Goal: Contribute content: Contribute content

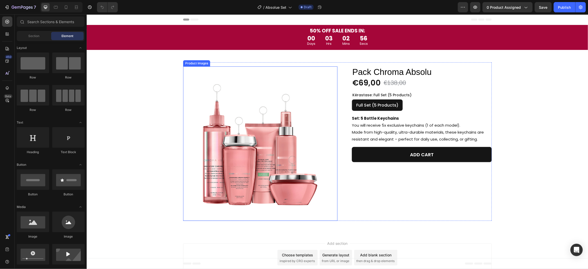
click at [245, 154] on img at bounding box center [260, 143] width 154 height 154
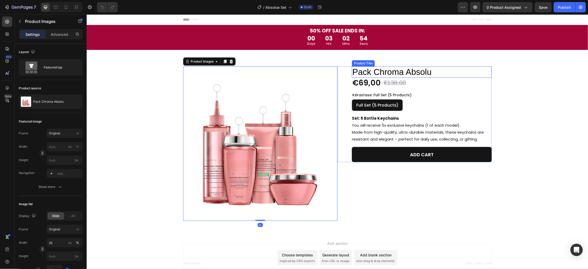
click at [411, 69] on h1 "Pack Chroma Absolu" at bounding box center [421, 71] width 140 height 11
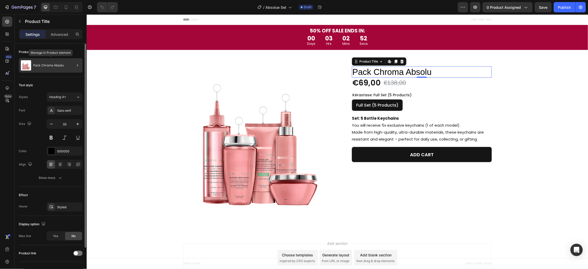
click at [44, 64] on p "Pack Chroma Absolu" at bounding box center [48, 66] width 31 height 4
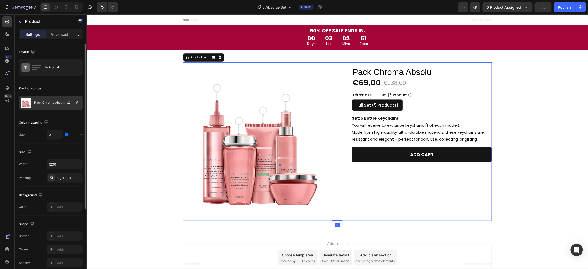
click at [51, 104] on p "Pack Chroma Absolu" at bounding box center [49, 103] width 31 height 4
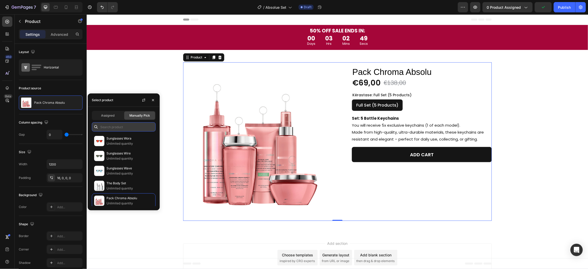
click at [110, 122] on input "text" at bounding box center [124, 126] width 64 height 9
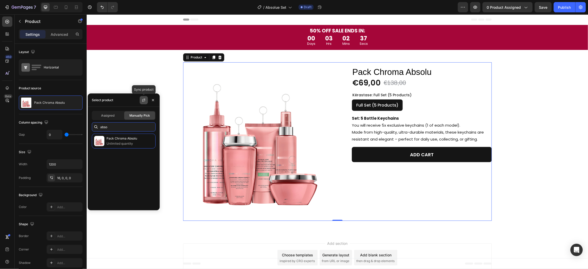
type input "abso"
click at [142, 99] on icon "button" at bounding box center [144, 100] width 4 height 4
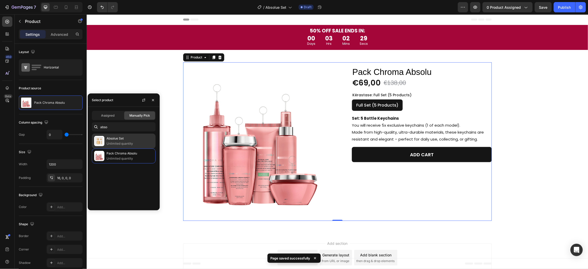
click at [114, 144] on p "Unlimited quantity" at bounding box center [129, 143] width 47 height 5
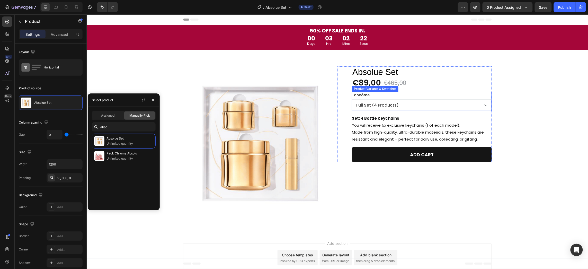
click at [467, 103] on select "Full Set (4 Products)" at bounding box center [421, 105] width 140 height 12
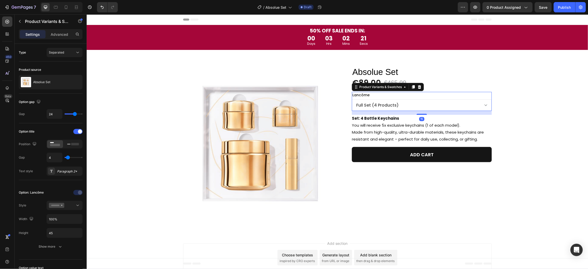
click at [467, 103] on select "Full Set (4 Products)" at bounding box center [421, 105] width 140 height 12
click at [466, 94] on div "Lancôme Full Set (4 Products)" at bounding box center [421, 101] width 140 height 19
click at [68, 144] on rect at bounding box center [68, 143] width 3 height 1
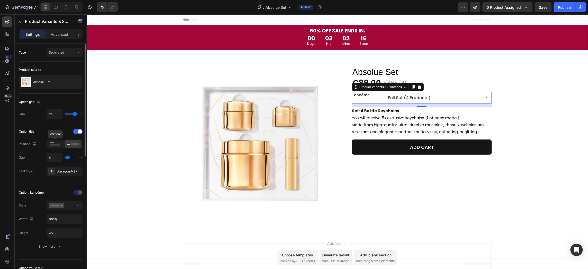
drag, startPoint x: 50, startPoint y: 145, endPoint x: 47, endPoint y: 122, distance: 23.3
click at [50, 145] on rect at bounding box center [55, 145] width 10 height 2
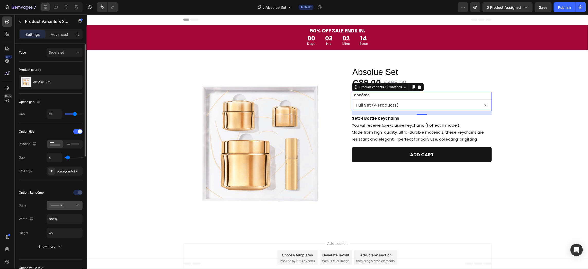
click at [62, 205] on icon at bounding box center [56, 205] width 15 height 5
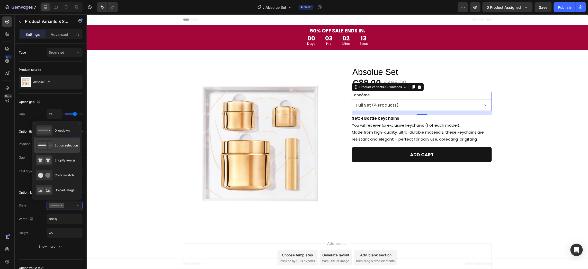
click at [59, 147] on span "Button selection" at bounding box center [66, 145] width 23 height 5
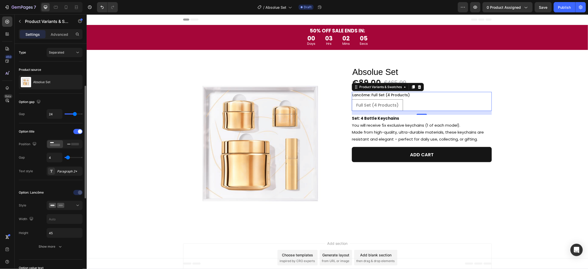
scroll to position [29, 0]
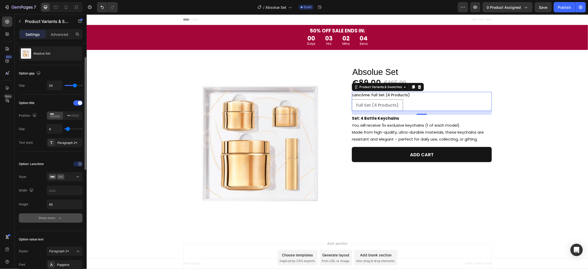
click at [57, 218] on div "Show more" at bounding box center [51, 217] width 24 height 5
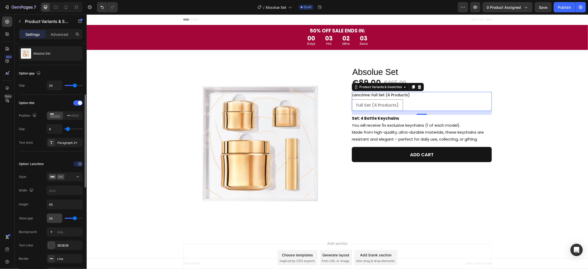
scroll to position [86, 0]
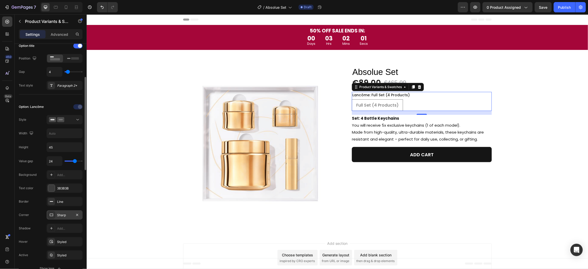
click at [59, 216] on div "Sharp" at bounding box center [64, 215] width 15 height 5
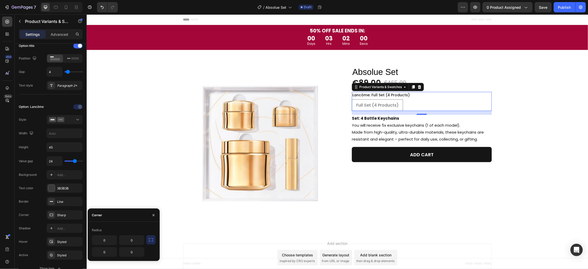
click at [148, 238] on icon "button" at bounding box center [150, 239] width 5 height 5
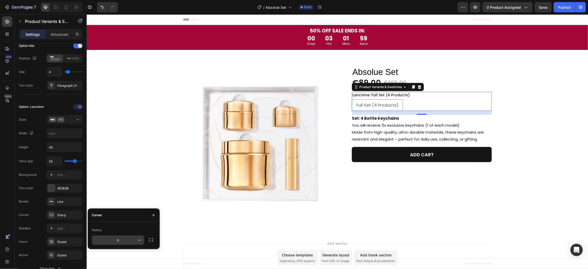
click at [124, 242] on input "0" at bounding box center [118, 239] width 52 height 9
type input "8"
click at [108, 230] on div "Radius" at bounding box center [124, 230] width 64 height 8
click at [60, 173] on div "Add..." at bounding box center [69, 175] width 24 height 5
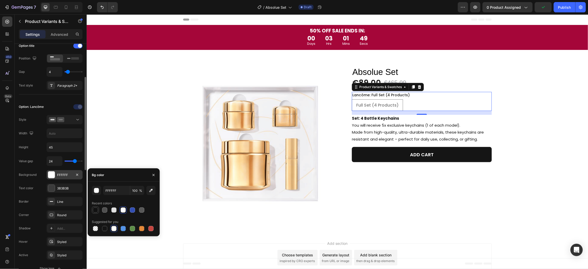
click at [95, 209] on div at bounding box center [95, 209] width 5 height 5
type input "121212"
click at [60, 187] on div "3B3B3B" at bounding box center [64, 188] width 15 height 5
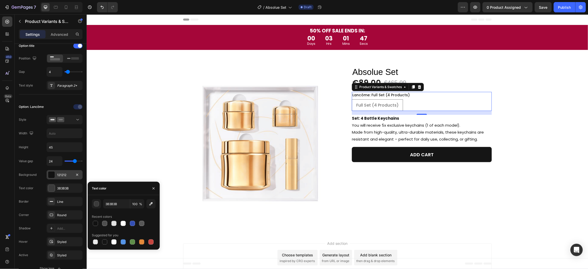
click at [119, 223] on div at bounding box center [124, 223] width 64 height 7
click at [63, 118] on icon at bounding box center [60, 119] width 7 height 5
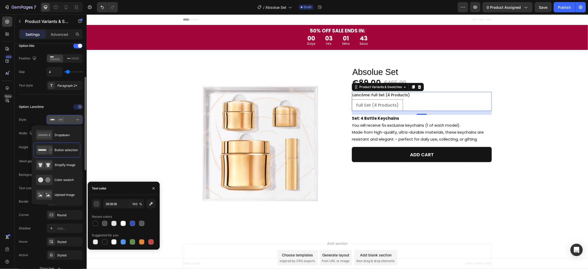
click at [63, 118] on icon at bounding box center [60, 119] width 7 height 5
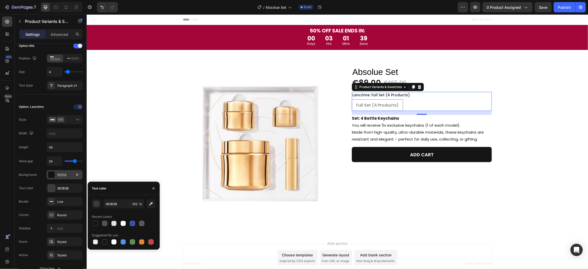
click at [386, 102] on span "Full Set (4 Products)" at bounding box center [377, 105] width 42 height 6
click at [351, 99] on input "Full Set (4 Products) Full Set (4 Products) Full Set (4 Products)" at bounding box center [351, 99] width 0 height 0
click at [65, 8] on icon at bounding box center [66, 7] width 3 height 4
type input "12"
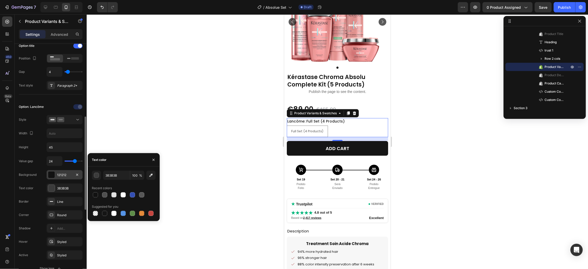
scroll to position [114, 0]
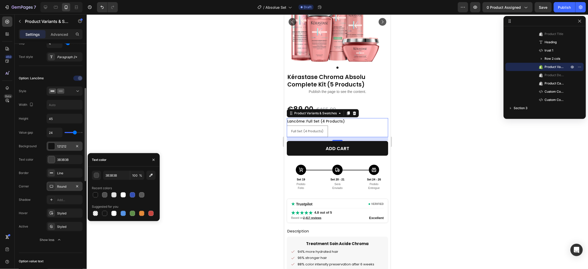
click at [60, 184] on div "Round" at bounding box center [64, 186] width 15 height 5
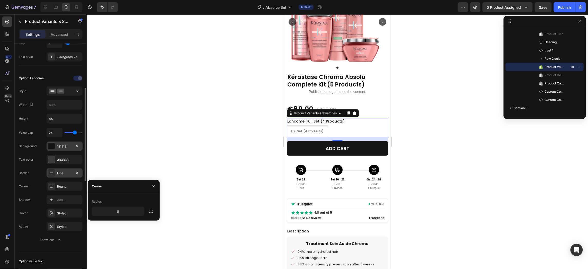
click at [62, 174] on div "Line" at bounding box center [64, 173] width 15 height 5
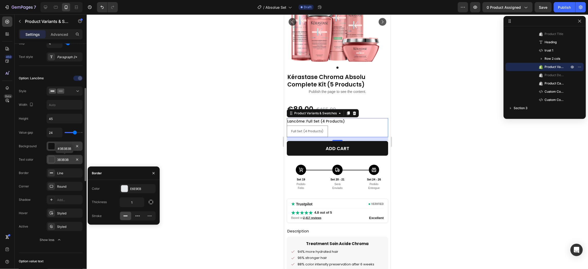
click at [58, 159] on div "3B3B3B" at bounding box center [64, 159] width 15 height 5
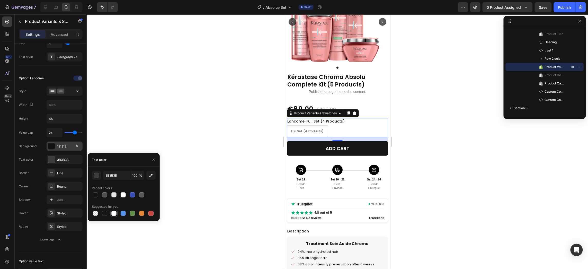
click at [114, 213] on div at bounding box center [113, 213] width 5 height 5
type input "FFFFFF"
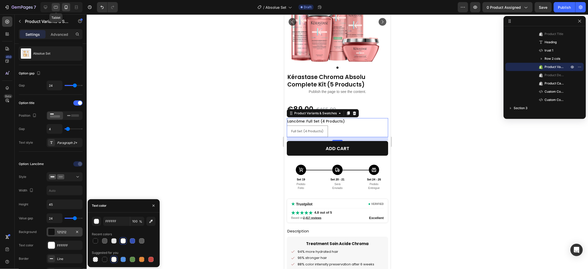
click at [57, 6] on icon at bounding box center [55, 7] width 5 height 5
type input "16"
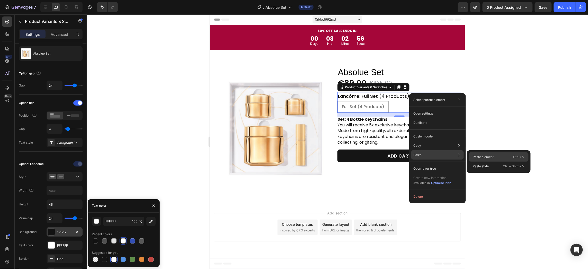
click at [475, 158] on p "Paste element" at bounding box center [483, 157] width 21 height 5
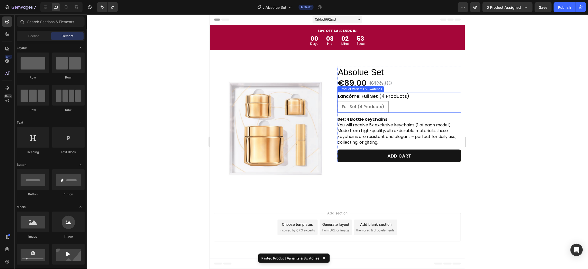
click at [431, 101] on div "Full Set (4 Products) Full Set (4 Products) Full Set (4 Products)" at bounding box center [399, 107] width 124 height 12
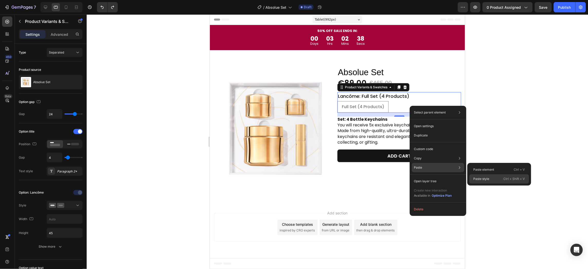
click at [486, 178] on p "Paste style" at bounding box center [481, 178] width 16 height 5
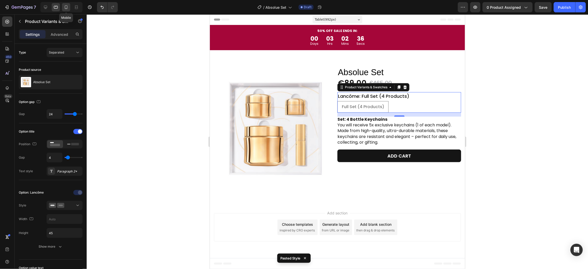
click at [64, 4] on div at bounding box center [66, 7] width 8 height 8
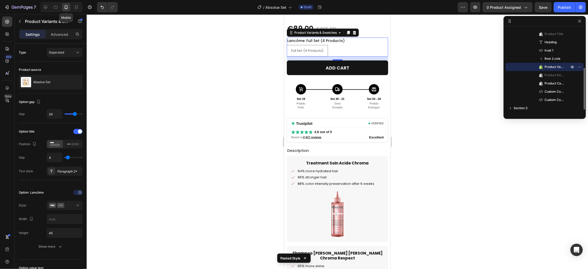
scroll to position [158, 0]
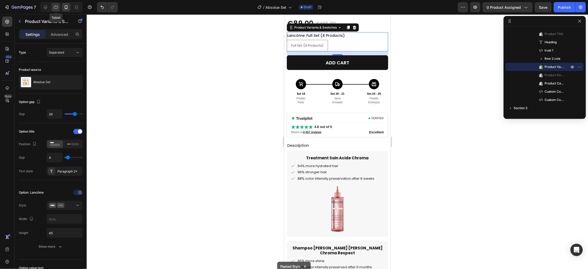
drag, startPoint x: 57, startPoint y: 5, endPoint x: 54, endPoint y: 5, distance: 3.2
click at [57, 5] on icon at bounding box center [55, 7] width 5 height 5
type input "16"
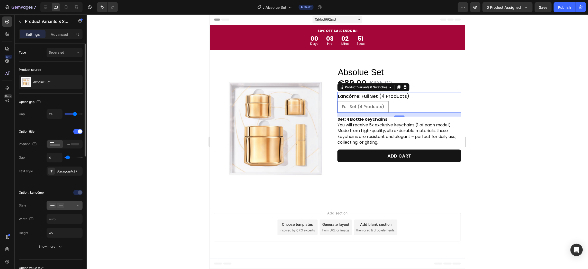
click at [68, 206] on div at bounding box center [64, 205] width 31 height 5
click at [40, 80] on div "Absolue Set" at bounding box center [51, 82] width 64 height 14
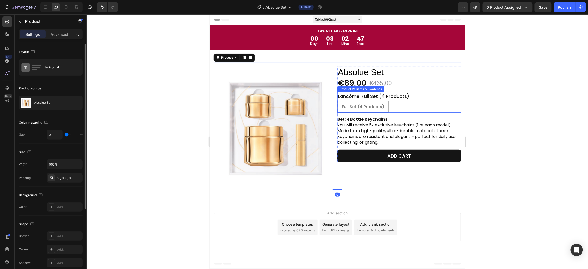
click at [407, 106] on div "Full Set (4 Products) Full Set (4 Products) Full Set (4 Products)" at bounding box center [399, 107] width 124 height 12
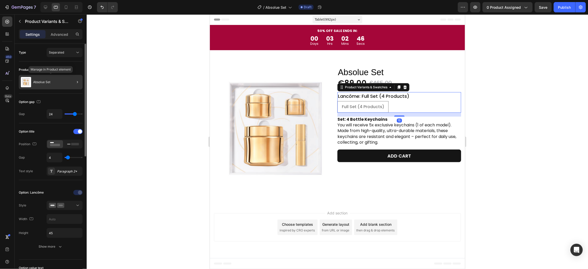
click at [50, 76] on div "Absolue Set" at bounding box center [51, 82] width 64 height 14
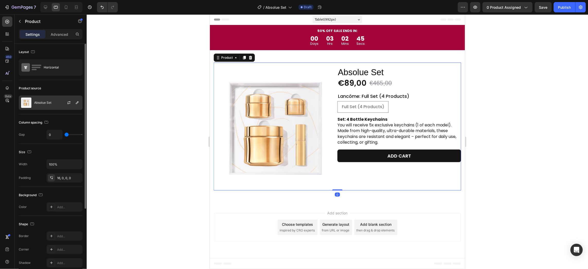
click at [50, 105] on div "Absolue Set" at bounding box center [51, 102] width 64 height 14
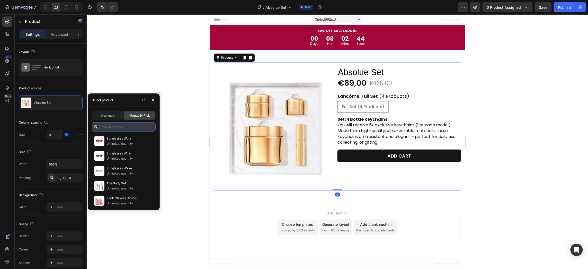
click at [116, 125] on input "text" at bounding box center [124, 126] width 64 height 9
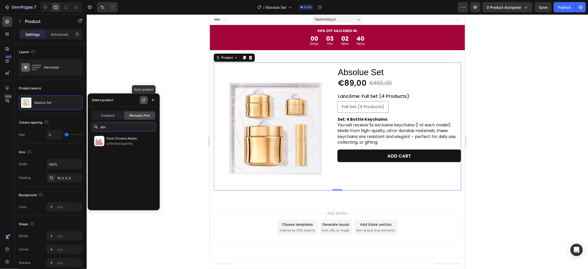
type input "abs"
click at [143, 99] on icon "button" at bounding box center [143, 99] width 3 height 2
click at [107, 138] on p "Absolue Set" at bounding box center [129, 138] width 47 height 5
click at [497, 4] on button "0 product assigned" at bounding box center [507, 7] width 50 height 10
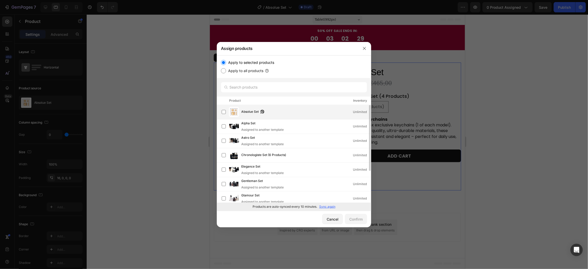
click at [248, 111] on span "Absolue Set" at bounding box center [249, 112] width 17 height 6
click at [357, 219] on div "Confirm" at bounding box center [355, 218] width 13 height 5
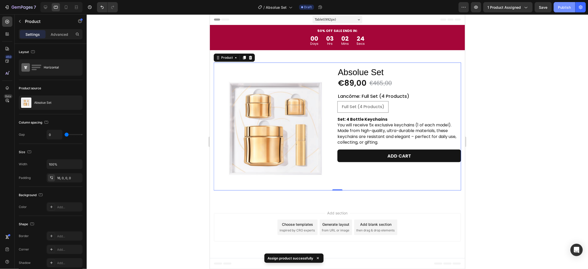
click at [567, 6] on div "Publish" at bounding box center [564, 7] width 13 height 5
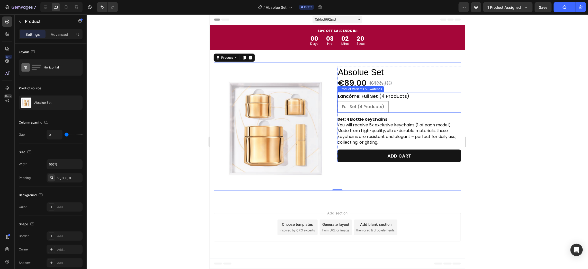
click at [399, 110] on div "Full Set (4 Products) Full Set (4 Products) Full Set (4 Products)" at bounding box center [399, 107] width 124 height 12
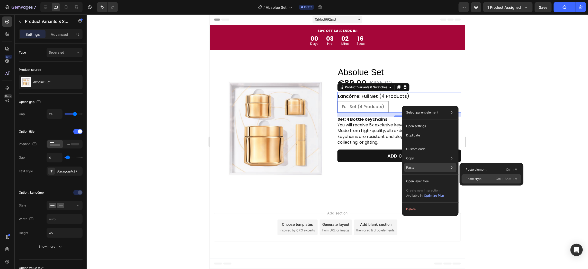
click at [478, 178] on p "Paste style" at bounding box center [474, 178] width 16 height 5
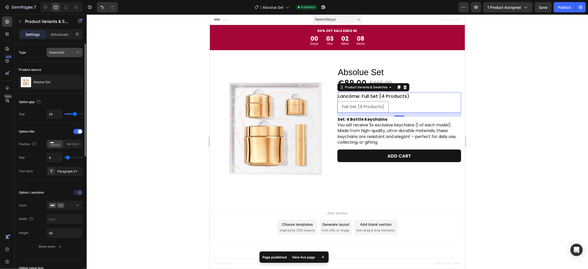
click at [59, 51] on span "Separated" at bounding box center [56, 52] width 15 height 4
click at [47, 75] on div "Combine" at bounding box center [59, 75] width 42 height 10
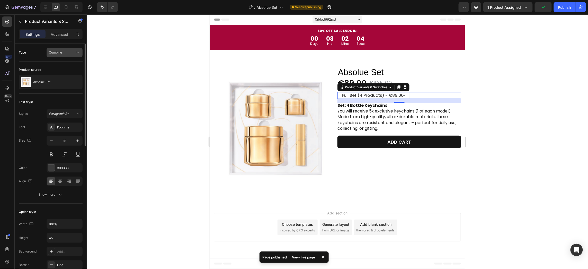
click at [69, 52] on div "Combine" at bounding box center [62, 52] width 26 height 5
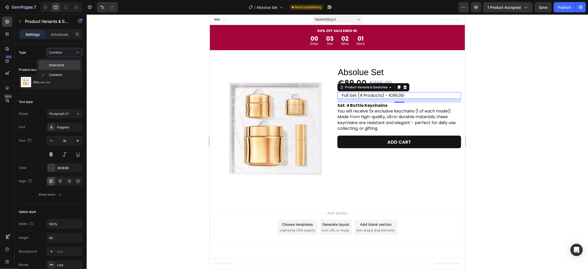
click at [67, 64] on p "Separated" at bounding box center [63, 65] width 29 height 5
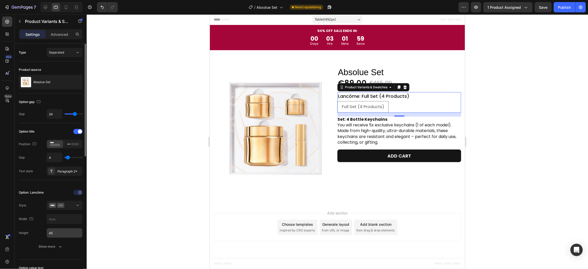
scroll to position [57, 0]
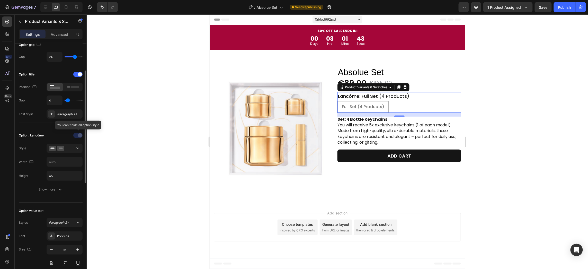
click at [80, 134] on div at bounding box center [78, 135] width 36 height 8
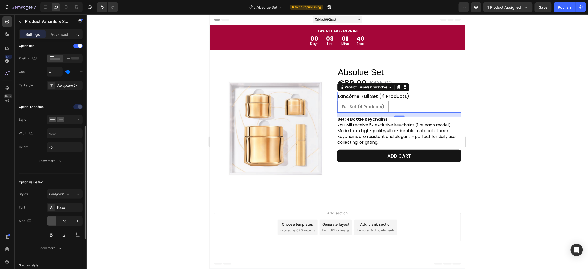
scroll to position [114, 0]
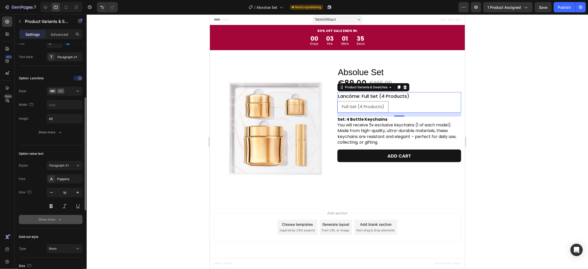
click at [50, 217] on div "Show more" at bounding box center [51, 219] width 24 height 5
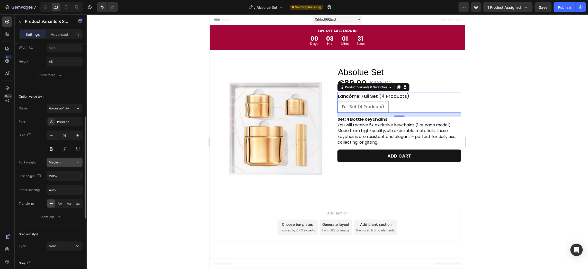
click at [53, 162] on span "Medium" at bounding box center [55, 162] width 12 height 4
click at [35, 154] on div "Font Poppins Size 16 Font weight Medium Line height 150% Letter spacing Auto Tr…" at bounding box center [51, 169] width 64 height 104
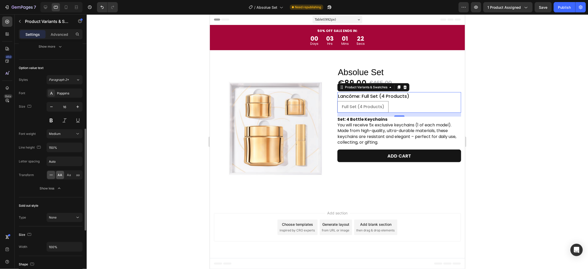
scroll to position [171, 0]
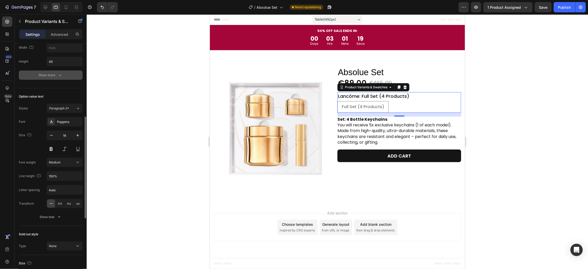
click at [66, 75] on button "Show more" at bounding box center [51, 74] width 64 height 9
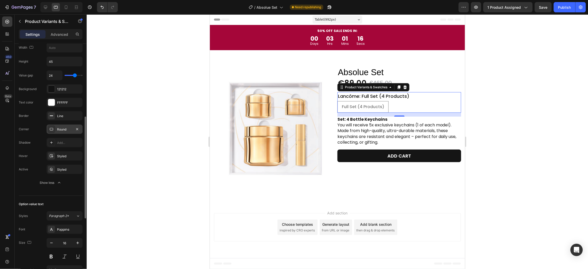
click at [58, 130] on div "Round" at bounding box center [64, 129] width 15 height 5
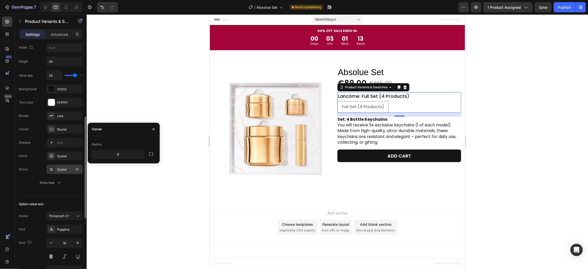
click at [63, 171] on div "Styled" at bounding box center [64, 169] width 15 height 5
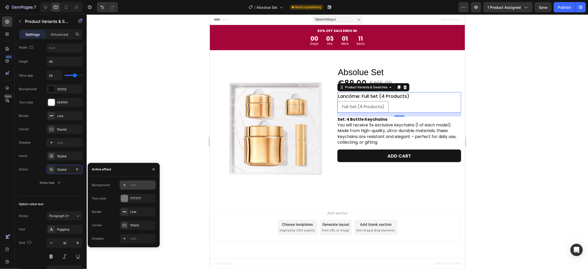
click at [136, 186] on div "Add..." at bounding box center [142, 185] width 24 height 5
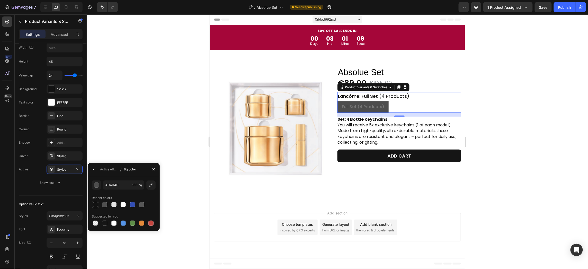
click at [92, 205] on div at bounding box center [95, 204] width 7 height 7
type input "121212"
click at [92, 170] on icon "button" at bounding box center [94, 169] width 4 height 4
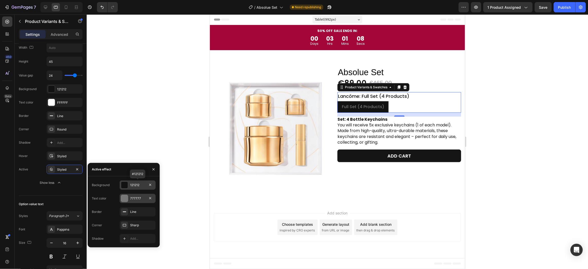
click at [131, 199] on div "777777" at bounding box center [137, 198] width 15 height 5
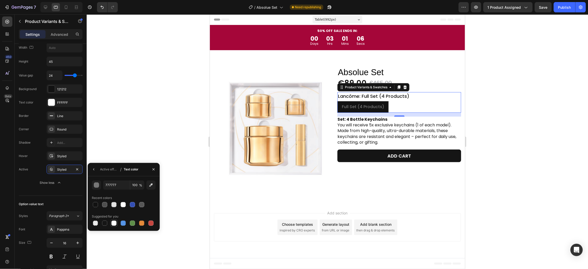
click at [116, 221] on div at bounding box center [113, 222] width 5 height 5
type input "FFFFFF"
click at [94, 168] on icon "button" at bounding box center [93, 169] width 1 height 2
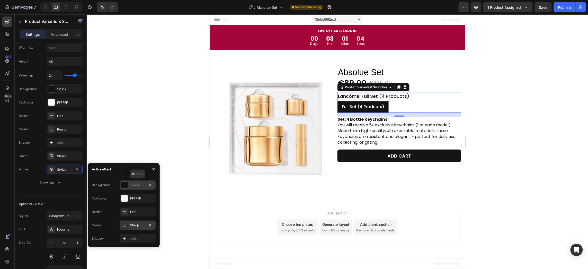
click at [134, 224] on div "Sharp" at bounding box center [137, 225] width 15 height 5
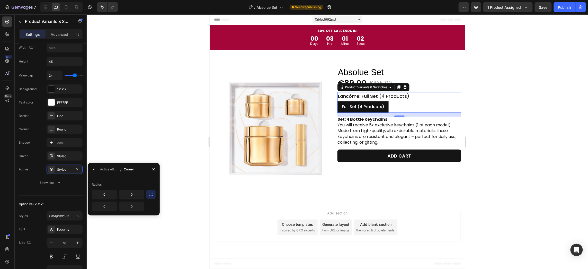
click at [151, 194] on icon "button" at bounding box center [150, 194] width 5 height 5
click at [125, 196] on input "0" at bounding box center [118, 194] width 52 height 9
type input "8"
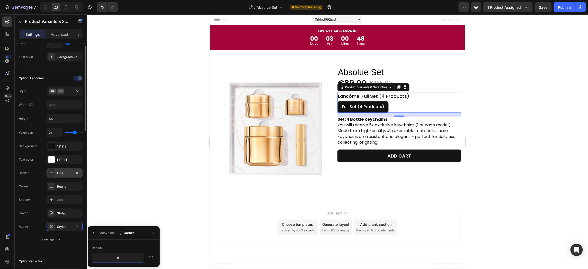
scroll to position [86, 0]
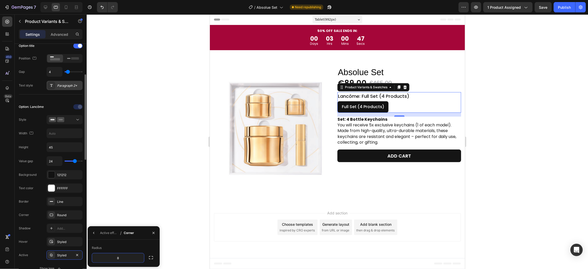
click at [63, 88] on div "Paragraph 2*" at bounding box center [65, 85] width 36 height 9
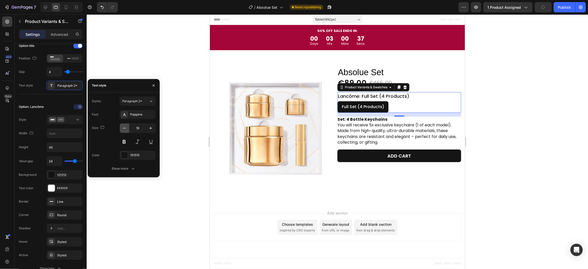
click at [122, 127] on button "button" at bounding box center [124, 127] width 9 height 9
click at [122, 127] on icon "button" at bounding box center [124, 127] width 5 height 5
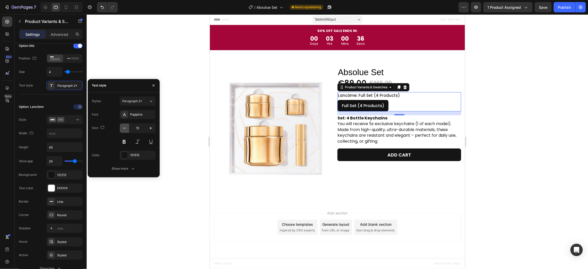
click at [122, 127] on icon "button" at bounding box center [124, 127] width 5 height 5
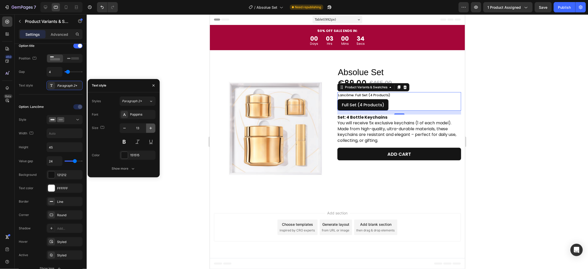
click at [153, 126] on icon "button" at bounding box center [150, 127] width 5 height 5
type input "14"
click at [128, 165] on button "Show more" at bounding box center [124, 168] width 64 height 9
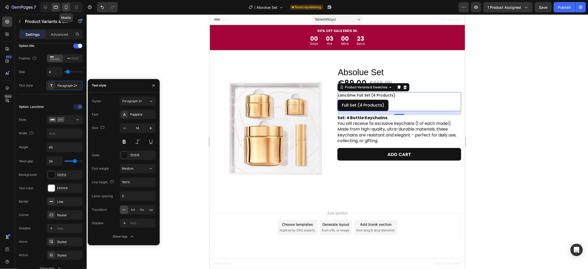
click at [68, 6] on icon at bounding box center [66, 7] width 5 height 5
type input "12"
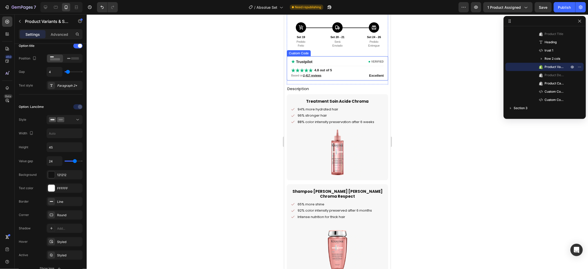
scroll to position [215, 0]
click at [334, 148] on img at bounding box center [336, 149] width 51 height 51
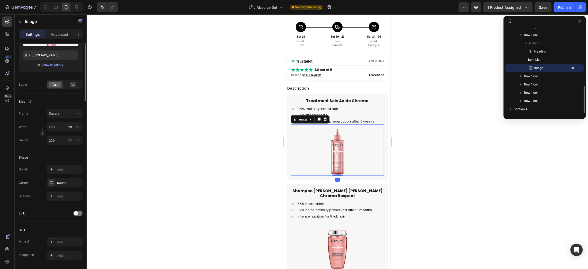
scroll to position [0, 0]
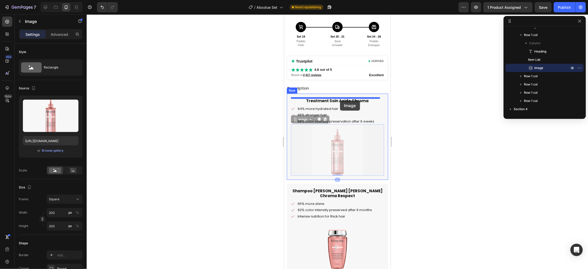
drag, startPoint x: 335, startPoint y: 152, endPoint x: 340, endPoint y: 100, distance: 51.9
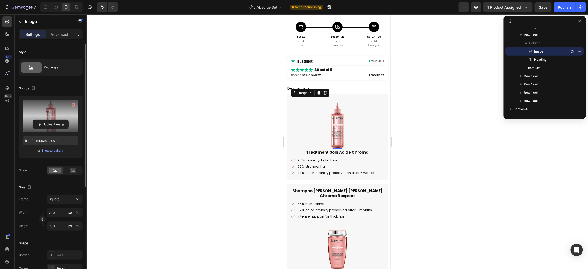
click at [55, 110] on label at bounding box center [51, 115] width 56 height 32
click at [55, 120] on input "file" at bounding box center [50, 124] width 35 height 9
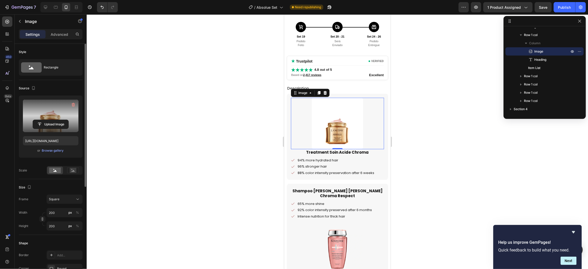
click at [31, 109] on label at bounding box center [51, 115] width 56 height 32
click at [33, 120] on input "file" at bounding box center [50, 124] width 35 height 9
type input "https://cdn.shopify.com/s/files/1/0784/8820/7579/files/gempages_585881537061323…"
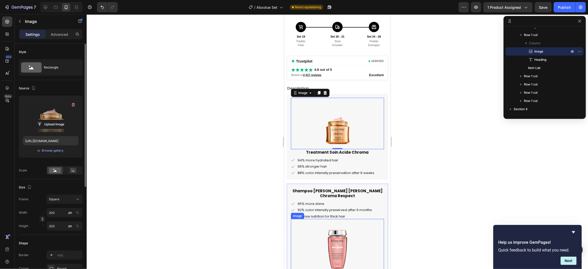
click at [331, 237] on img at bounding box center [336, 244] width 51 height 51
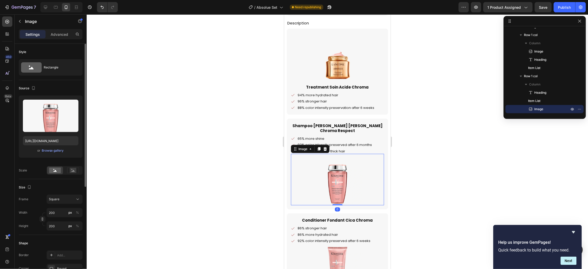
scroll to position [300, 0]
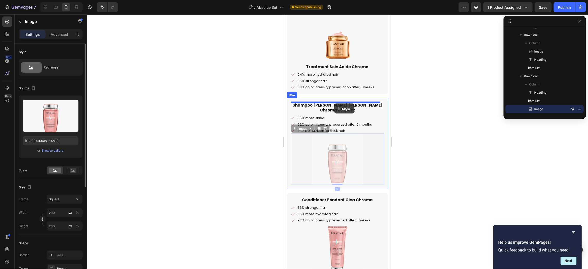
drag, startPoint x: 338, startPoint y: 144, endPoint x: 334, endPoint y: 103, distance: 41.3
click at [334, 103] on div "iPhone 11 Pro Max ( 414 px) iPhone 13 Mini iPhone 13 Pro iPhone 11 Pro Max iPho…" at bounding box center [337, 204] width 106 height 980
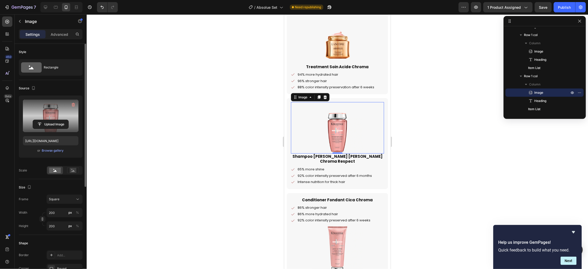
click at [46, 113] on label at bounding box center [51, 115] width 56 height 32
click at [46, 120] on input "file" at bounding box center [50, 124] width 35 height 9
type input "https://cdn.shopify.com/s/files/1/0784/8820/7579/files/gempages_585881537061323…"
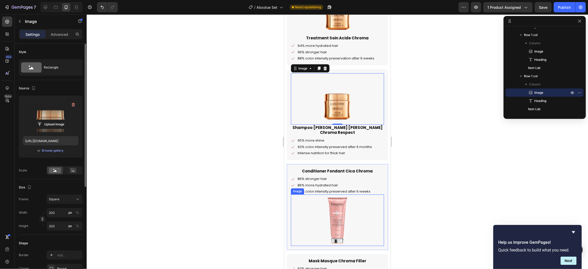
scroll to position [244, 0]
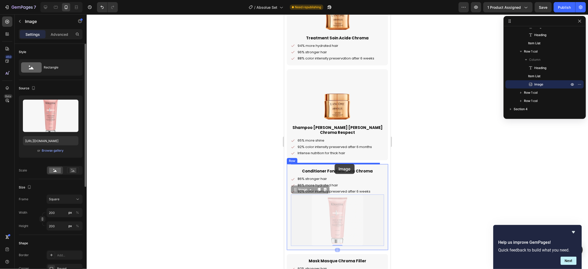
drag, startPoint x: 338, startPoint y: 203, endPoint x: 334, endPoint y: 164, distance: 39.5
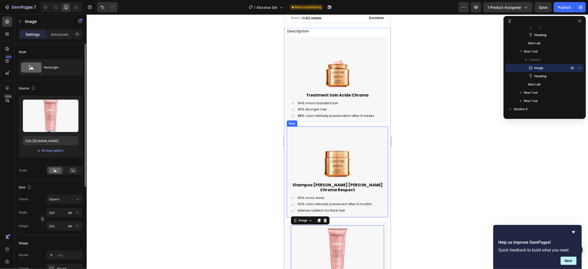
scroll to position [300, 0]
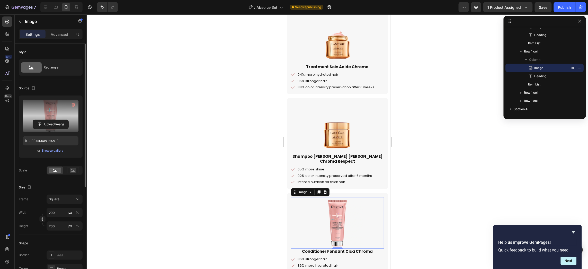
click at [42, 107] on label at bounding box center [51, 115] width 56 height 32
click at [42, 120] on input "file" at bounding box center [50, 124] width 35 height 9
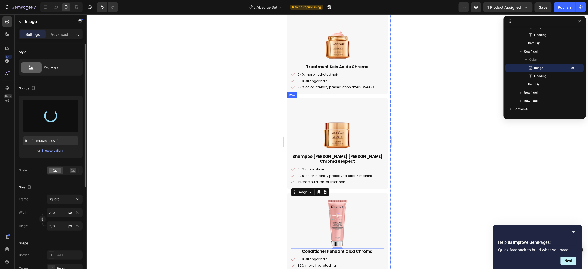
type input "https://cdn.shopify.com/s/files/1/0784/8820/7579/files/gempages_585881537061323…"
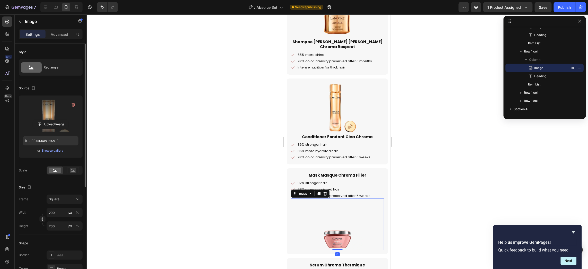
scroll to position [277, 0]
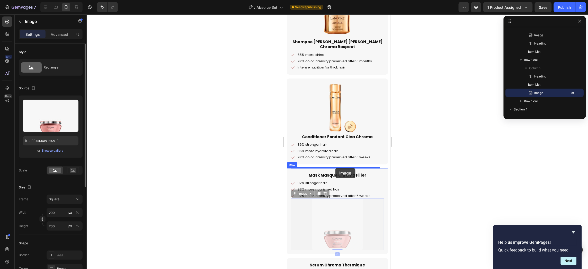
drag, startPoint x: 335, startPoint y: 229, endPoint x: 335, endPoint y: 168, distance: 61.2
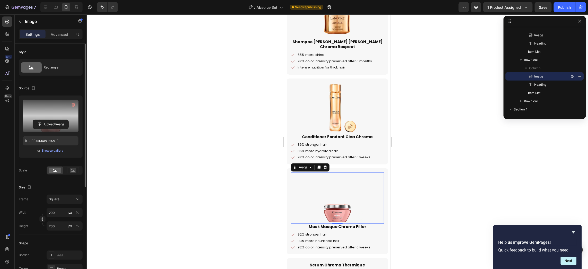
click at [55, 107] on label at bounding box center [51, 115] width 56 height 32
click at [55, 120] on input "file" at bounding box center [50, 124] width 35 height 9
type input "https://cdn.shopify.com/s/files/1/0784/8820/7579/files/gempages_585881537061323…"
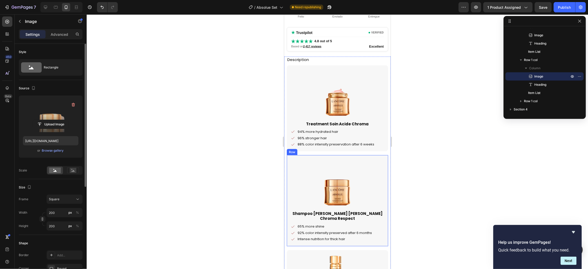
scroll to position [215, 0]
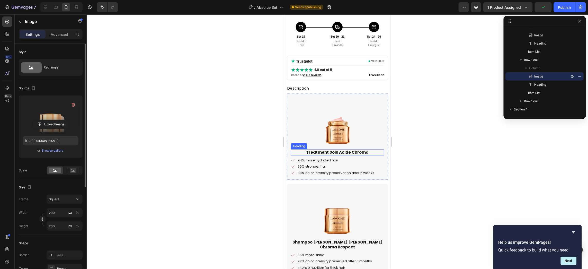
click at [357, 151] on h2 "Treatment Soin Acide Chroma" at bounding box center [337, 152] width 93 height 6
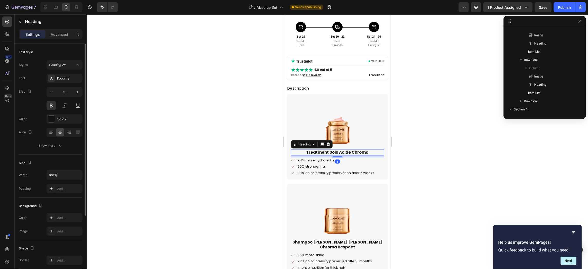
scroll to position [171, 0]
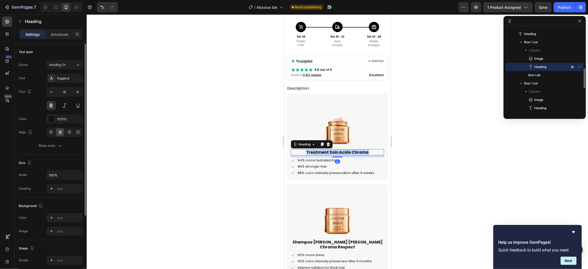
click at [357, 151] on p "Treatment Soin Acide Chroma" at bounding box center [337, 151] width 92 height 5
click at [326, 160] on p "94% more hydrated hair" at bounding box center [335, 160] width 77 height 4
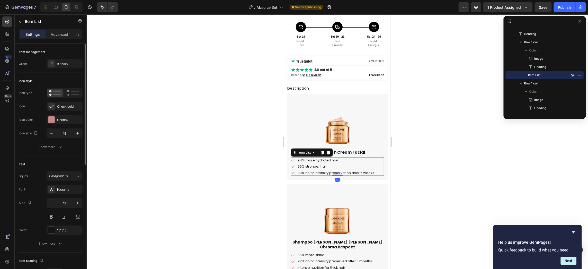
click at [326, 160] on p "94% more hydrated hair" at bounding box center [335, 160] width 77 height 4
click at [304, 168] on p "96% stronger hair" at bounding box center [338, 166] width 83 height 4
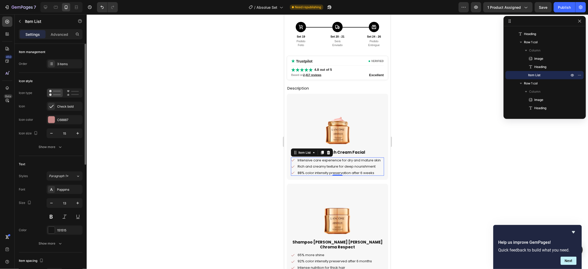
click at [322, 162] on p "Intensive care experience for dry and mature skin" at bounding box center [338, 160] width 83 height 4
click at [322, 168] on p "Rich and creamy texture for deep nourishment" at bounding box center [336, 166] width 78 height 4
click at [322, 165] on p "Rich and creamy texture for deep nourishment" at bounding box center [336, 166] width 78 height 4
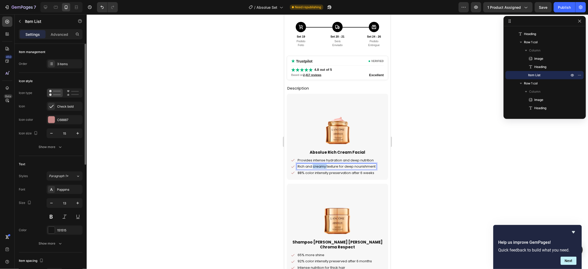
click at [322, 165] on p "Rich and creamy texture for deep nourishment" at bounding box center [336, 166] width 78 height 4
click at [317, 170] on p "88% color intensity preservation after 6 weeks" at bounding box center [335, 172] width 77 height 4
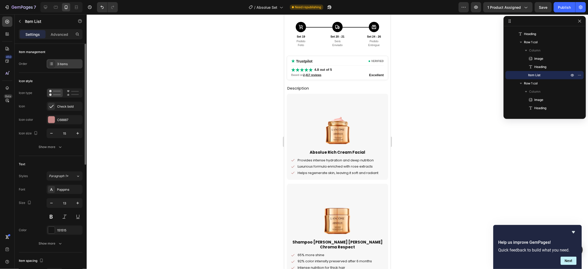
click at [64, 66] on div "3 items" at bounding box center [65, 63] width 36 height 9
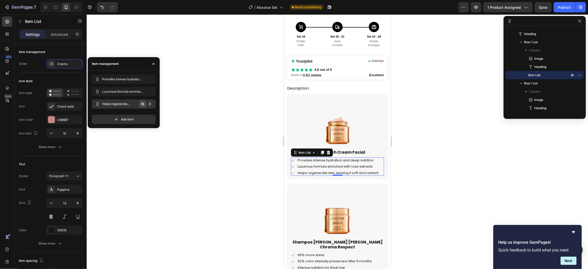
click at [141, 104] on icon "button" at bounding box center [143, 104] width 4 height 4
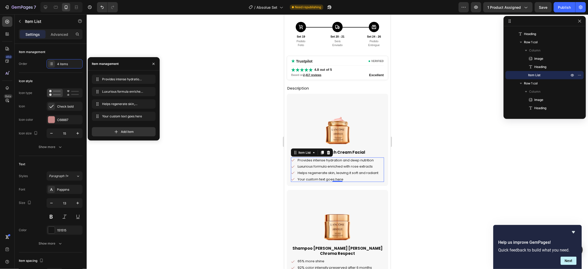
click at [327, 179] on div "Your custom text goes here" at bounding box center [337, 179] width 82 height 6
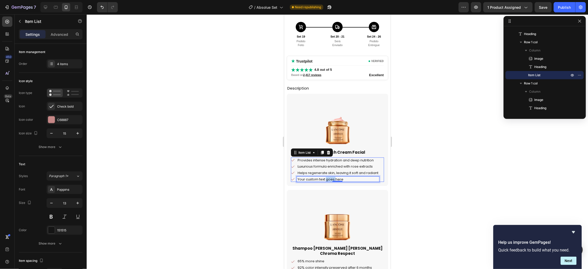
click at [327, 179] on p "Your custom text goes here" at bounding box center [337, 179] width 81 height 4
click at [295, 162] on div "Provides intense hydration and deep nutrition" at bounding box center [337, 160] width 92 height 6
click at [59, 119] on div "C68887" at bounding box center [64, 119] width 15 height 5
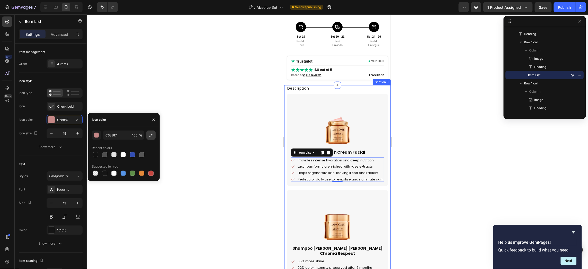
click at [150, 135] on icon "button" at bounding box center [150, 134] width 5 height 5
click at [97, 138] on button "button" at bounding box center [96, 134] width 9 height 9
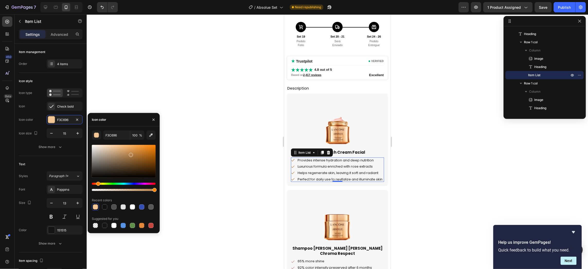
type input "B78249"
drag, startPoint x: 116, startPoint y: 154, endPoint x: 130, endPoint y: 154, distance: 13.9
click at [130, 154] on div at bounding box center [124, 161] width 64 height 33
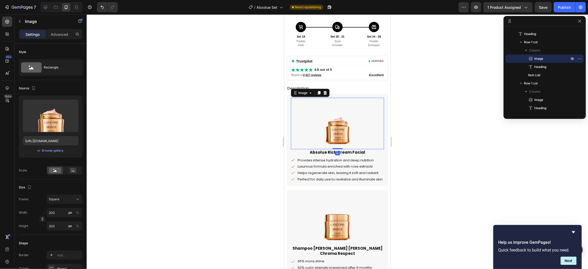
click at [377, 131] on div at bounding box center [337, 122] width 93 height 51
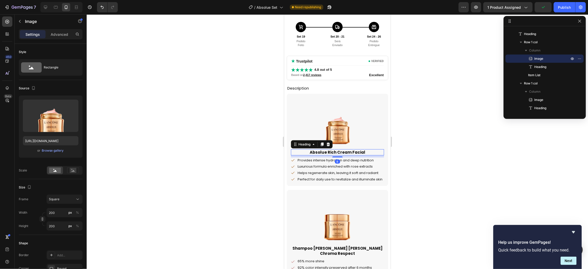
click at [355, 150] on p "Absolue Rich Cream Facial" at bounding box center [337, 151] width 92 height 5
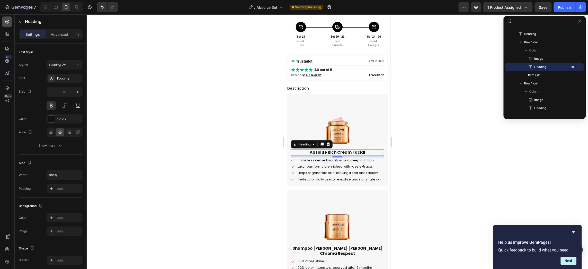
click at [9, 23] on icon at bounding box center [7, 21] width 5 height 5
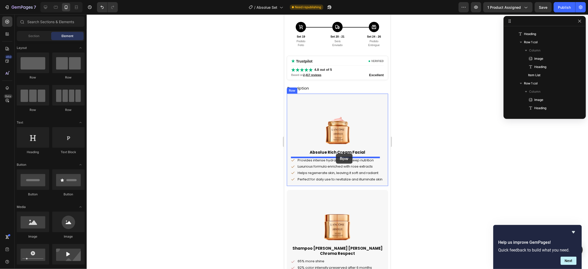
drag, startPoint x: 317, startPoint y: 84, endPoint x: 336, endPoint y: 153, distance: 72.0
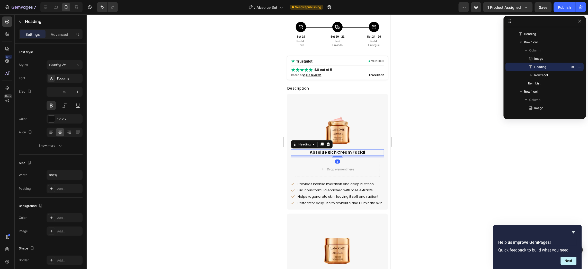
click at [358, 153] on p "Absolue Rich Cream Facial" at bounding box center [337, 151] width 92 height 5
click at [322, 141] on div at bounding box center [322, 144] width 6 height 6
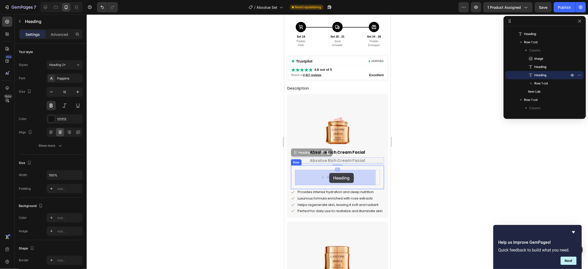
drag, startPoint x: 311, startPoint y: 154, endPoint x: 329, endPoint y: 173, distance: 26.0
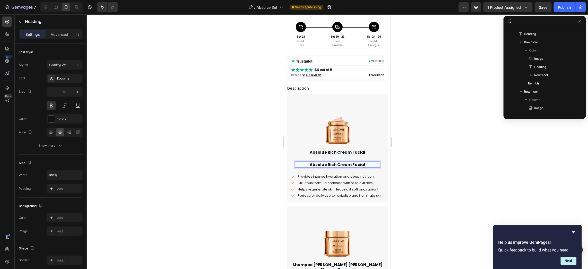
click at [340, 163] on h2 "Absolue Rich Cream Facial" at bounding box center [337, 164] width 85 height 6
click at [340, 163] on p "Absolue Rich Cream Facial" at bounding box center [337, 164] width 84 height 5
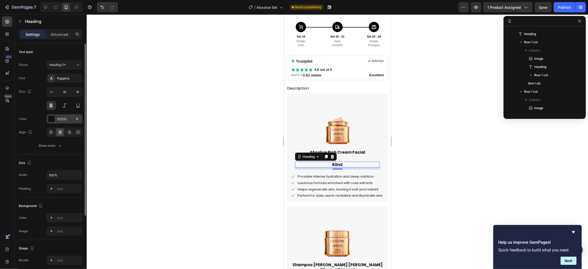
click at [55, 116] on div "121212" at bounding box center [65, 118] width 36 height 9
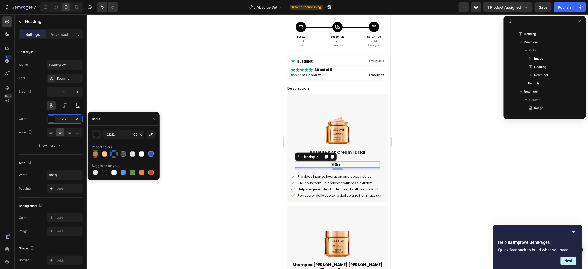
click at [94, 152] on div at bounding box center [95, 153] width 5 height 5
type input "B78249"
click at [361, 172] on div "60ml Heading 8 Row" at bounding box center [337, 165] width 93 height 16
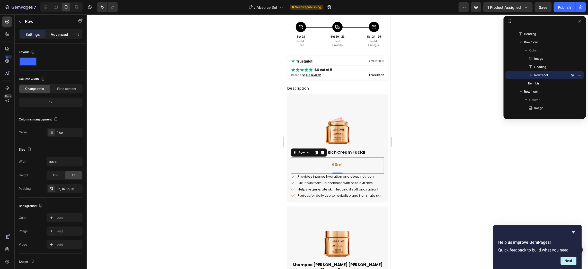
click at [57, 35] on p "Advanced" at bounding box center [59, 34] width 17 height 5
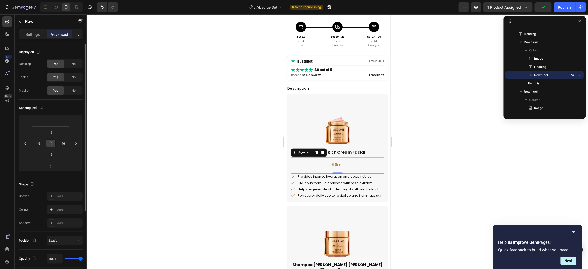
click at [52, 141] on icon at bounding box center [51, 143] width 4 height 4
click at [54, 132] on input "16" at bounding box center [51, 132] width 10 height 8
type input "5"
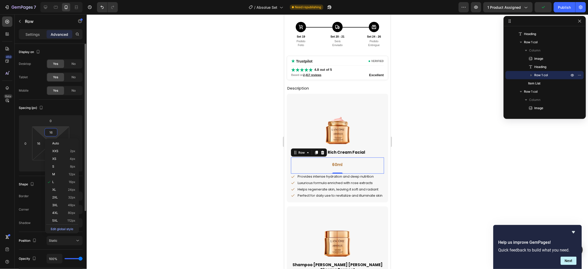
type input "5"
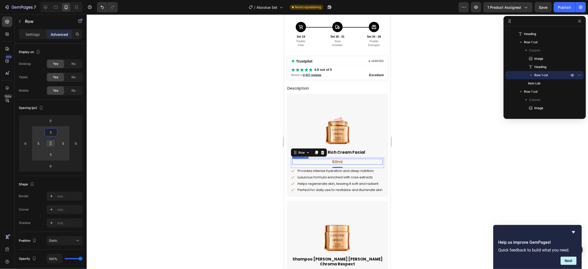
click at [337, 161] on p "60ml" at bounding box center [336, 161] width 89 height 5
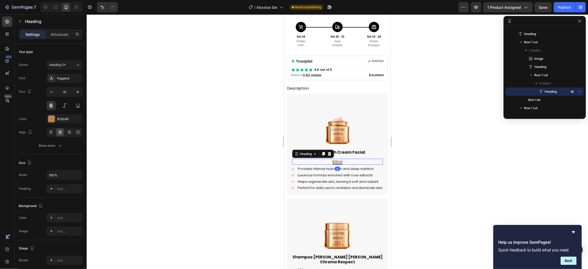
click at [336, 161] on div "60ml Heading 0" at bounding box center [337, 161] width 90 height 6
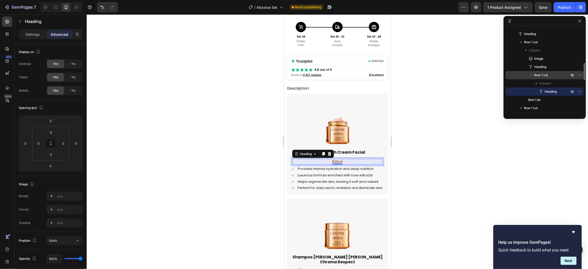
click at [548, 76] on span "Row 1 col" at bounding box center [541, 75] width 14 height 5
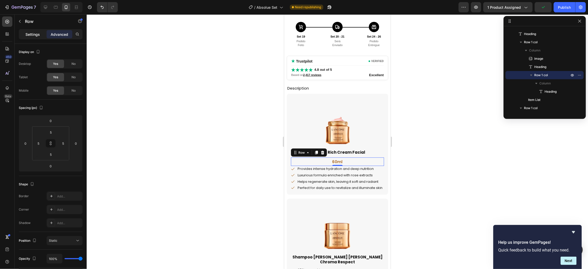
click at [29, 35] on p "Settings" at bounding box center [32, 34] width 14 height 5
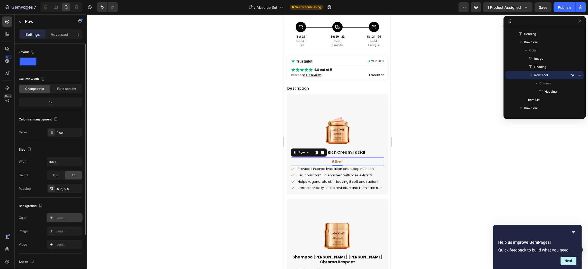
click at [60, 215] on div "Add..." at bounding box center [65, 217] width 36 height 9
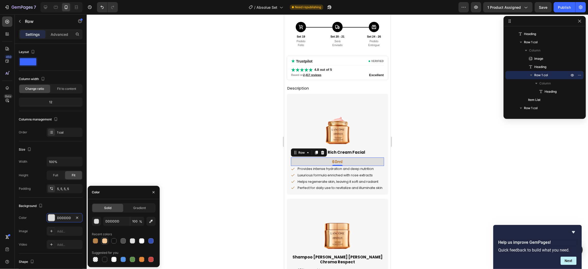
click at [103, 238] on div at bounding box center [105, 241] width 6 height 6
drag, startPoint x: 95, startPoint y: 240, endPoint x: 119, endPoint y: 232, distance: 24.9
click at [96, 239] on div at bounding box center [95, 240] width 5 height 5
type input "B78249"
click at [132, 221] on input "100" at bounding box center [137, 220] width 14 height 9
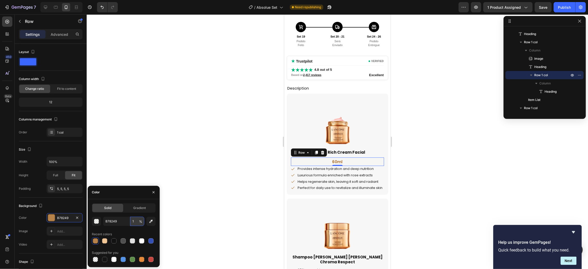
type input "10"
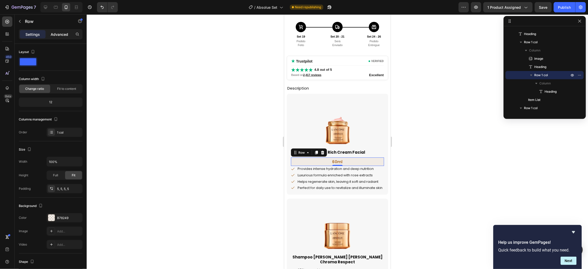
click at [53, 35] on p "Advanced" at bounding box center [59, 34] width 17 height 5
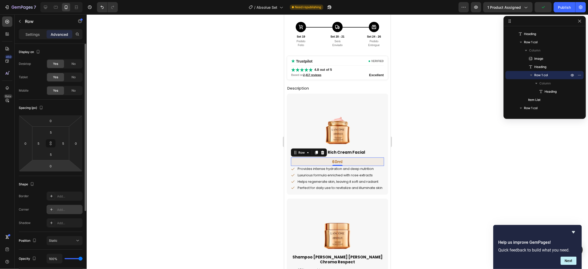
click at [61, 209] on div "Add..." at bounding box center [69, 209] width 24 height 5
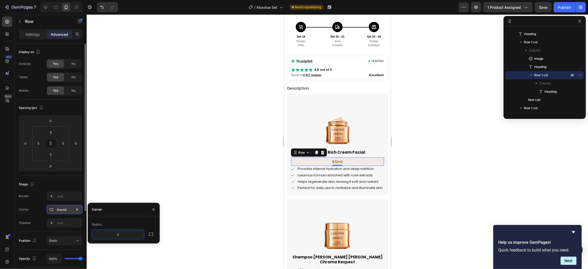
type input "20"
click at [29, 32] on p "Settings" at bounding box center [32, 34] width 14 height 5
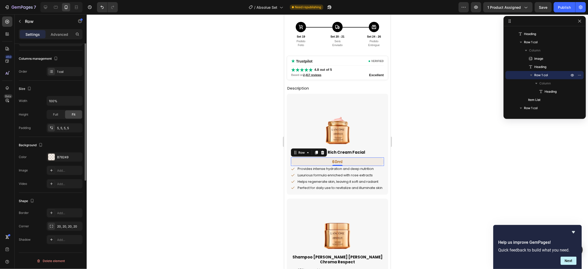
scroll to position [4, 0]
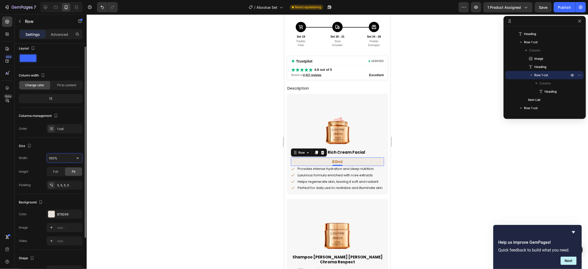
click at [59, 158] on input "100%" at bounding box center [64, 157] width 35 height 9
drag, startPoint x: 70, startPoint y: 158, endPoint x: 44, endPoint y: 154, distance: 27.0
click at [44, 154] on div "Width 100%" at bounding box center [51, 158] width 64 height 10
click at [78, 157] on icon "button" at bounding box center [77, 157] width 5 height 5
drag, startPoint x: 58, startPoint y: 157, endPoint x: 52, endPoint y: 158, distance: 5.5
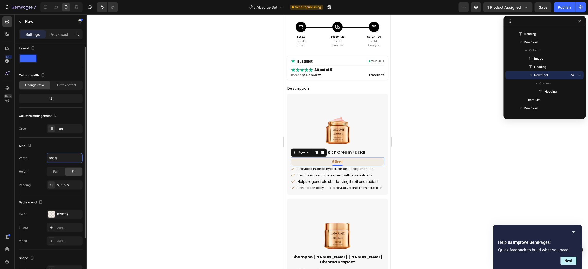
click at [43, 157] on div "Width 100%" at bounding box center [51, 158] width 64 height 10
drag, startPoint x: 62, startPoint y: 158, endPoint x: 37, endPoint y: 156, distance: 25.5
click at [37, 156] on div "Width 100%" at bounding box center [51, 158] width 64 height 10
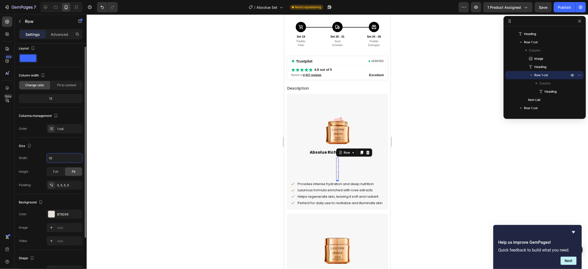
type input "1"
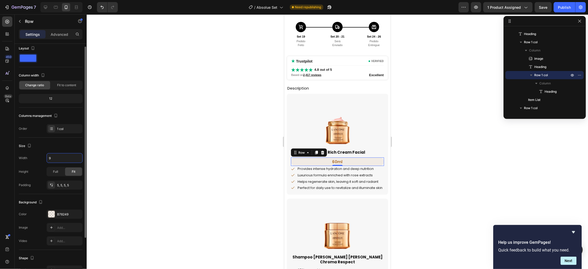
type input "90"
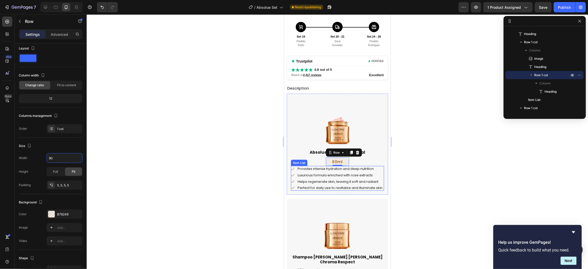
click at [337, 185] on div "Perfect for daily use to revitalize and illuminate skin" at bounding box center [339, 188] width 86 height 6
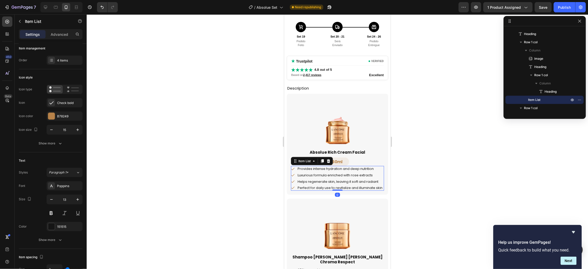
scroll to position [0, 0]
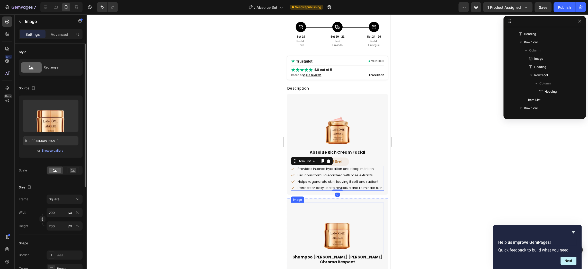
click at [371, 226] on div at bounding box center [337, 227] width 93 height 51
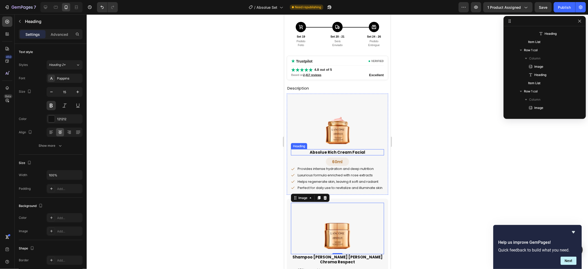
click at [350, 153] on p "Absolue Rich Cream Facial" at bounding box center [337, 151] width 92 height 5
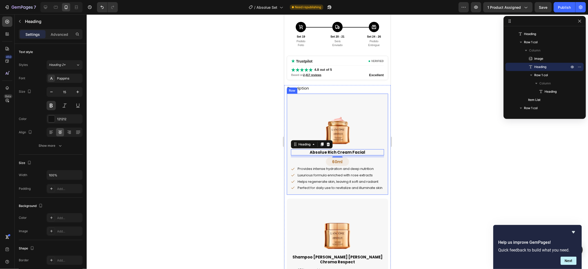
click at [354, 162] on div "Image Absolue Rich Cream Facial Heading 8 60ml Heading Row Provides intense hyd…" at bounding box center [337, 143] width 93 height 93
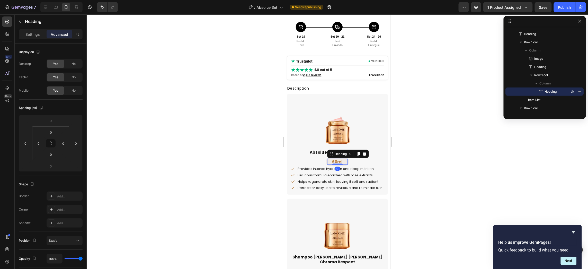
click at [344, 162] on p "60ml" at bounding box center [337, 161] width 20 height 5
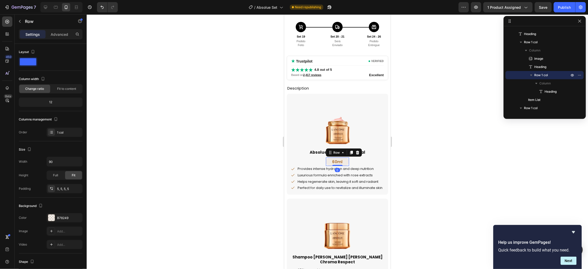
click at [346, 162] on div "60ml Heading Row 0" at bounding box center [336, 161] width 23 height 9
click at [62, 33] on p "Advanced" at bounding box center [59, 34] width 17 height 5
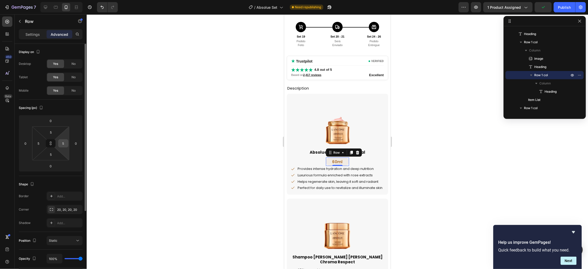
click at [62, 142] on input "5" at bounding box center [63, 143] width 8 height 8
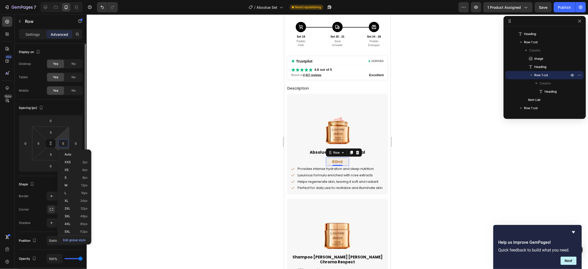
type input "3"
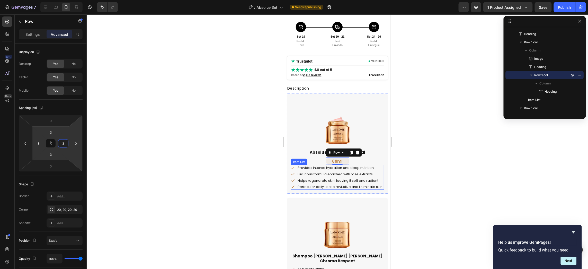
click at [304, 161] on div "Item List" at bounding box center [299, 161] width 14 height 5
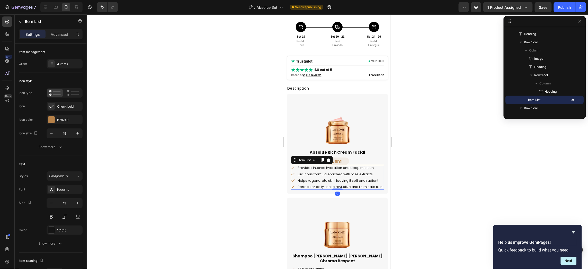
click at [349, 177] on div "Provides intense hydration and deep nutrition Luxurious formula enriched with r…" at bounding box center [337, 177] width 92 height 24
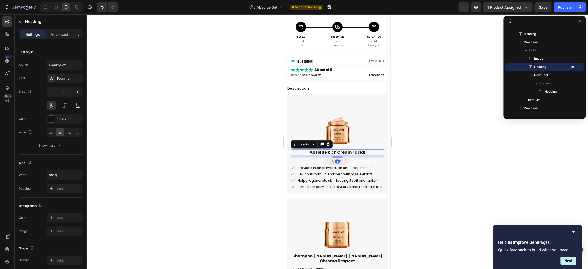
click at [357, 153] on p "Absolue Rich Cream Facial" at bounding box center [337, 151] width 92 height 5
click at [356, 109] on img at bounding box center [336, 122] width 51 height 51
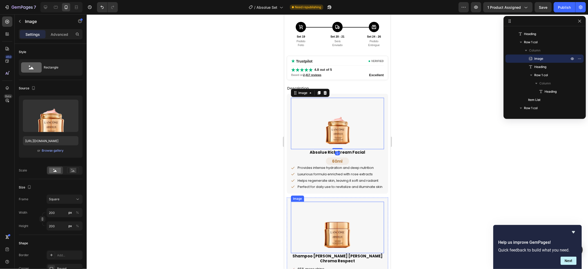
click at [368, 222] on div at bounding box center [337, 226] width 93 height 51
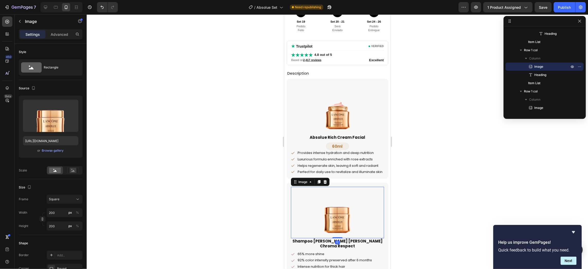
scroll to position [243, 0]
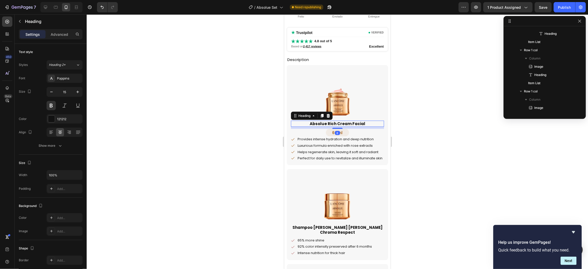
click at [352, 124] on p "Absolue Rich Cream Facial" at bounding box center [337, 123] width 92 height 5
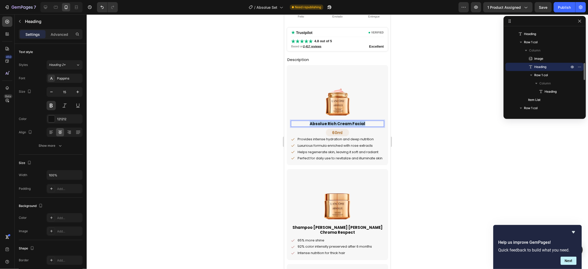
click at [352, 124] on p "Absolue Rich Cream Facial" at bounding box center [337, 123] width 92 height 5
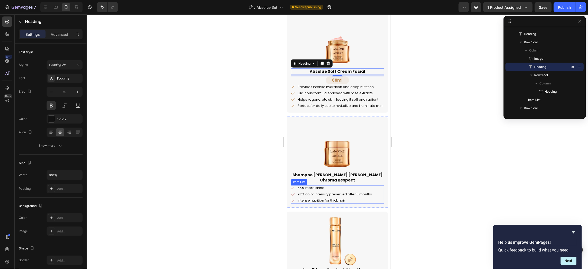
scroll to position [300, 0]
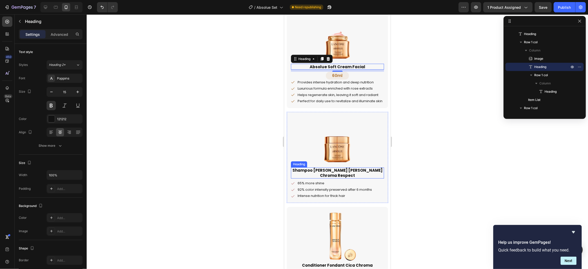
click at [355, 174] on h2 "Shampoo Bain Riche Chroma Respect" at bounding box center [337, 172] width 93 height 11
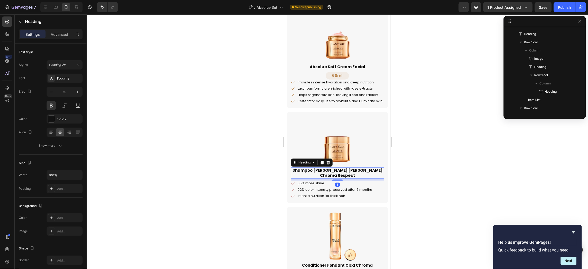
scroll to position [237, 0]
click at [355, 174] on h2 "Shampoo Bain Riche Chroma Respect" at bounding box center [337, 172] width 93 height 11
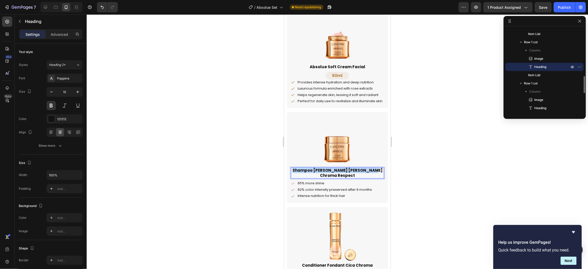
click at [355, 174] on p "Shampoo Bain Riche Chroma Respect" at bounding box center [337, 173] width 92 height 10
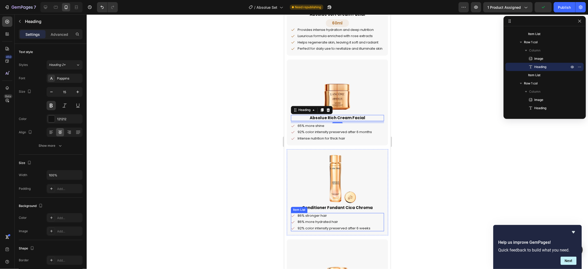
scroll to position [358, 0]
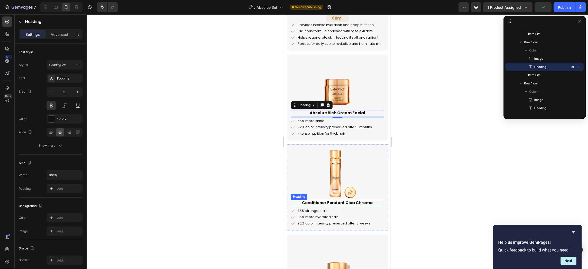
click at [342, 206] on h2 "Conditioner Fondant Cica Chroma" at bounding box center [337, 203] width 93 height 6
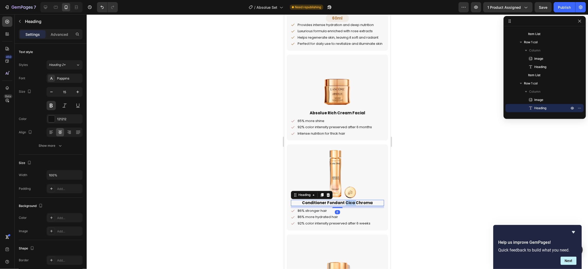
click at [342, 206] on h2 "Conditioner Fondant Cica Chroma" at bounding box center [337, 203] width 93 height 6
click at [342, 205] on p "Conditioner Fondant Cica Chroma" at bounding box center [337, 202] width 92 height 5
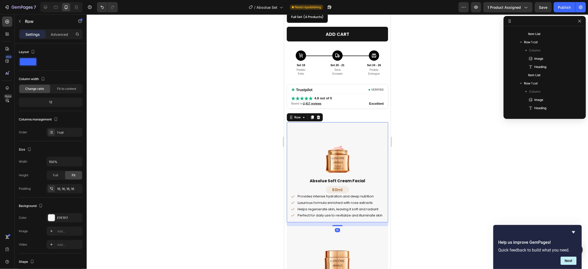
scroll to position [147, 0]
click at [369, 125] on div "Image Absolue Soft Cream Facial Heading 60ml Heading Row Provides intense hydra…" at bounding box center [336, 172] width 101 height 100
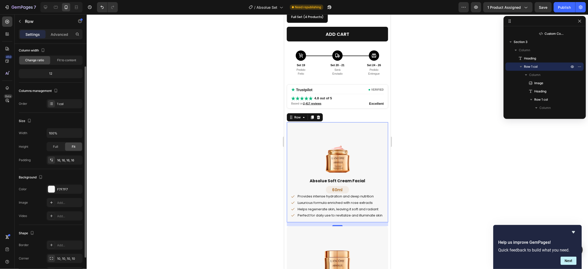
scroll to position [57, 0]
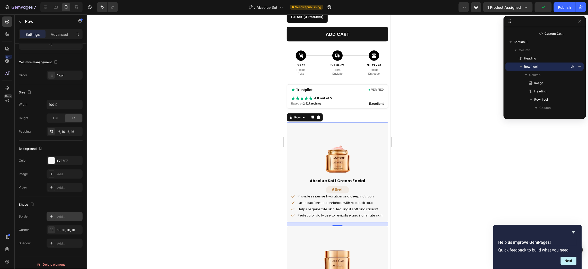
click at [59, 217] on div "Add..." at bounding box center [69, 216] width 24 height 5
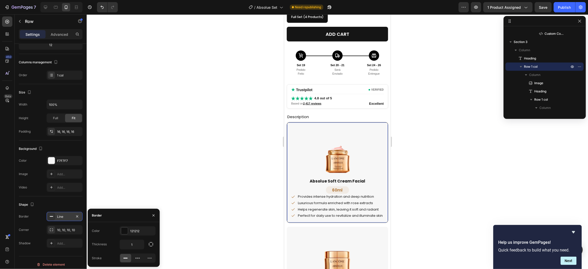
scroll to position [61, 0]
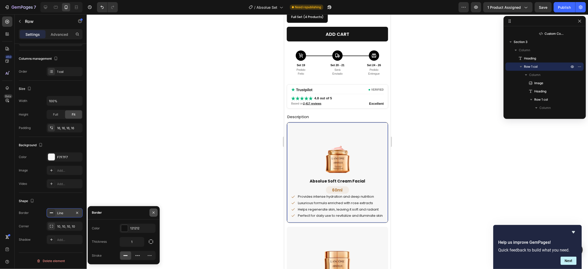
click at [152, 210] on icon "button" at bounding box center [153, 212] width 4 height 4
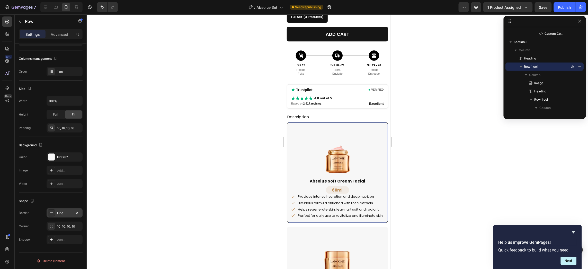
click at [80, 212] on div "Line" at bounding box center [65, 212] width 36 height 9
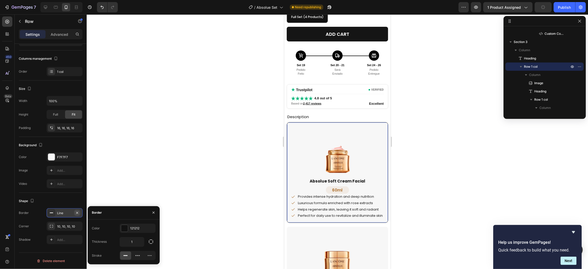
click at [77, 211] on icon "button" at bounding box center [77, 213] width 4 height 4
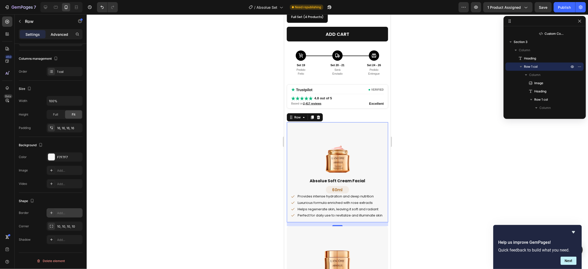
click at [61, 34] on p "Advanced" at bounding box center [59, 34] width 17 height 5
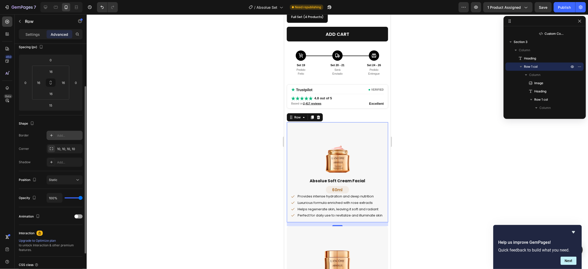
click at [63, 134] on div "Add..." at bounding box center [69, 135] width 24 height 5
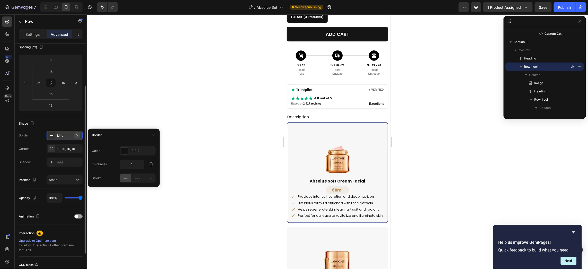
click at [76, 133] on icon "button" at bounding box center [77, 135] width 4 height 4
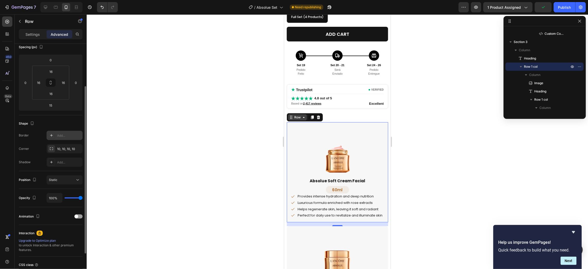
click at [299, 119] on div "Row" at bounding box center [297, 117] width 8 height 5
click at [31, 34] on p "Settings" at bounding box center [32, 34] width 14 height 5
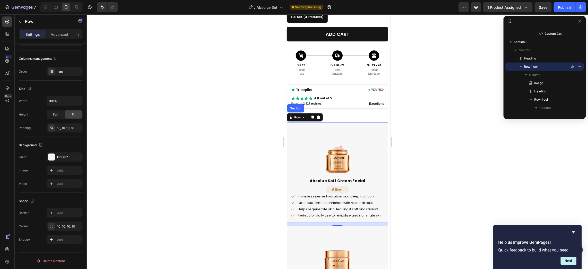
click at [380, 127] on div "Image Absolue Soft Cream Facial Heading 60ml Heading Row Provides intense hydra…" at bounding box center [336, 172] width 101 height 100
click at [63, 156] on div "F7F7F7" at bounding box center [64, 157] width 15 height 5
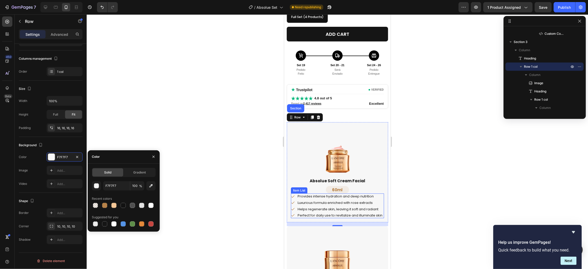
scroll to position [204, 0]
click at [370, 197] on p "Provides intense hydration and deep nutrition" at bounding box center [339, 196] width 85 height 4
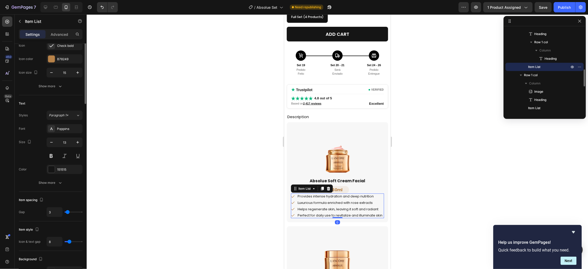
scroll to position [0, 0]
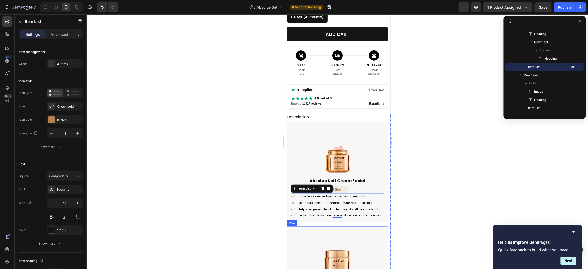
click at [294, 231] on div "Image Absolue Rich Cream Facial Heading 65% more shine 92% color intensity pres…" at bounding box center [336, 269] width 101 height 86
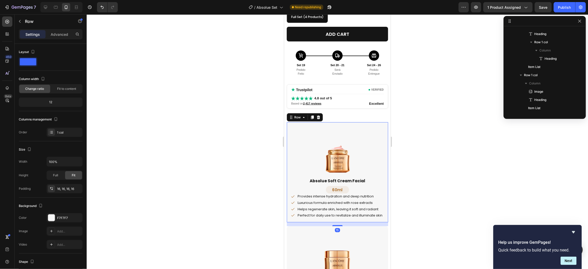
scroll to position [147, 0]
click at [361, 124] on div "Image Absolue Soft Cream Facial Heading 60ml Heading Row Provides intense hydra…" at bounding box center [336, 172] width 101 height 100
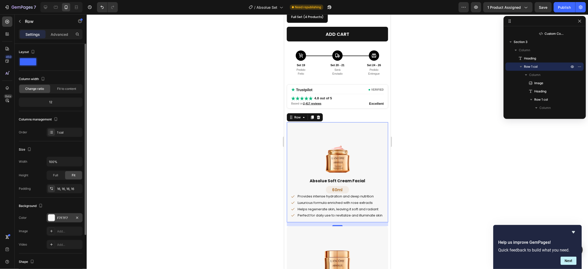
click at [56, 218] on div "F7F7F7" at bounding box center [65, 217] width 36 height 9
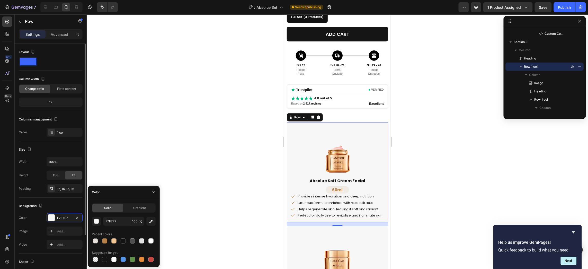
click at [40, 227] on div "Image Add..." at bounding box center [51, 230] width 64 height 9
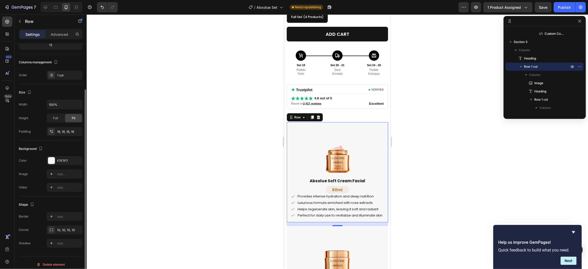
scroll to position [29, 0]
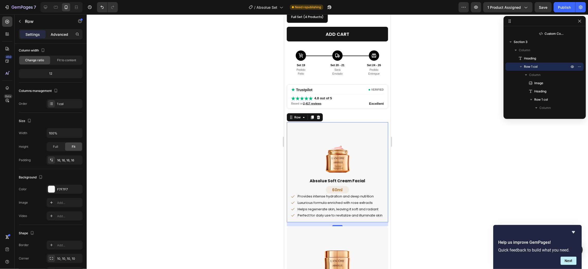
click at [56, 30] on div "Advanced" at bounding box center [60, 34] width 26 height 8
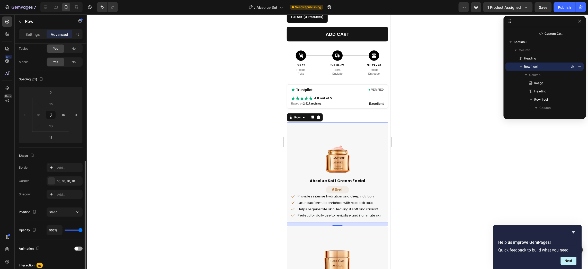
scroll to position [86, 0]
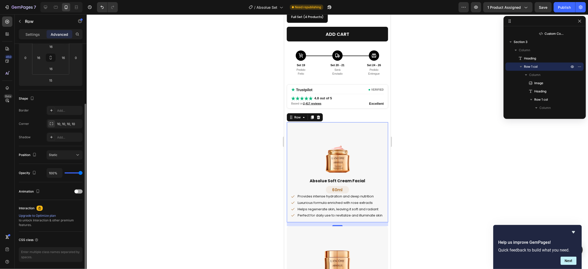
click at [77, 190] on span at bounding box center [77, 191] width 4 height 4
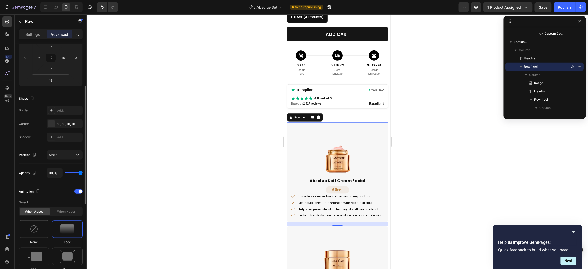
click at [65, 231] on img at bounding box center [67, 228] width 14 height 9
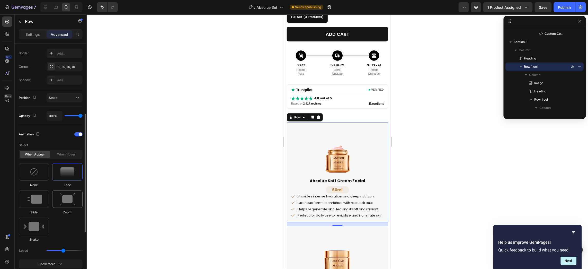
click at [66, 199] on img at bounding box center [67, 199] width 15 height 13
click at [31, 200] on img at bounding box center [34, 198] width 16 height 9
click at [65, 197] on img at bounding box center [67, 199] width 15 height 13
click at [73, 171] on img at bounding box center [67, 171] width 14 height 9
click at [64, 202] on img at bounding box center [67, 199] width 15 height 13
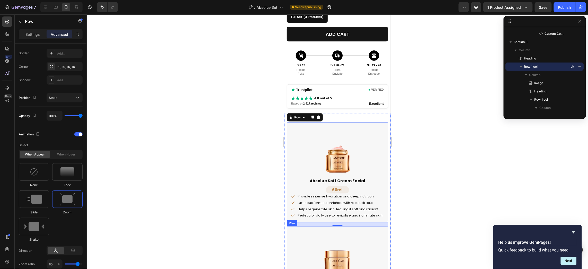
scroll to position [103, 0]
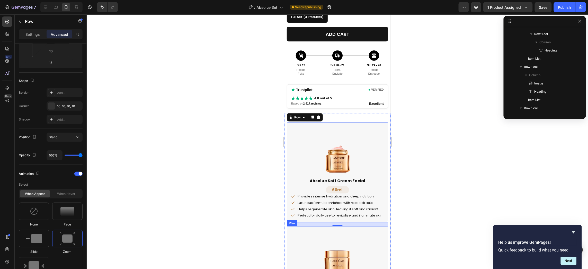
click at [361, 233] on div "Image Absolue Rich Cream Facial Heading 65% more shine 92% color intensity pres…" at bounding box center [336, 269] width 101 height 86
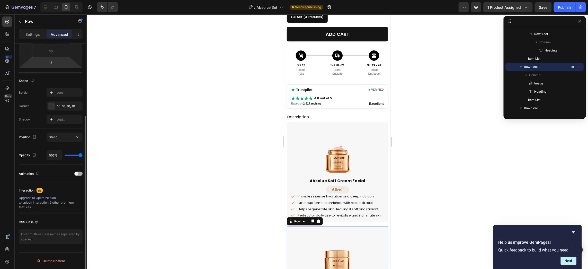
click at [79, 173] on div at bounding box center [78, 174] width 8 height 4
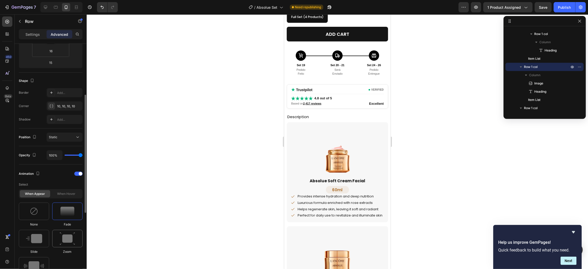
click at [69, 238] on img at bounding box center [67, 238] width 15 height 13
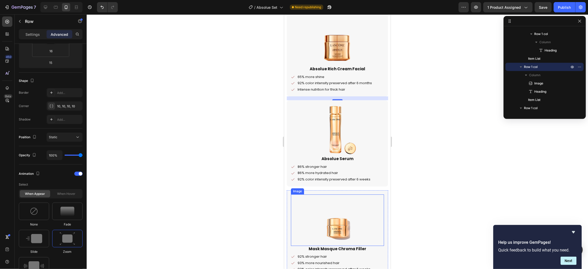
scroll to position [443, 0]
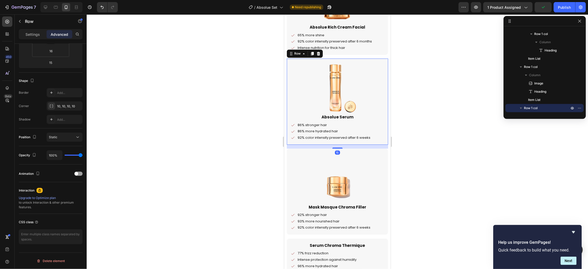
click at [364, 64] on div "Image Absolue Serum Heading 86% stronger hair 86% more hydrated hair 92% color …" at bounding box center [336, 101] width 101 height 86
click at [73, 171] on div "Animation" at bounding box center [51, 173] width 64 height 8
click at [77, 173] on span at bounding box center [77, 174] width 4 height 4
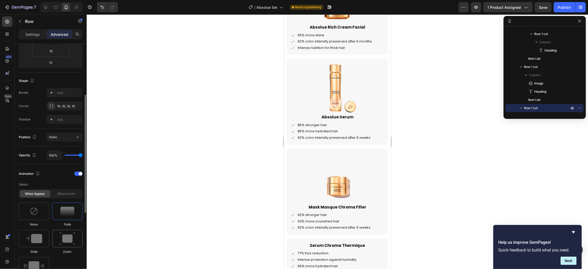
click at [68, 240] on img at bounding box center [67, 238] width 15 height 13
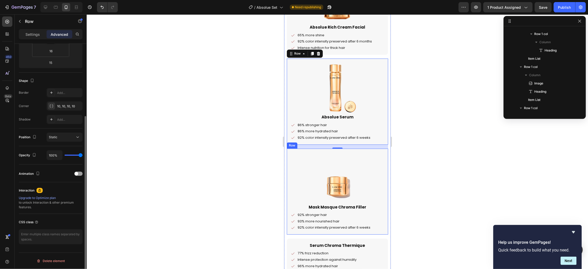
click at [356, 155] on div "Image Mask Masque Chroma Filler Heading 92% stronger hair 93% more nourished ha…" at bounding box center [336, 191] width 101 height 86
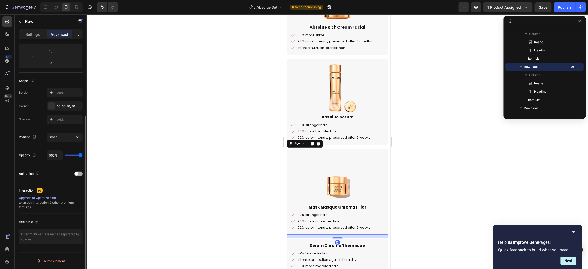
click at [75, 175] on span at bounding box center [77, 174] width 4 height 4
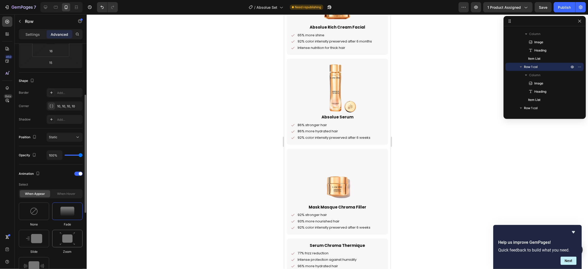
click at [72, 237] on img at bounding box center [67, 238] width 15 height 13
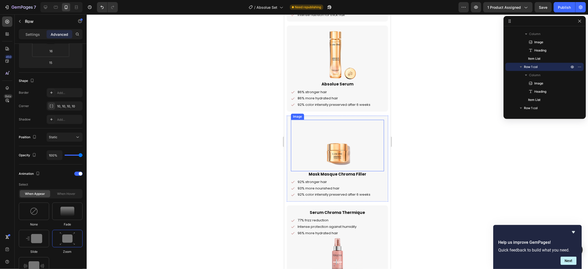
scroll to position [557, 0]
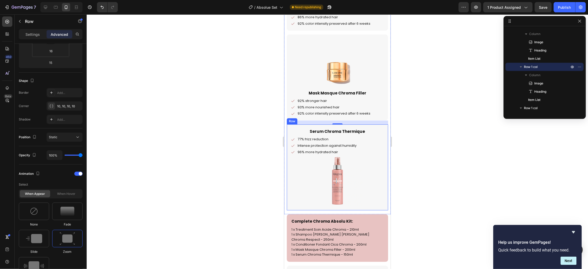
click at [373, 131] on div "Serum Chroma Thermique Heading 77% frizz reduction Intense protection against h…" at bounding box center [336, 167] width 101 height 86
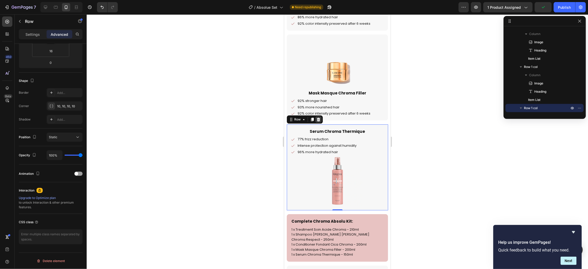
click at [318, 121] on icon at bounding box center [317, 119] width 3 height 4
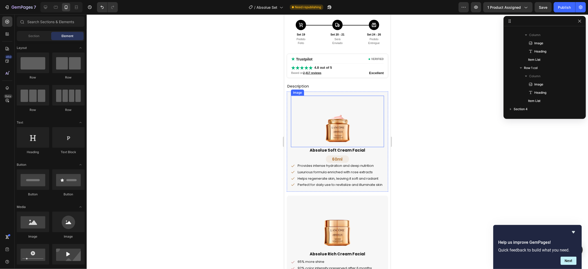
scroll to position [272, 0]
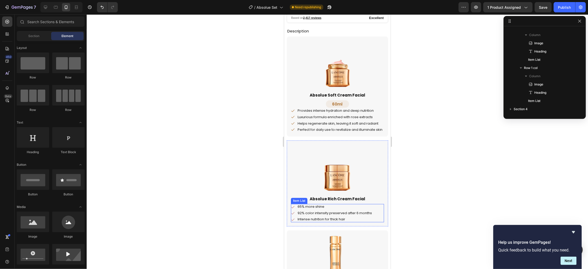
click at [320, 209] on p "65% more shine" at bounding box center [334, 206] width 74 height 4
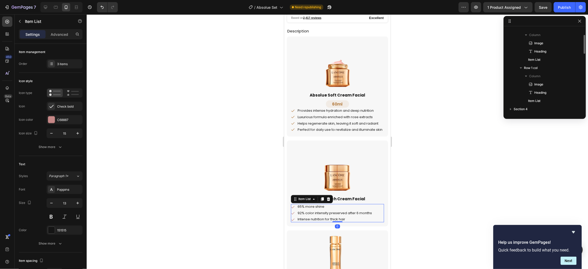
scroll to position [245, 0]
click at [320, 209] on p "65% more shine" at bounding box center [334, 206] width 74 height 4
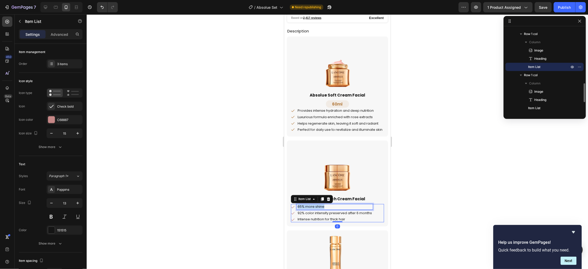
click at [320, 209] on p "65% more shine" at bounding box center [334, 206] width 74 height 4
click at [317, 215] on p "92% color intensity preserved after 6 months" at bounding box center [338, 213] width 83 height 4
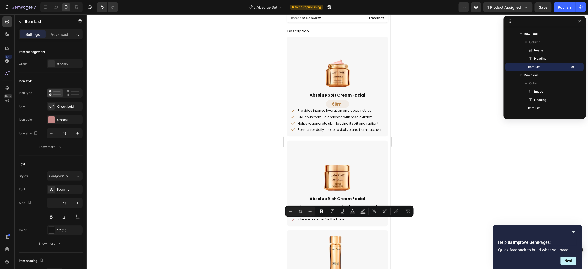
click at [317, 215] on p "92% color intensity preserved after 6 months" at bounding box center [338, 213] width 83 height 4
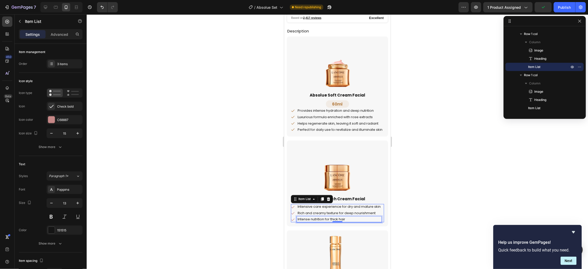
click at [316, 221] on p "Intense nutrition for thick hair" at bounding box center [338, 219] width 83 height 4
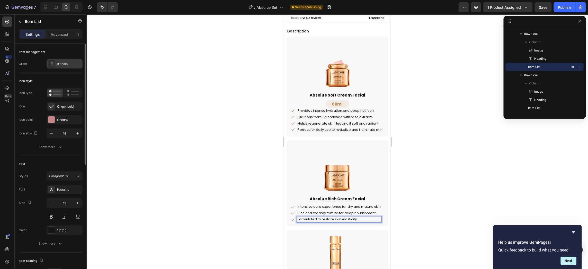
click at [59, 65] on div "3 items" at bounding box center [69, 64] width 24 height 5
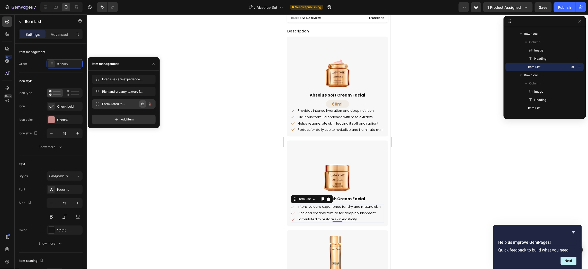
click at [142, 104] on icon "button" at bounding box center [143, 104] width 4 height 4
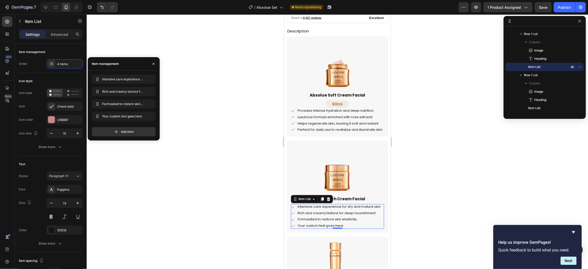
click at [342, 228] on div "Your custom text goes here" at bounding box center [338, 226] width 85 height 6
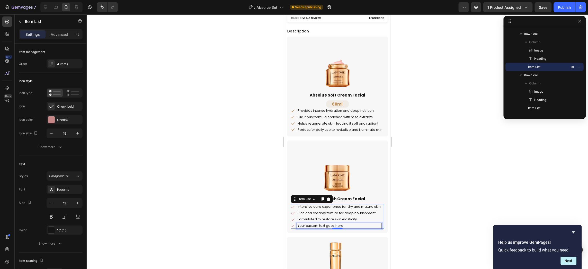
click at [342, 228] on p "Your custom text goes here" at bounding box center [338, 225] width 83 height 4
click at [356, 186] on img at bounding box center [336, 169] width 51 height 51
click at [364, 215] on p "Rich and creamy texture for deep nourishment" at bounding box center [338, 213] width 83 height 4
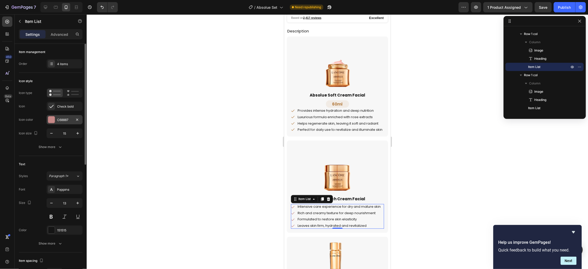
click at [55, 122] on div "C68887" at bounding box center [65, 119] width 36 height 9
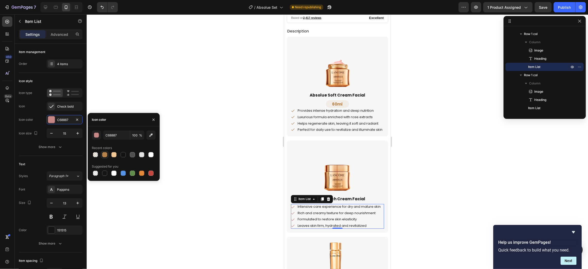
click at [107, 154] on div at bounding box center [105, 154] width 6 height 6
type input "B78249"
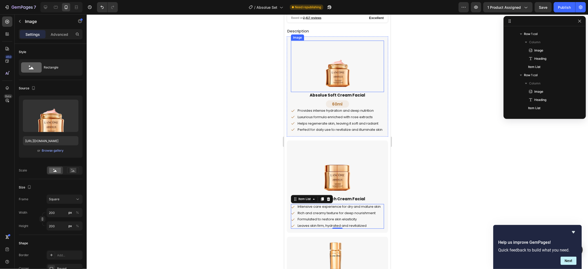
scroll to position [163, 0]
click at [365, 67] on div at bounding box center [337, 65] width 93 height 51
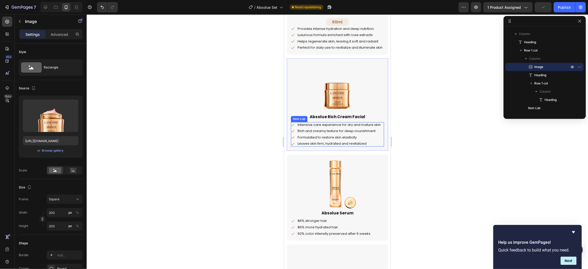
scroll to position [300, 0]
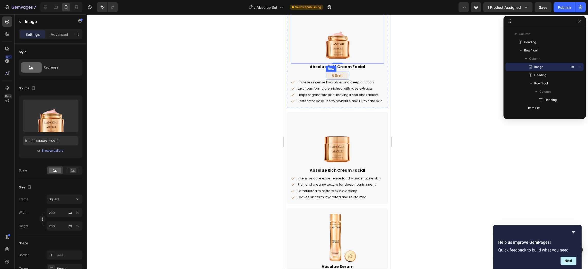
click at [346, 74] on div "60ml Heading Row" at bounding box center [336, 75] width 23 height 8
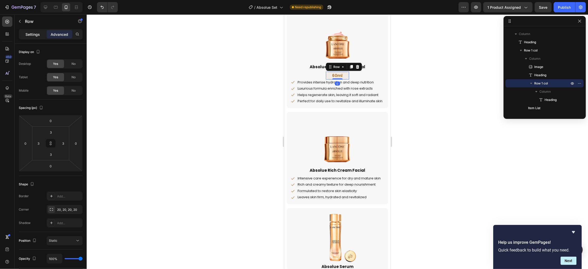
click at [38, 38] on div "Settings" at bounding box center [33, 34] width 26 height 8
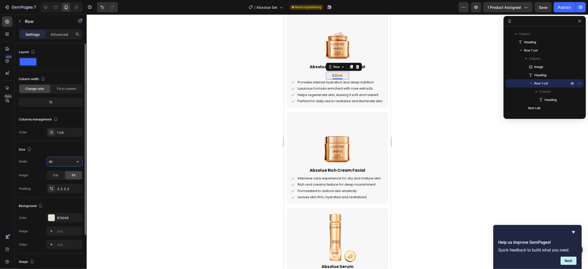
click at [57, 160] on input "90" at bounding box center [64, 161] width 35 height 9
type input "80"
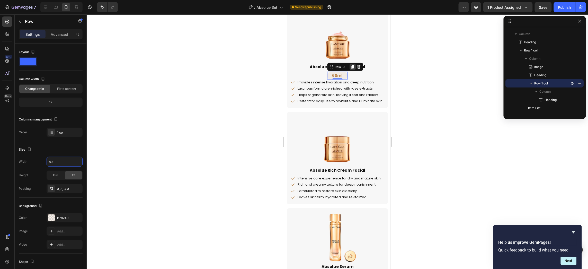
click at [351, 67] on icon at bounding box center [352, 67] width 3 height 4
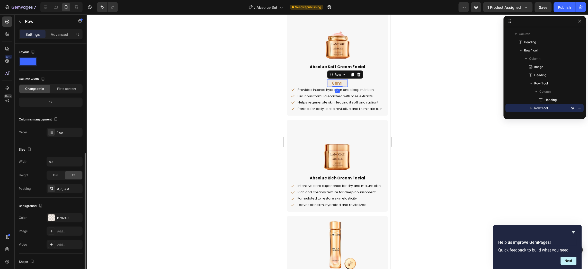
scroll to position [61, 0]
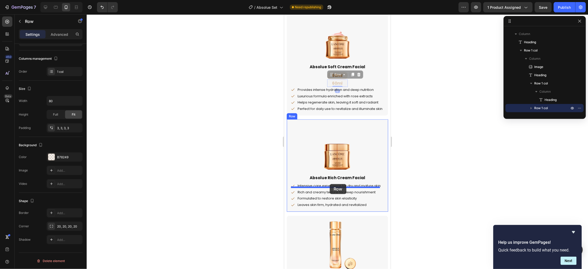
drag, startPoint x: 335, startPoint y: 74, endPoint x: 329, endPoint y: 184, distance: 110.2
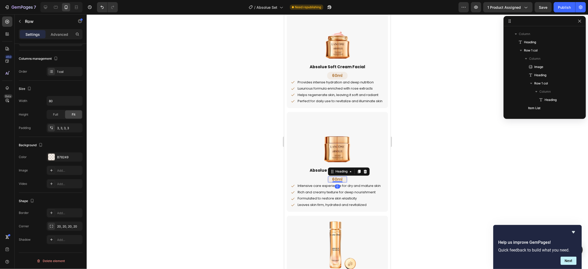
click at [331, 182] on h2 "60ml" at bounding box center [337, 179] width 19 height 6
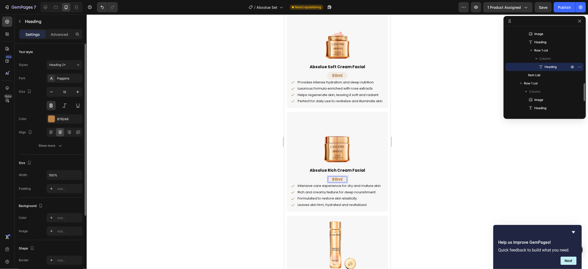
click at [332, 182] on h2 "60ml" at bounding box center [337, 179] width 19 height 6
click at [335, 182] on p "60ml" at bounding box center [337, 179] width 18 height 5
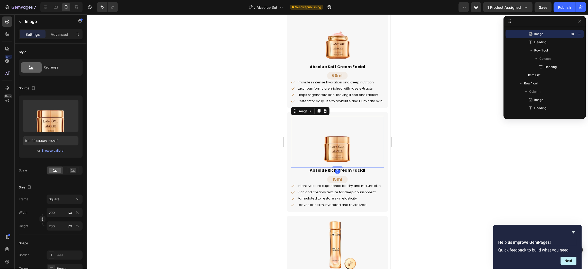
click at [360, 156] on img at bounding box center [336, 141] width 51 height 51
click at [362, 194] on p "Rich and creamy texture for deep nourishment" at bounding box center [338, 192] width 83 height 4
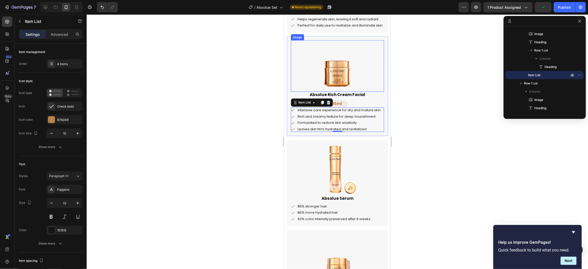
scroll to position [386, 0]
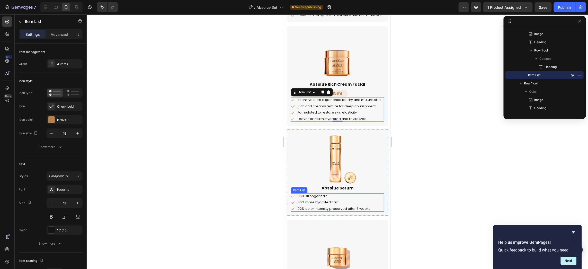
click at [373, 204] on div "86% stronger hair 86% more hydrated hair 92% color intensity preserved after 6 …" at bounding box center [337, 202] width 93 height 18
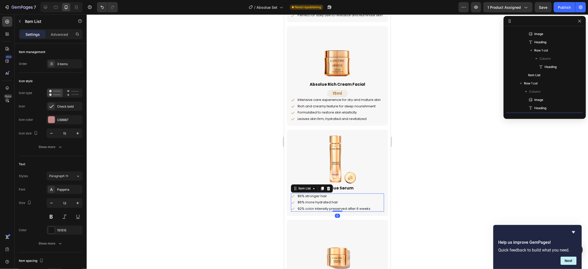
scroll to position [311, 0]
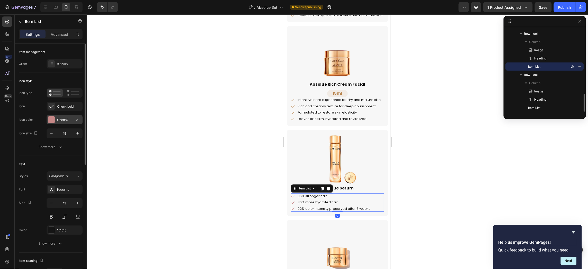
click at [52, 120] on div at bounding box center [51, 119] width 7 height 7
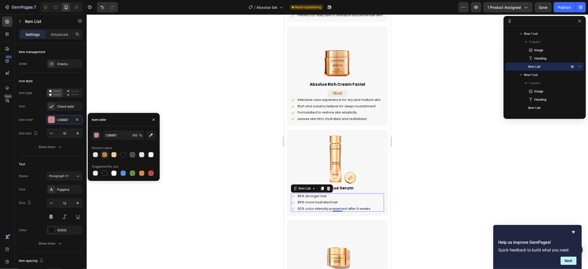
click at [106, 155] on div at bounding box center [104, 154] width 5 height 5
type input "B78249"
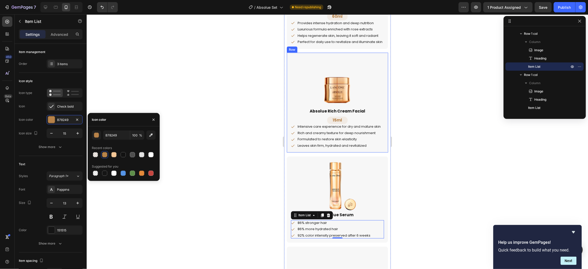
scroll to position [329, 0]
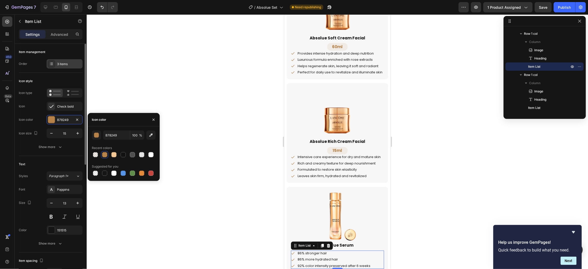
click at [66, 65] on div "3 items" at bounding box center [69, 64] width 24 height 5
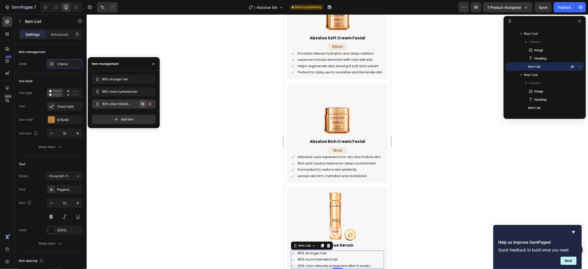
click at [142, 104] on icon "button" at bounding box center [143, 104] width 4 height 4
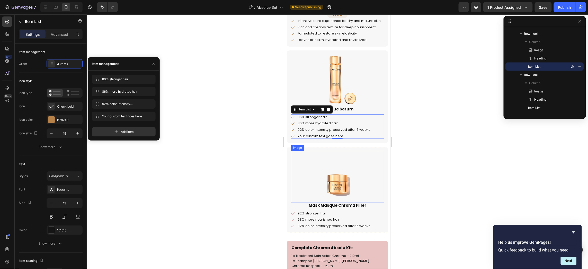
scroll to position [472, 0]
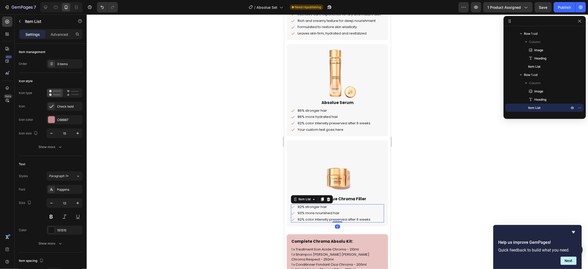
click at [372, 217] on div "92% stronger hair 93% more nourished hair 92% color intensity preserved after 6…" at bounding box center [337, 213] width 93 height 18
click at [57, 116] on div "C68887" at bounding box center [65, 119] width 36 height 9
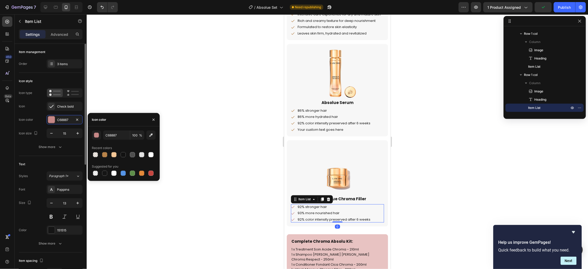
drag, startPoint x: 105, startPoint y: 152, endPoint x: 69, endPoint y: 88, distance: 73.8
click at [105, 151] on div at bounding box center [104, 154] width 7 height 7
type input "B78249"
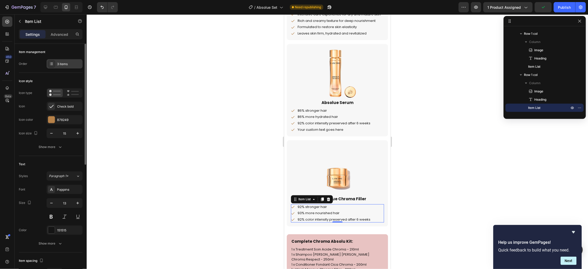
click at [69, 66] on div "3 items" at bounding box center [69, 64] width 24 height 5
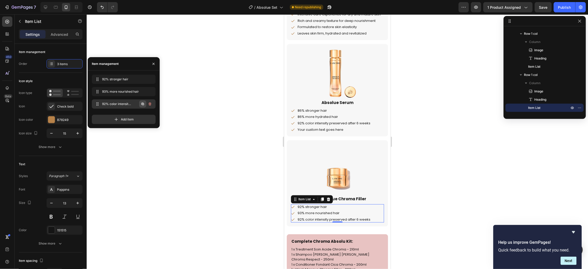
click at [143, 103] on icon "button" at bounding box center [142, 104] width 3 height 3
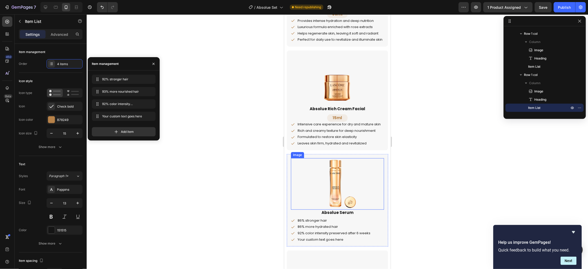
scroll to position [358, 0]
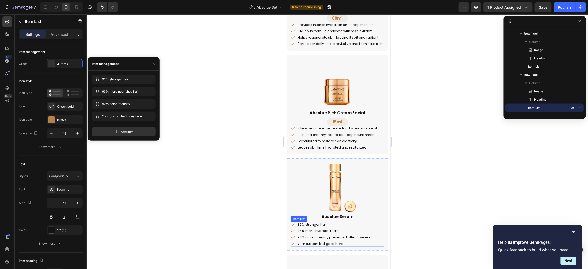
click at [327, 227] on p "86% stronger hair" at bounding box center [333, 224] width 73 height 4
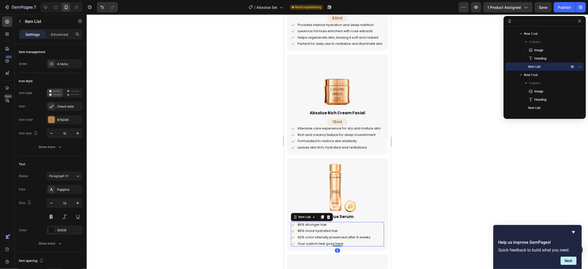
click at [327, 227] on p "86% stronger hair" at bounding box center [333, 224] width 73 height 4
click at [298, 227] on p "dvanced treatment combining science and nature" at bounding box center [339, 224] width 85 height 4
click at [309, 237] on p "86% more hydrated hair" at bounding box center [340, 235] width 86 height 4
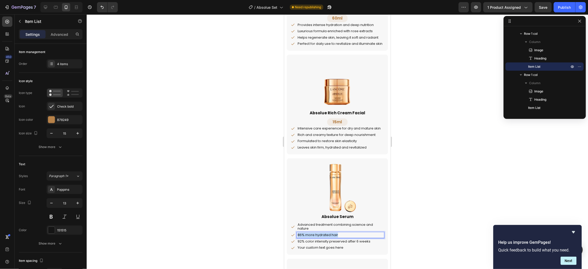
click at [309, 237] on p "86% more hydrated hair" at bounding box center [340, 235] width 86 height 4
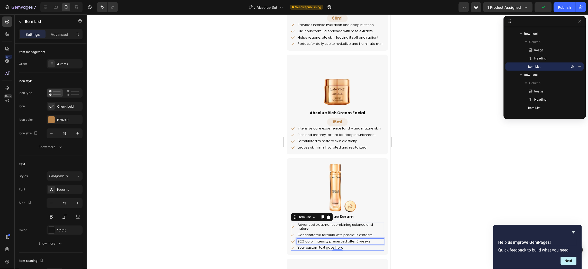
click at [310, 243] on p "92% color intensity preserved after 6 weeks" at bounding box center [340, 241] width 86 height 4
click at [306, 249] on p "Your custom text goes here" at bounding box center [340, 247] width 86 height 4
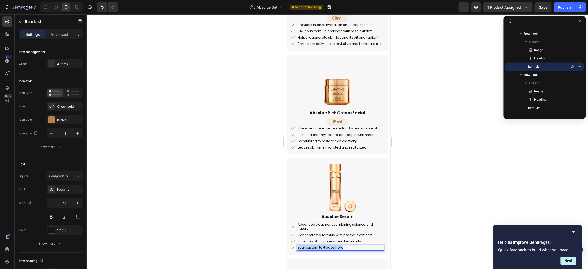
click at [306, 249] on p "Your custom text goes here" at bounding box center [340, 247] width 86 height 4
click at [345, 125] on div "15ml Heading Row 0" at bounding box center [337, 122] width 21 height 8
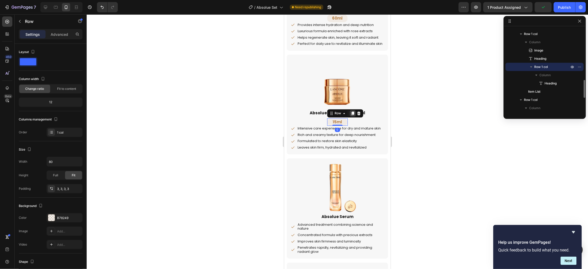
click at [351, 115] on icon at bounding box center [352, 113] width 3 height 4
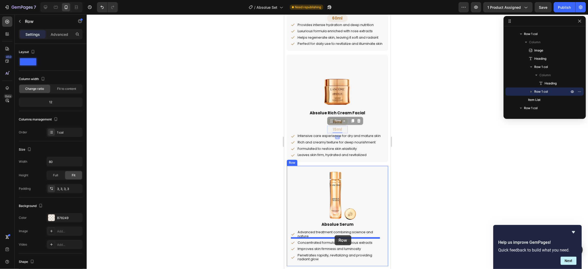
drag, startPoint x: 333, startPoint y: 131, endPoint x: 334, endPoint y: 235, distance: 103.6
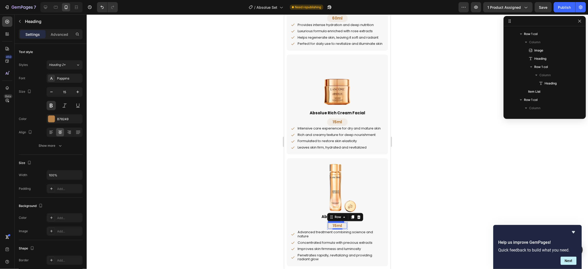
scroll to position [328, 0]
click at [332, 229] on h2 "15ml" at bounding box center [337, 225] width 19 height 6
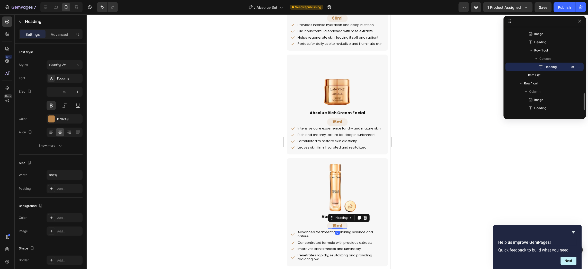
click at [332, 229] on h2 "15ml" at bounding box center [337, 225] width 19 height 6
click at [369, 154] on div "Image Absolue Rich Cream Facial Heading 15ml Heading Row Intensive care experie…" at bounding box center [336, 104] width 101 height 100
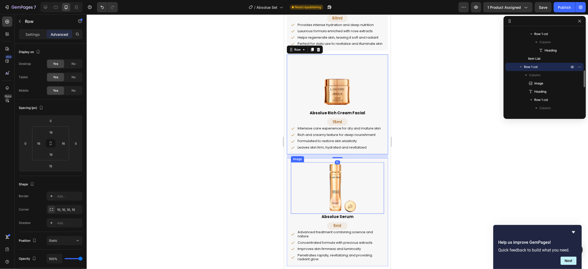
click at [368, 201] on div at bounding box center [337, 187] width 93 height 51
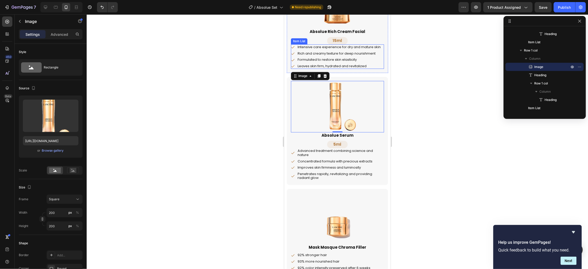
scroll to position [443, 0]
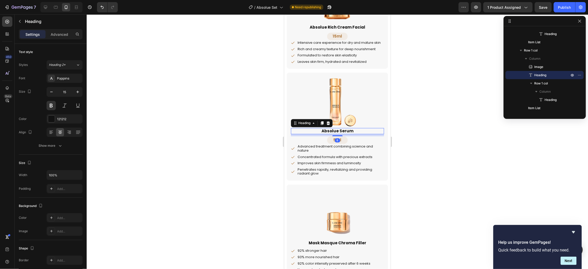
click at [346, 133] on p "Absolue Serum" at bounding box center [337, 130] width 92 height 5
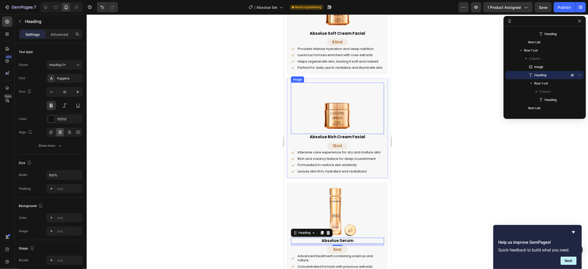
scroll to position [329, 0]
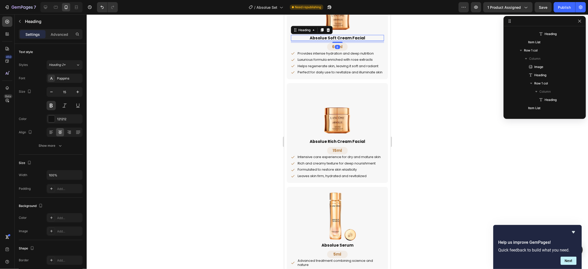
click at [351, 37] on p "Absolue Soft Cream Facial" at bounding box center [337, 37] width 92 height 5
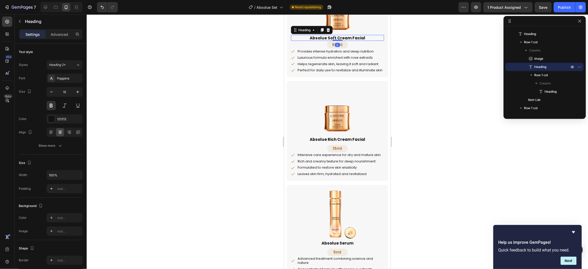
drag, startPoint x: 338, startPoint y: 42, endPoint x: 339, endPoint y: 37, distance: 5.2
click at [339, 37] on div "Absolue Soft Cream Facial Heading 0" at bounding box center [337, 38] width 93 height 6
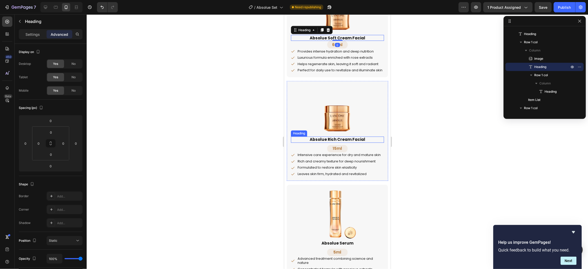
click at [352, 141] on p "Absolue Rich Cream Facial" at bounding box center [337, 139] width 92 height 5
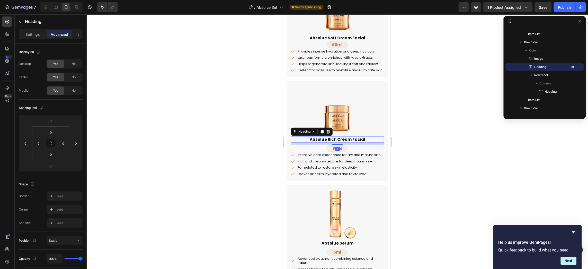
drag, startPoint x: 337, startPoint y: 148, endPoint x: 345, endPoint y: 136, distance: 14.3
click at [343, 134] on div "Image Absolue Rich Cream Facial Heading 8 15ml Heading Row Intensive care exper…" at bounding box center [337, 131] width 93 height 92
type input "0"
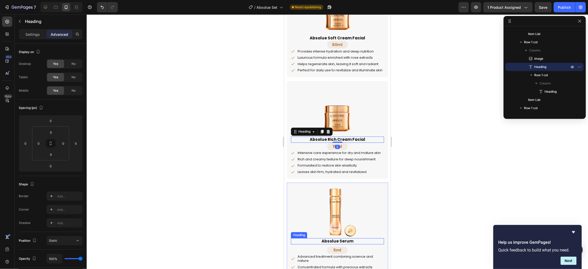
click at [334, 243] on p "Absolue Serum" at bounding box center [337, 240] width 92 height 5
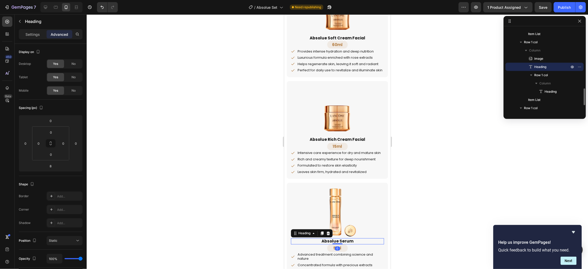
drag, startPoint x: 332, startPoint y: 254, endPoint x: 336, endPoint y: 245, distance: 10.0
click at [336, 245] on div "Image Absolue Serum Heading 0 5ml Heading Row Advanced treatment combining scie…" at bounding box center [337, 235] width 93 height 98
type input "0"
click at [366, 216] on div at bounding box center [337, 211] width 93 height 51
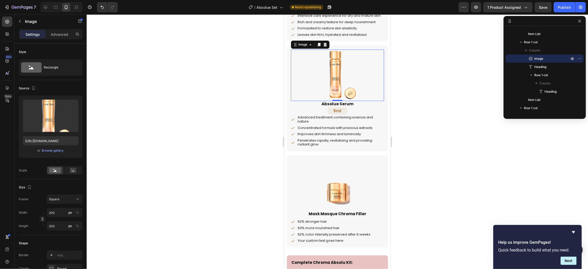
scroll to position [472, 0]
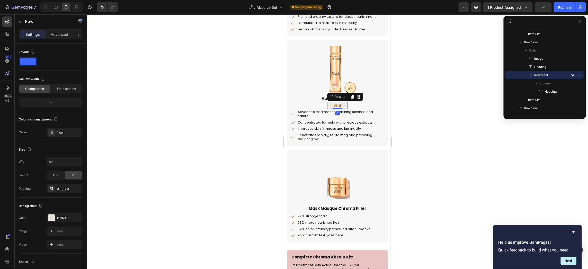
click at [345, 109] on div "5ml Heading Row 0" at bounding box center [337, 105] width 21 height 8
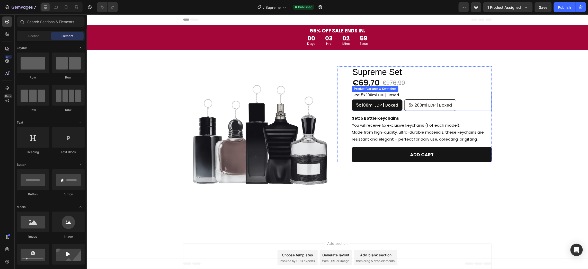
click at [466, 95] on div "Size: 5x 100ml EDP | Boxed 5x 100ml EDP | Boxed 5x 100ml EDP | Boxed 5x 100ml E…" at bounding box center [421, 101] width 140 height 19
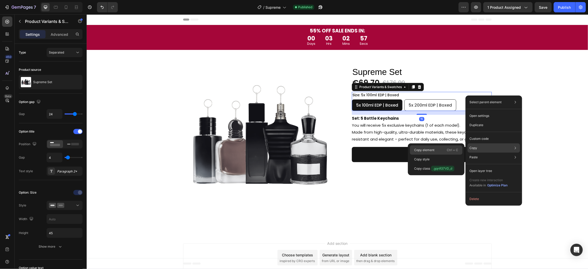
click at [448, 146] on div "Copy element Ctrl + C" at bounding box center [436, 149] width 52 height 9
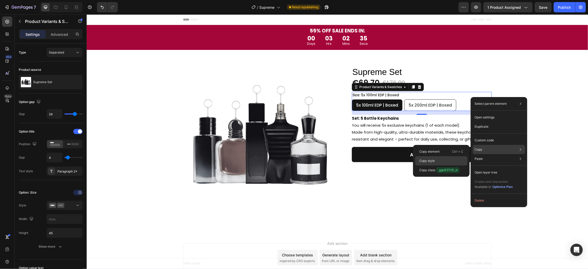
click at [441, 158] on div "Copy style" at bounding box center [441, 160] width 52 height 9
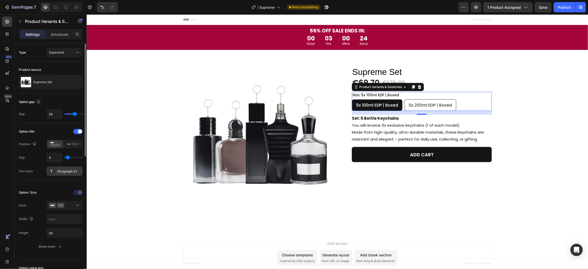
click at [62, 169] on div "Paragraph 2*" at bounding box center [69, 171] width 24 height 5
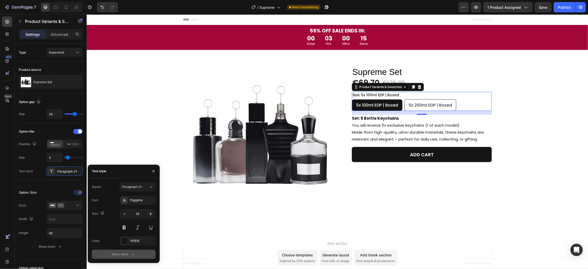
click at [116, 253] on div "Show more" at bounding box center [124, 253] width 24 height 5
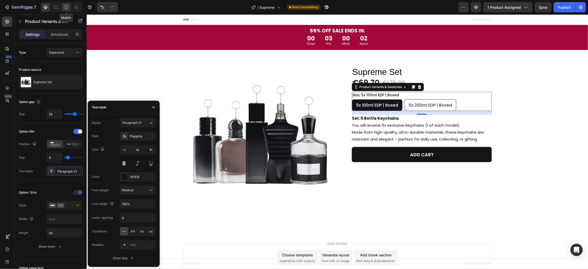
click at [66, 4] on div at bounding box center [66, 7] width 8 height 8
type input "12"
type input "150"
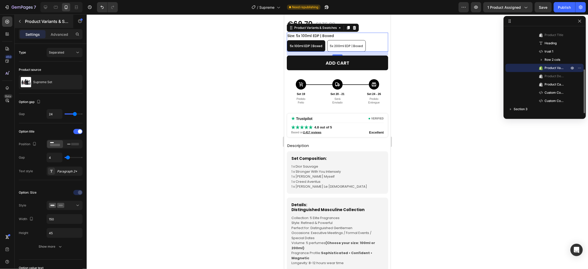
scroll to position [150, 0]
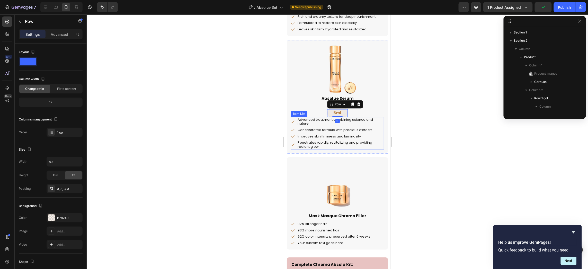
scroll to position [303, 0]
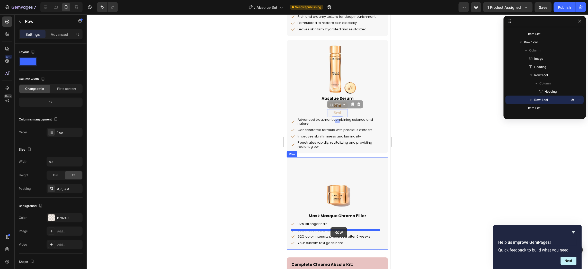
drag, startPoint x: 334, startPoint y: 124, endPoint x: 330, endPoint y: 227, distance: 102.9
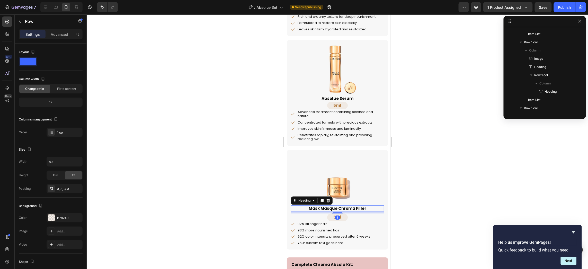
click at [365, 211] on h2 "Mask Masque Chroma Filler" at bounding box center [337, 208] width 93 height 6
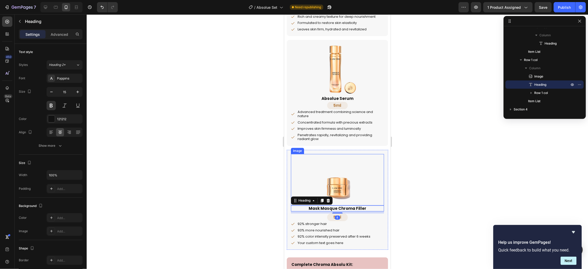
drag, startPoint x: 335, startPoint y: 221, endPoint x: 340, endPoint y: 212, distance: 10.1
click at [340, 212] on div "Image Mask Masque Chroma Filler Heading 8 5ml Heading Row 92% stronger hair 93%…" at bounding box center [337, 199] width 93 height 92
click at [356, 211] on h2 "Mask Masque Chroma Filler" at bounding box center [337, 208] width 93 height 6
click at [357, 211] on p "Mask Masque Chroma Filler" at bounding box center [337, 207] width 92 height 5
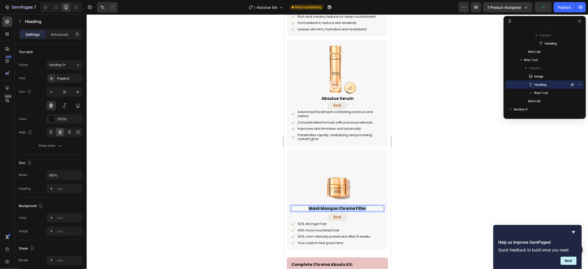
click at [357, 211] on p "Mask Masque Chroma Filler" at bounding box center [337, 207] width 92 height 5
click at [315, 235] on div "92% stronger hair 93% more nourished hair 92% color intensity preserved after 6…" at bounding box center [331, 233] width 80 height 24
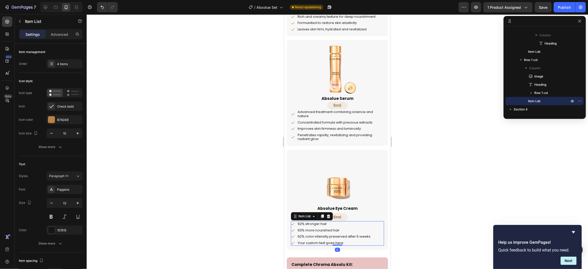
click at [315, 235] on div "92% stronger hair 93% more nourished hair 92% color intensity preserved after 6…" at bounding box center [331, 233] width 80 height 24
click at [323, 219] on div at bounding box center [322, 216] width 6 height 6
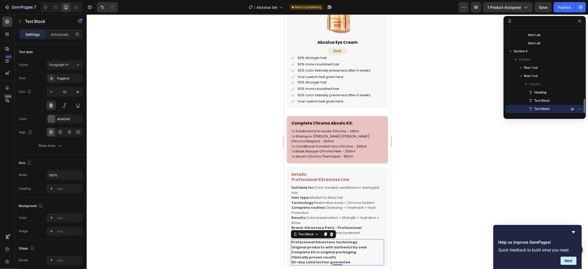
scroll to position [579, 0]
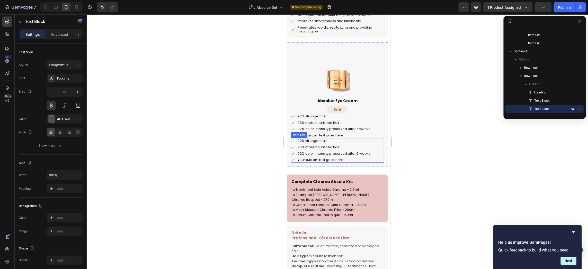
click at [373, 152] on div "92% stronger hair 93% more nourished hair 92% color intensity preserved after 6…" at bounding box center [337, 150] width 93 height 24
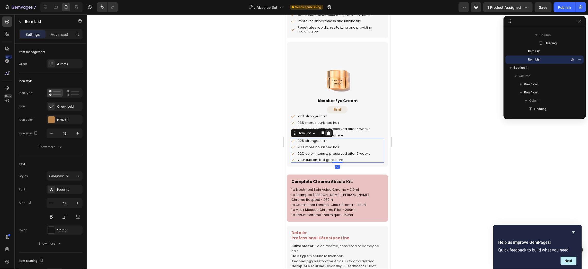
click at [330, 135] on icon at bounding box center [328, 133] width 4 height 4
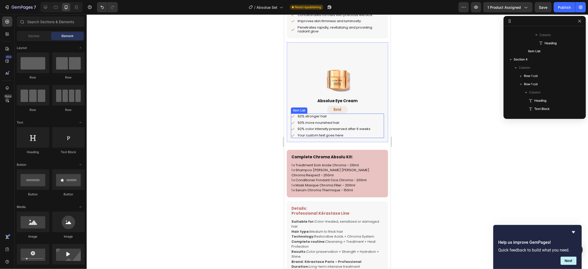
click at [315, 118] on p "92% stronger hair" at bounding box center [333, 116] width 73 height 4
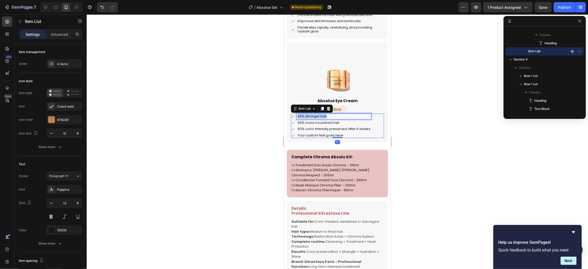
click at [315, 118] on p "92% stronger hair" at bounding box center [333, 116] width 73 height 4
click at [319, 124] on p "93% more nourished hair" at bounding box center [333, 122] width 73 height 4
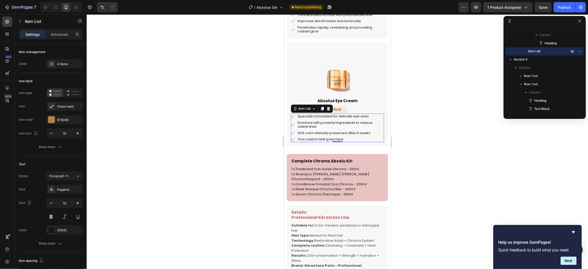
click at [322, 135] on p "92% color intensity preserved after 6 weeks" at bounding box center [340, 133] width 86 height 4
click at [312, 141] on p "Your custom text goes here" at bounding box center [340, 139] width 86 height 4
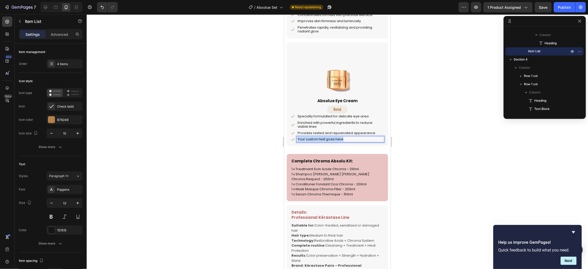
click at [312, 141] on p "Your custom text goes here" at bounding box center [340, 139] width 86 height 4
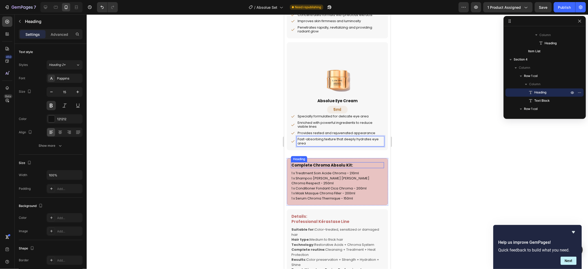
click at [377, 168] on h2 "Complete Chroma Absolu Kit:" at bounding box center [337, 165] width 93 height 6
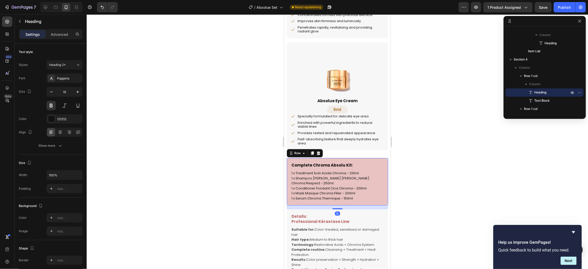
click at [381, 170] on div "Complete Chroma Absolu Kit: Heading 1 x Treatment Soin Acide Chroma - 210ml 1 x…" at bounding box center [336, 182] width 101 height 48
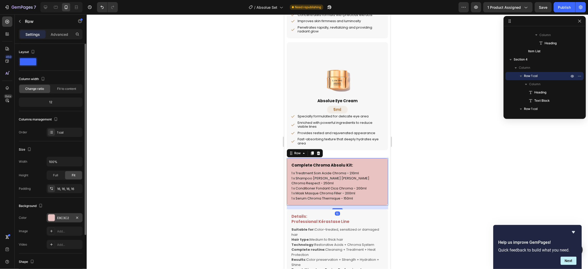
click at [58, 214] on div "E8C3C2" at bounding box center [65, 217] width 36 height 9
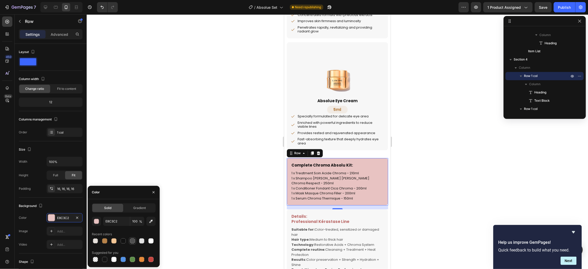
click at [132, 240] on div at bounding box center [132, 240] width 5 height 5
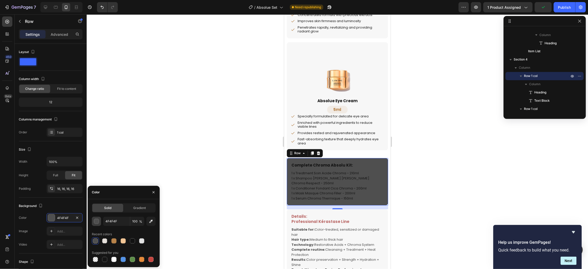
click at [101, 219] on button "button" at bounding box center [96, 220] width 9 height 9
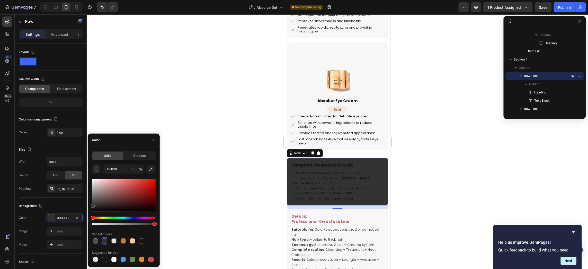
type input "333333"
drag, startPoint x: 96, startPoint y: 195, endPoint x: 89, endPoint y: 205, distance: 11.4
click at [89, 205] on div "Solid Gradient 333333 100 % Recent colors Suggested for you" at bounding box center [124, 207] width 72 height 112
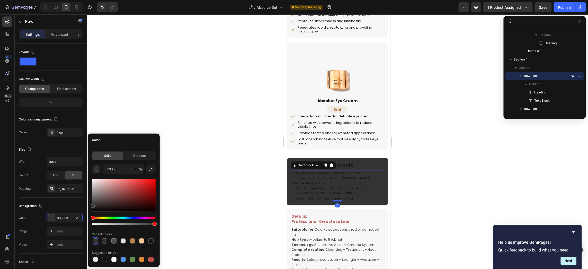
click at [341, 192] on p "1 x Treatment Soin Acide Chroma - 210ml 1 x Shampoo Bain Riche Chroma Respect -…" at bounding box center [337, 185] width 92 height 30
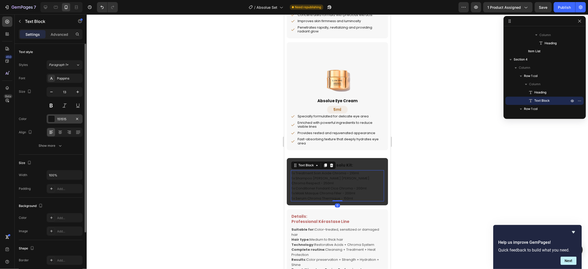
click at [53, 116] on div at bounding box center [51, 118] width 7 height 7
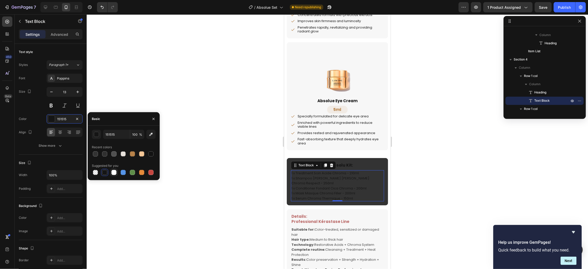
click at [115, 173] on div at bounding box center [113, 172] width 5 height 5
type input "FFFFFF"
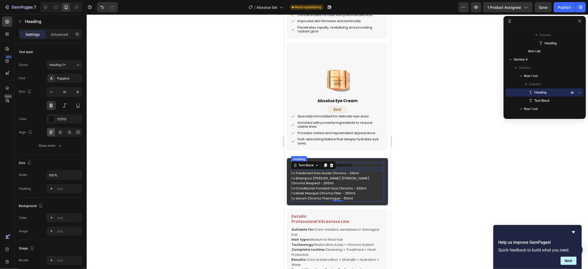
click at [343, 168] on h2 "Complete Chroma Absolu Kit:" at bounding box center [337, 165] width 93 height 6
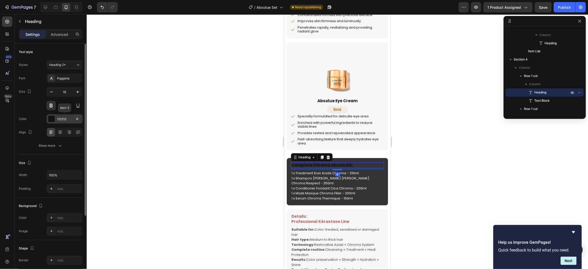
click at [59, 117] on div "121212" at bounding box center [64, 119] width 15 height 5
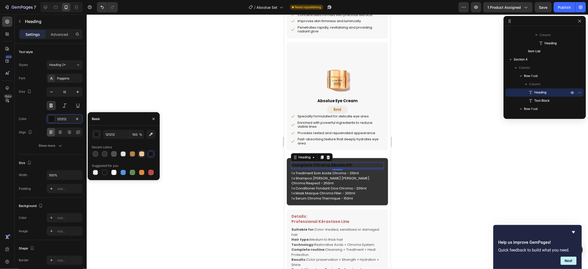
click at [141, 154] on div at bounding box center [141, 153] width 5 height 5
click at [98, 134] on div "button" at bounding box center [96, 134] width 5 height 5
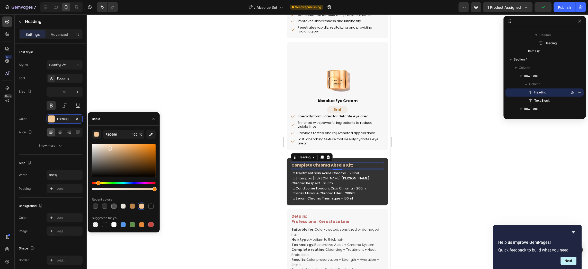
type input "E2C5A5"
drag, startPoint x: 113, startPoint y: 150, endPoint x: 103, endPoint y: 147, distance: 10.9
click at [109, 147] on div at bounding box center [124, 160] width 64 height 33
click at [334, 188] on p "1 x Treatment Soin Acide Chroma - 210ml 1 x Shampoo Bain Riche Chroma Respect -…" at bounding box center [337, 185] width 92 height 30
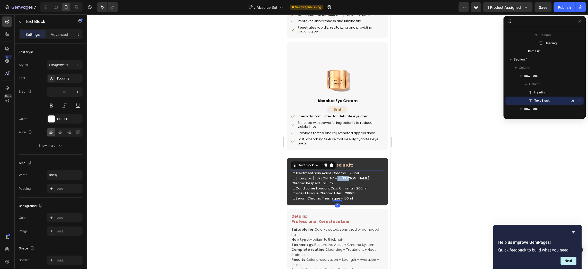
click at [334, 188] on p "1 x Treatment Soin Acide Chroma - 210ml 1 x Shampoo Bain Riche Chroma Respect -…" at bounding box center [337, 185] width 92 height 30
click at [360, 200] on p "1 x Treatment Soin Acide Chroma - 210ml 1 x Shampoo Bain Riche Chroma Respect -…" at bounding box center [337, 185] width 92 height 30
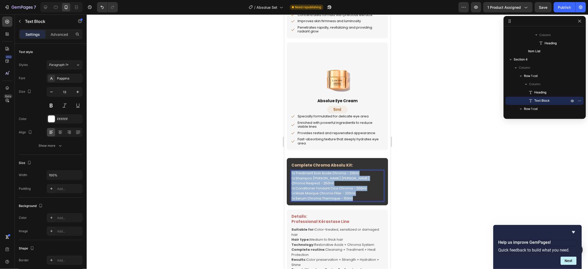
drag, startPoint x: 360, startPoint y: 201, endPoint x: 560, endPoint y: 194, distance: 199.9
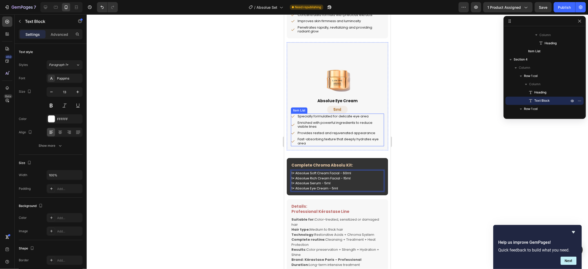
click at [351, 135] on p "Provides rested and rejuvenated appearance" at bounding box center [340, 133] width 86 height 4
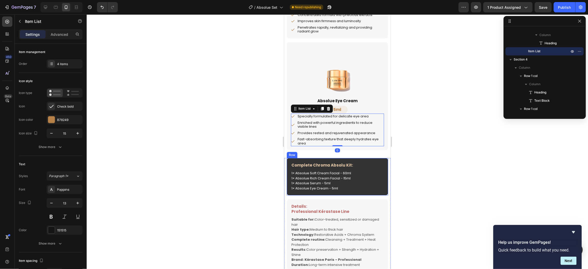
scroll to position [608, 0]
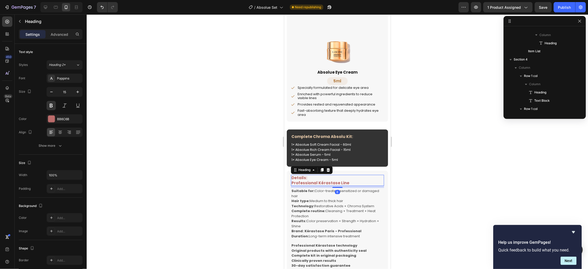
click at [358, 185] on h2 "Details: Professional Kérastase Line" at bounding box center [337, 179] width 93 height 11
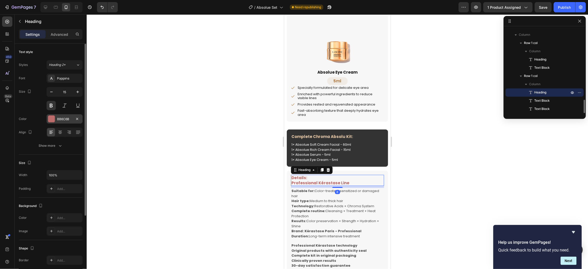
click at [58, 117] on div "BB6C6B" at bounding box center [64, 119] width 15 height 5
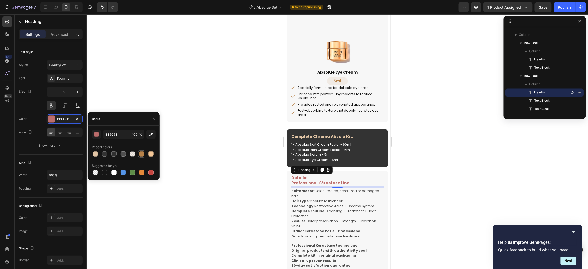
click at [142, 151] on div at bounding box center [141, 153] width 5 height 5
type input "B78249"
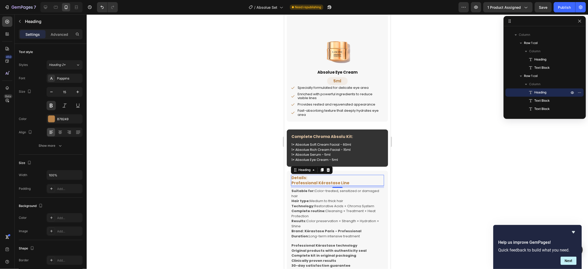
click at [347, 185] on h2 "Details: Professional Kérastase Line" at bounding box center [337, 179] width 93 height 11
drag, startPoint x: 348, startPoint y: 189, endPoint x: 528, endPoint y: 193, distance: 180.3
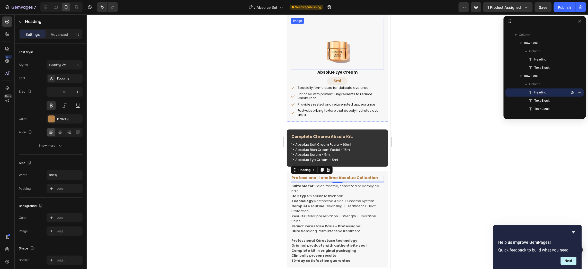
click at [337, 47] on img at bounding box center [336, 42] width 51 height 51
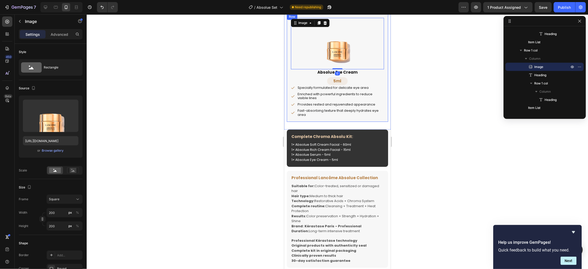
click at [380, 84] on div "Image 0 Absolue Eye Cream Heading 5ml Heading Row Specially formulated for deli…" at bounding box center [336, 67] width 101 height 108
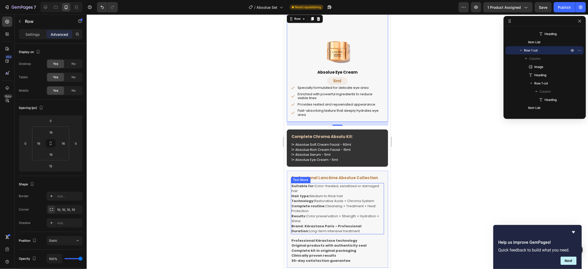
scroll to position [450, 0]
click at [368, 217] on p "Suitable for: Color-treated, sensitized or damaged hair Hair type: Medium to th…" at bounding box center [337, 208] width 92 height 50
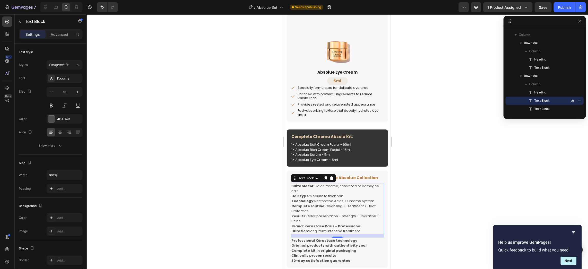
click at [361, 233] on p "Suitable for: Color-treated, sensitized or damaged hair Hair type: Medium to th…" at bounding box center [337, 208] width 92 height 50
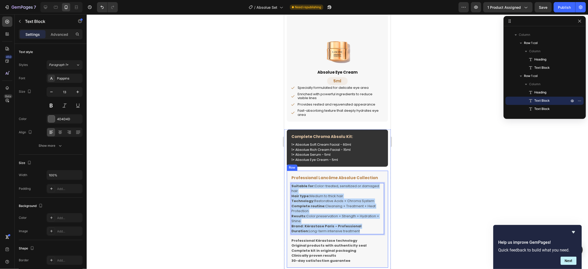
drag, startPoint x: 361, startPoint y: 240, endPoint x: 288, endPoint y: 193, distance: 86.7
click at [288, 193] on div "Professional Lancôme Absolue Collection Heading Suitable for: Color-treated, se…" at bounding box center [336, 218] width 101 height 97
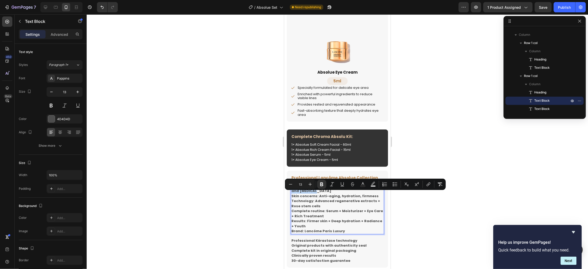
drag, startPoint x: 313, startPoint y: 194, endPoint x: 316, endPoint y: 201, distance: 7.4
click at [316, 193] on p "Suitable for: All skin types, especially mature and dry skin" at bounding box center [337, 188] width 92 height 10
click at [319, 184] on icon "Editor contextual toolbar" at bounding box center [321, 184] width 5 height 5
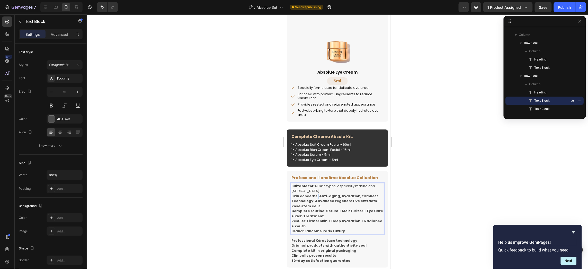
click at [317, 198] on strong "Skin concerns: Anti-aging, hydration, firmness" at bounding box center [334, 195] width 87 height 5
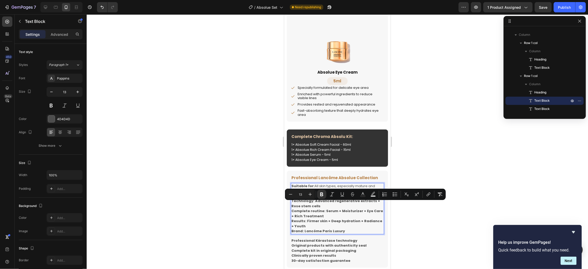
click at [317, 198] on strong "Skin concerns: Anti-aging, hydration, firmness" at bounding box center [334, 195] width 87 height 5
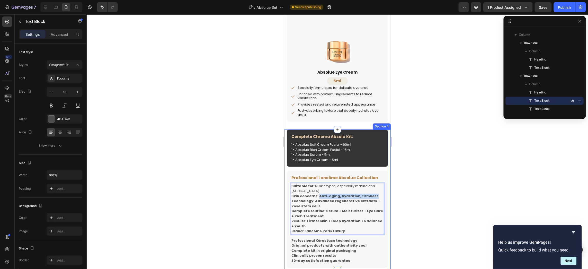
drag, startPoint x: 317, startPoint y: 203, endPoint x: 386, endPoint y: 203, distance: 68.6
click at [386, 203] on div "Complete Chroma Absolu Kit: Heading 1× Absolue Soft Cream Facial - 60ml 1× Abso…" at bounding box center [337, 199] width 106 height 141
drag, startPoint x: 313, startPoint y: 210, endPoint x: 318, endPoint y: 213, distance: 6.4
click at [318, 208] on p "Technology: Advanced regenerative extracts + Rose stem cells" at bounding box center [337, 203] width 92 height 10
drag, startPoint x: 323, startPoint y: 217, endPoint x: 318, endPoint y: 224, distance: 8.5
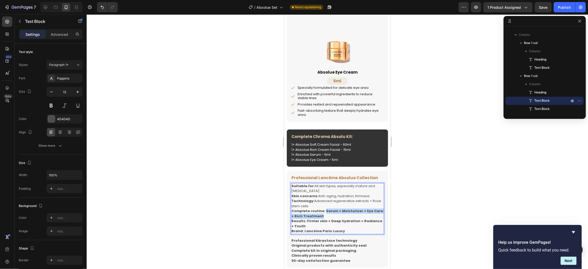
click at [318, 218] on p "Complete routine: Serum + Moisturizer + Eye Care + Rich Treatment" at bounding box center [337, 213] width 92 height 10
drag, startPoint x: 306, startPoint y: 229, endPoint x: 307, endPoint y: 232, distance: 3.9
click at [307, 228] on p "Results: Firmer skin + Deep hydration + Radiance + Youth" at bounding box center [337, 223] width 92 height 10
drag, startPoint x: 303, startPoint y: 238, endPoint x: 349, endPoint y: 239, distance: 45.8
click at [349, 233] on p "Brand: Lancôme Paris Luxury" at bounding box center [337, 230] width 92 height 5
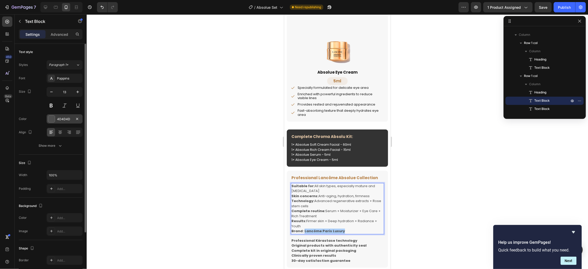
click at [63, 118] on div "4D4D4D" at bounding box center [64, 119] width 15 height 5
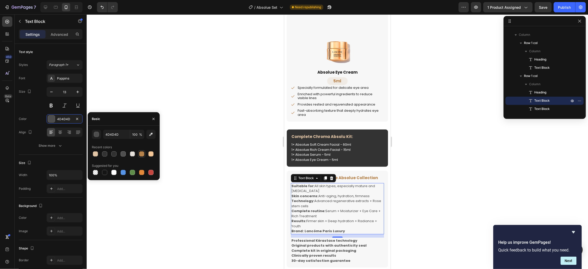
click at [140, 152] on div at bounding box center [141, 153] width 5 height 5
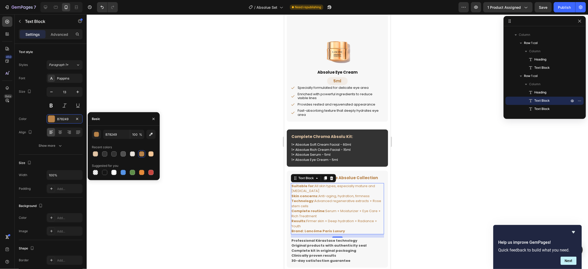
type input "4D4D4D"
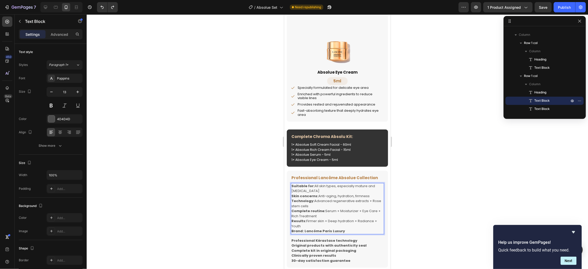
click at [302, 233] on strong "Brand: Lancôme Paris Luxury" at bounding box center [317, 230] width 53 height 5
drag, startPoint x: 303, startPoint y: 239, endPoint x: 344, endPoint y: 239, distance: 40.6
click at [344, 233] on p "Brand: Lancôme Paris Luxury" at bounding box center [337, 230] width 92 height 5
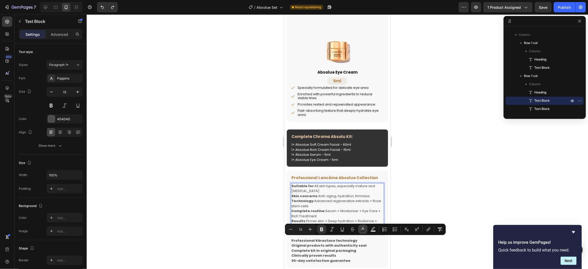
click at [366, 230] on button "Text Color" at bounding box center [362, 228] width 9 height 9
type input "4D4D4D"
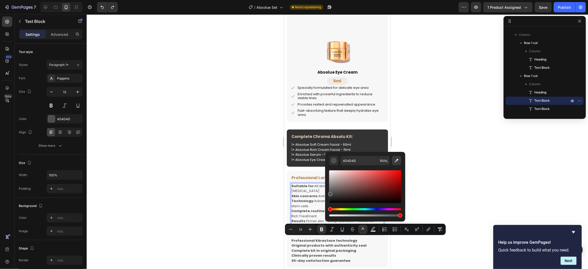
click at [396, 160] on icon "Editor contextual toolbar" at bounding box center [396, 160] width 5 height 5
type input "B78249"
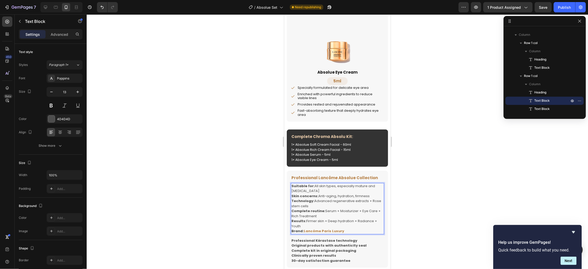
click at [306, 203] on strong "Technology:" at bounding box center [302, 200] width 23 height 5
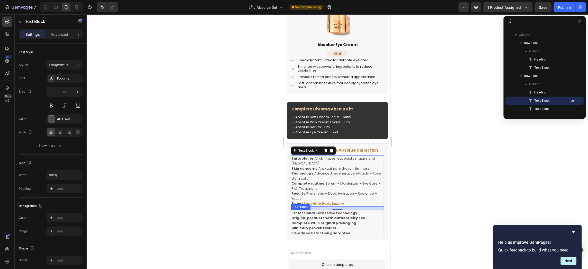
scroll to position [636, 0]
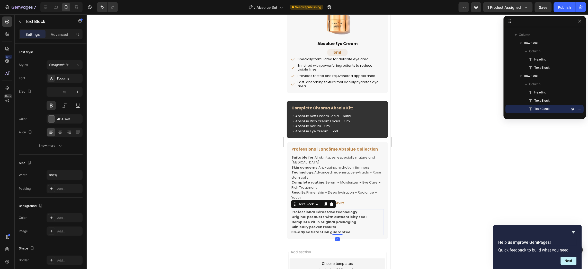
click at [351, 228] on p "Professional Kérastase technology Original products with authenticity seal Comp…" at bounding box center [337, 221] width 92 height 25
click at [332, 208] on div "Text Block" at bounding box center [313, 204] width 45 height 8
click at [330, 206] on icon at bounding box center [331, 204] width 4 height 4
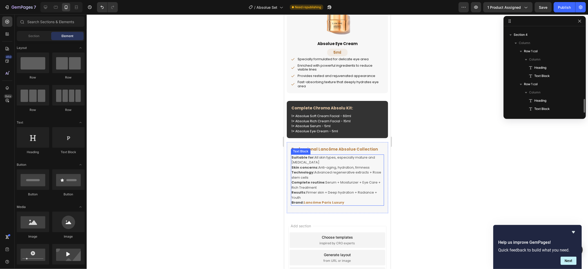
scroll to position [441, 0]
click at [289, 110] on div "Complete Chroma Absolu Kit: Heading 1× Absolue Soft Cream Facial - 60ml 1× Abso…" at bounding box center [336, 120] width 101 height 38
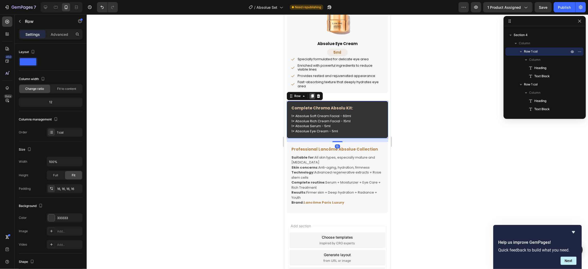
click at [311, 98] on icon at bounding box center [312, 96] width 4 height 4
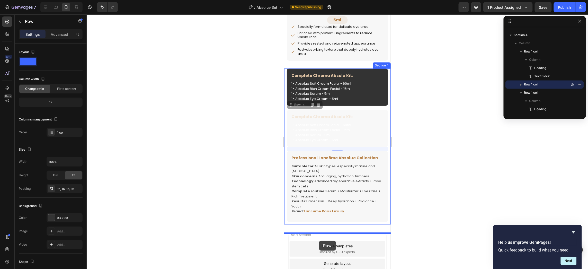
scroll to position [673, 0]
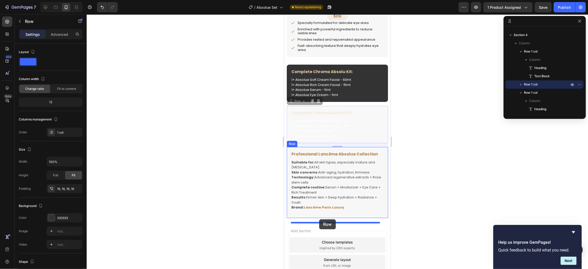
drag, startPoint x: 297, startPoint y: 144, endPoint x: 319, endPoint y: 219, distance: 78.0
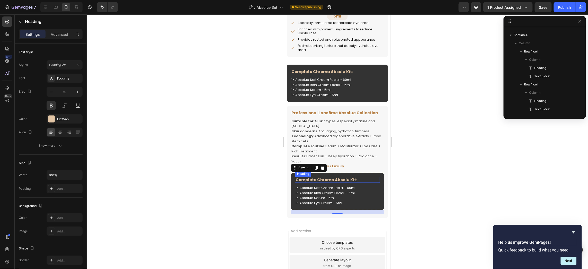
click at [334, 183] on h2 "Complete Chroma Absolu Kit:" at bounding box center [337, 179] width 85 height 6
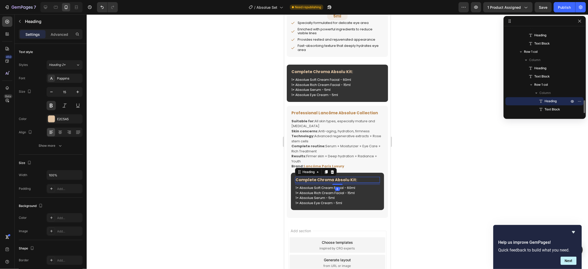
click at [334, 183] on h2 "Complete Chroma Absolu Kit:" at bounding box center [337, 179] width 85 height 6
click at [334, 182] on p "Complete Chroma Absolu Kit:" at bounding box center [337, 179] width 84 height 5
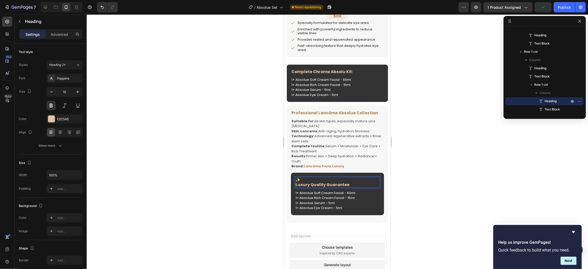
click at [334, 187] on p "✨ Luxury Quality Guarantee" at bounding box center [337, 182] width 84 height 10
click at [296, 187] on p "✨ Luxury Quality Guarantee" at bounding box center [337, 182] width 84 height 10
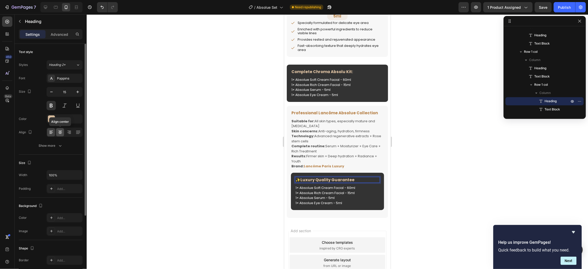
click at [60, 130] on icon at bounding box center [60, 132] width 5 height 5
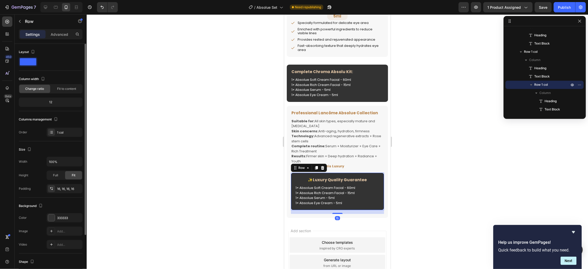
click at [377, 192] on div "✨Luxury Quality Guarantee Heading 1× Absolue Soft Cream Facial - 60ml 1× Absolu…" at bounding box center [337, 191] width 93 height 38
click at [58, 218] on div "333333" at bounding box center [64, 217] width 15 height 5
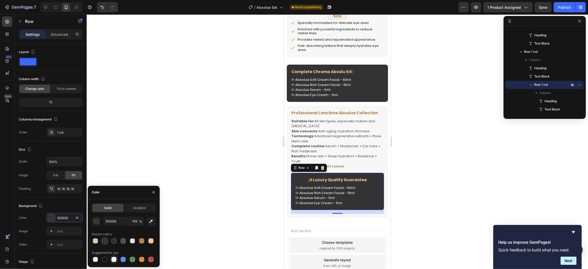
click at [114, 261] on div at bounding box center [113, 259] width 5 height 5
type input "FFFFFF"
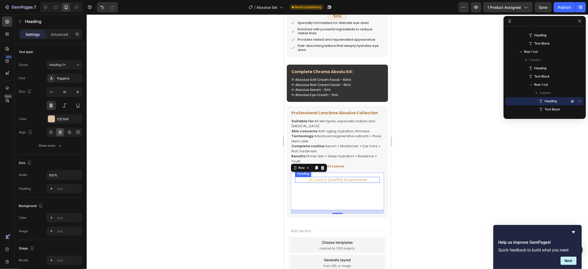
click at [357, 182] on p "✨Luxury Quality Guarantee" at bounding box center [337, 179] width 84 height 5
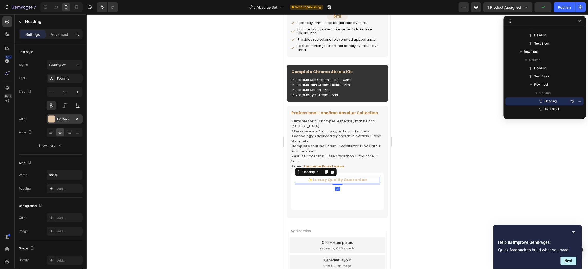
click at [55, 119] on div "E2C5A5" at bounding box center [65, 118] width 36 height 9
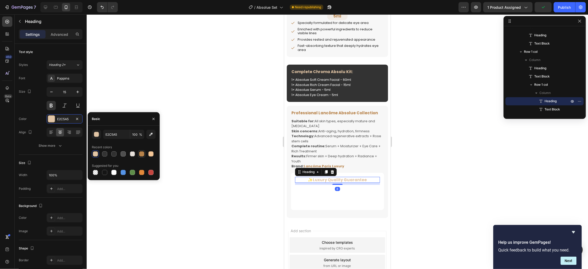
click at [140, 154] on div at bounding box center [141, 153] width 5 height 5
type input "B78249"
click at [314, 204] on p "1× Absolue Soft Cream Facial - 60ml 1× Absolue Rich Cream Facial - 15ml 1× Abso…" at bounding box center [337, 195] width 84 height 20
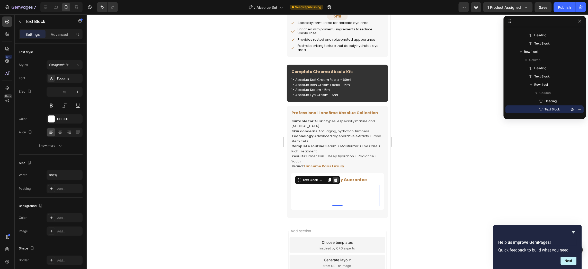
click at [335, 181] on icon at bounding box center [335, 180] width 3 height 4
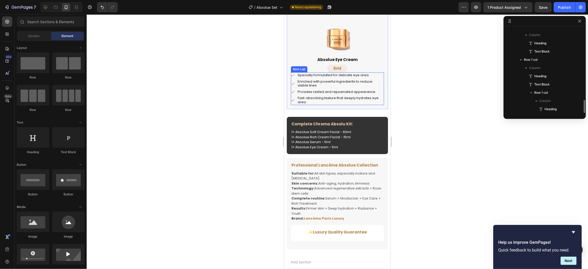
scroll to position [615, 0]
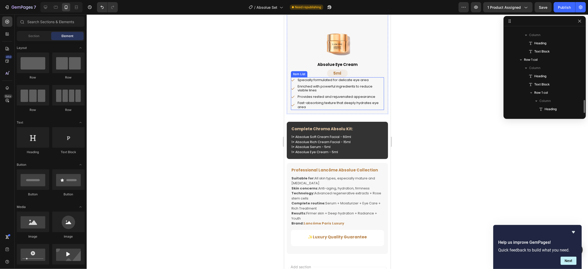
click at [321, 98] on p "Provides rested and rejuvenated appearance" at bounding box center [340, 96] width 86 height 4
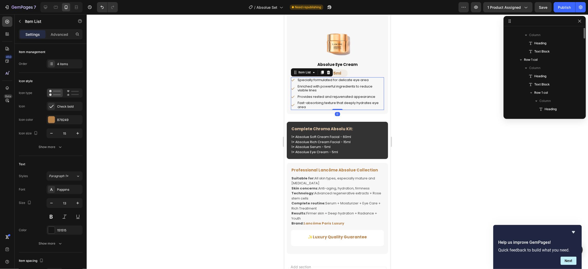
scroll to position [402, 0]
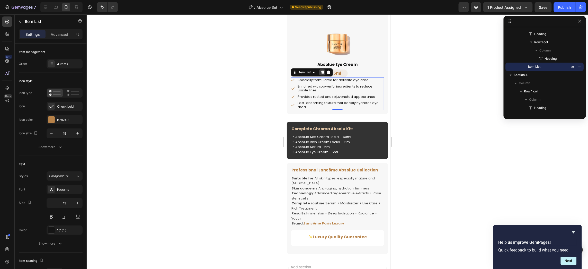
click at [323, 75] on div at bounding box center [322, 72] width 6 height 6
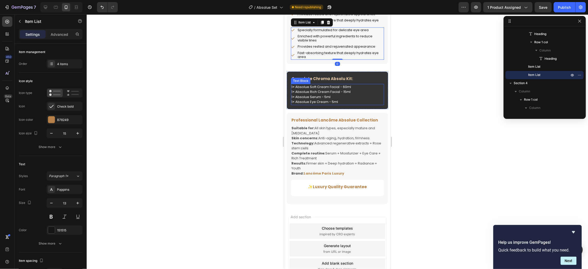
scroll to position [701, 0]
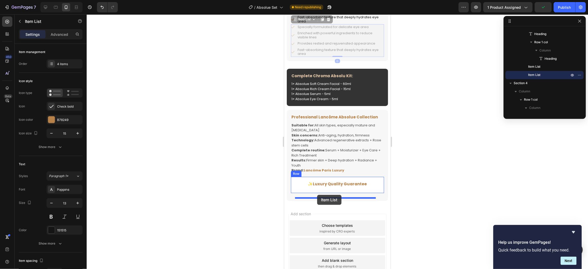
drag, startPoint x: 306, startPoint y: 26, endPoint x: 317, endPoint y: 194, distance: 168.5
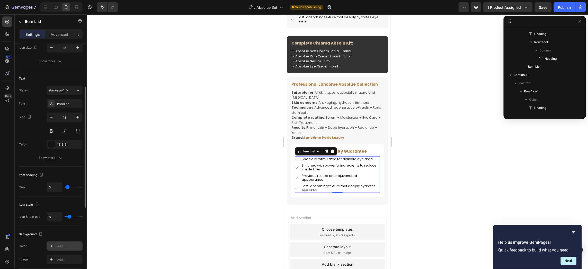
scroll to position [200, 0]
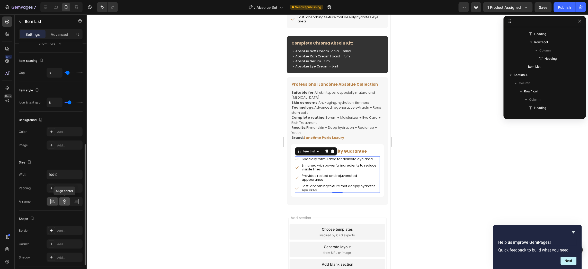
click at [67, 202] on div at bounding box center [64, 201] width 11 height 8
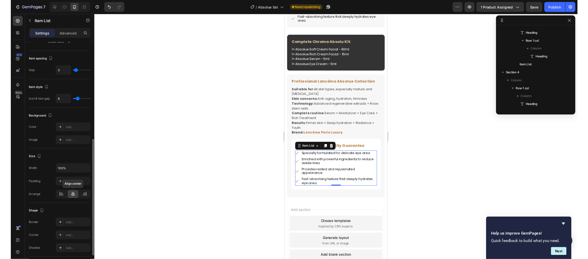
scroll to position [235, 0]
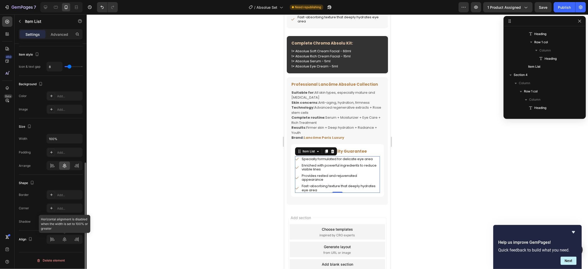
click at [65, 240] on div at bounding box center [65, 238] width 36 height 9
click at [332, 161] on p "Specially formulated for delicate eye area" at bounding box center [339, 159] width 77 height 4
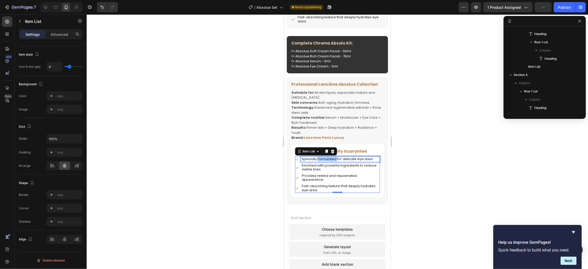
click at [332, 161] on p "Specially formulated for delicate eye area" at bounding box center [339, 159] width 77 height 4
click at [325, 171] on p "Enriched with powerful ingredients to reduce visible lines" at bounding box center [339, 167] width 77 height 8
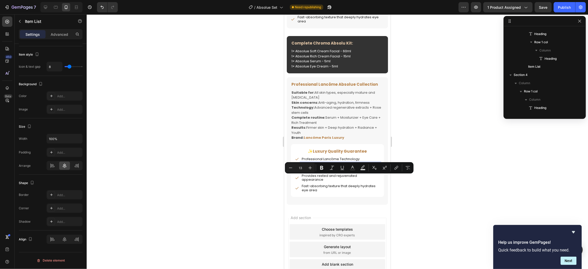
click at [326, 171] on p "Enriched with powerful ingredients to reduce visible lines" at bounding box center [339, 167] width 77 height 8
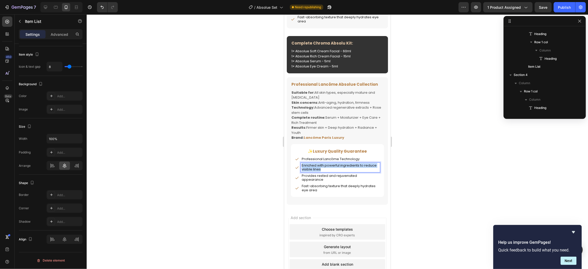
click at [326, 171] on p "Enriched with powerful ingredients to reduce visible lines" at bounding box center [339, 167] width 77 height 8
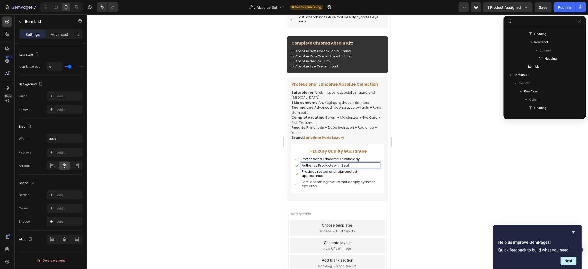
click at [301, 161] on p "Professional Lancôme Technology" at bounding box center [339, 159] width 77 height 4
click at [303, 161] on p "Professional Lancôme Technology" at bounding box center [339, 159] width 77 height 4
click at [302, 167] on p "Authentic Products with Seal" at bounding box center [339, 165] width 77 height 4
click at [332, 177] on p "Provides rested and rejuvenated appearance" at bounding box center [339, 173] width 77 height 8
click at [329, 177] on p "Provides rested and rejuvenated appearance" at bounding box center [339, 173] width 77 height 8
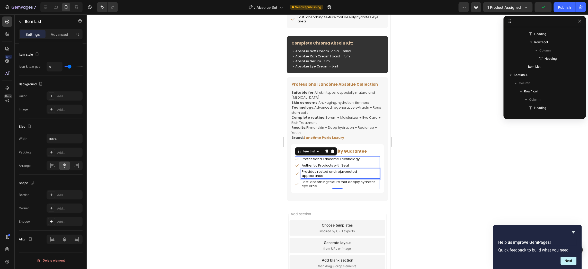
click at [329, 177] on p "Provides rested and rejuvenated appearance" at bounding box center [339, 173] width 77 height 8
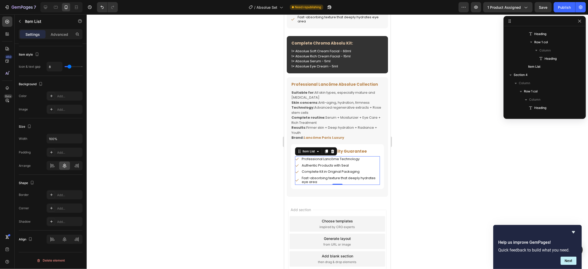
click at [316, 184] on p "Fast-absorbing texture that deeply hydrates eye area" at bounding box center [339, 180] width 77 height 8
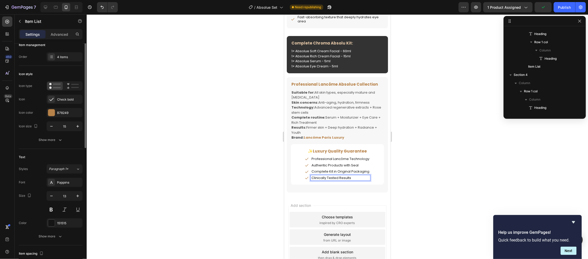
scroll to position [0, 0]
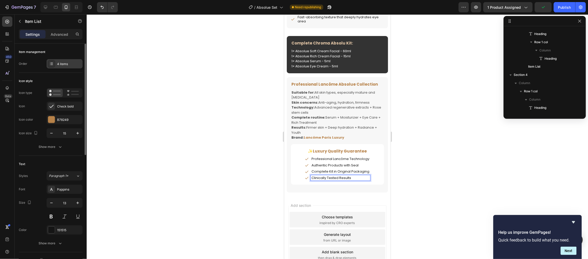
click at [71, 63] on div "4 items" at bounding box center [69, 64] width 24 height 5
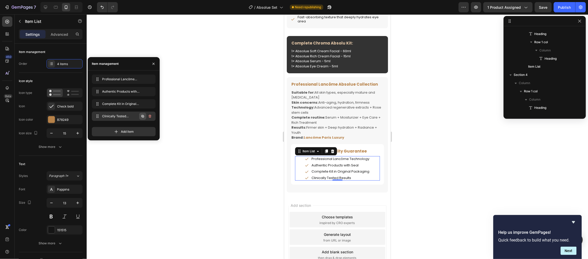
click at [142, 117] on icon "button" at bounding box center [142, 116] width 3 height 3
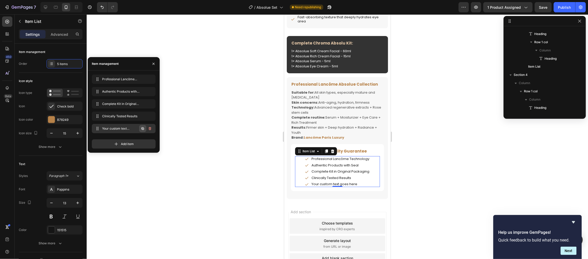
click at [142, 127] on icon "button" at bounding box center [143, 128] width 4 height 4
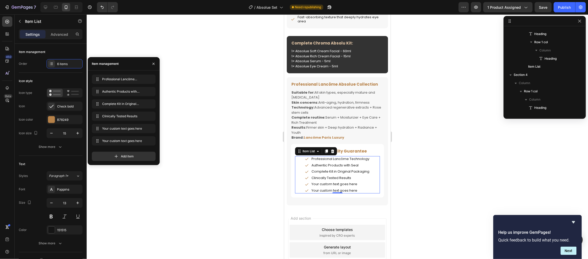
click at [324, 187] on div "Your custom text goes here" at bounding box center [339, 184] width 59 height 6
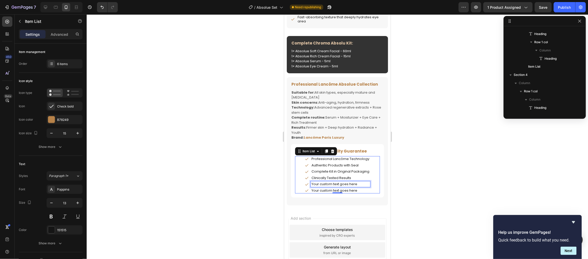
click at [324, 186] on p "Your custom text goes here" at bounding box center [340, 184] width 58 height 4
click at [325, 192] on p "Your custom text goes here" at bounding box center [340, 190] width 58 height 4
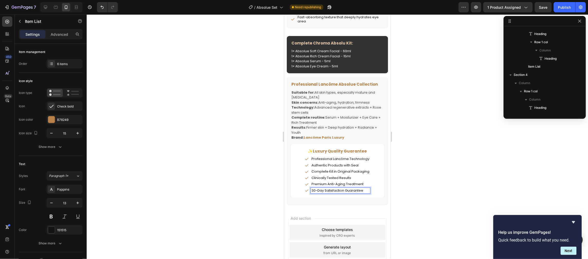
click at [310, 187] on div "Premium Anti-Aging Treatment" at bounding box center [339, 184] width 59 height 6
click at [376, 194] on div "✨Luxury Quality Guarantee Heading Professional Lancôme Technology Authentic Pro…" at bounding box center [337, 170] width 93 height 53
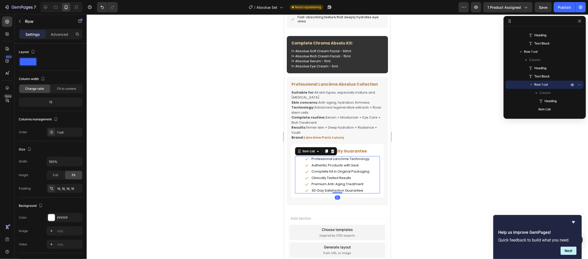
click at [301, 179] on div "Professional Lancôme Technology Authentic Products with Seal Complete Kit in Or…" at bounding box center [337, 174] width 85 height 37
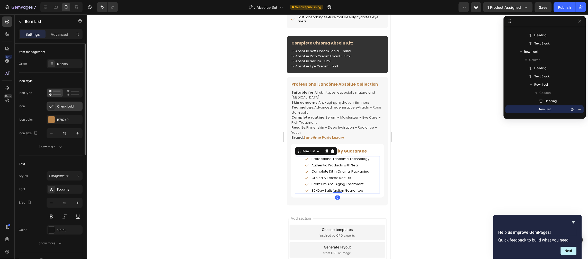
click at [56, 106] on div "Check bold" at bounding box center [65, 106] width 36 height 9
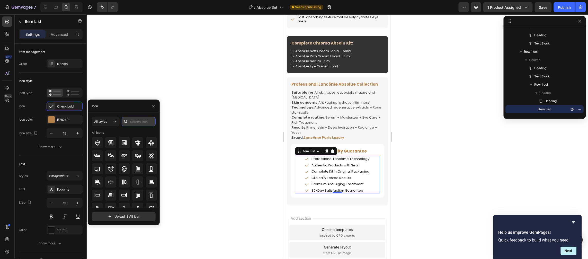
click at [135, 121] on input "text" at bounding box center [139, 121] width 34 height 9
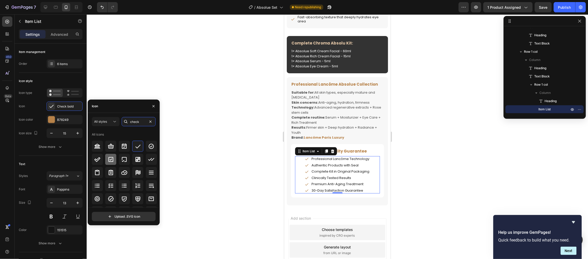
type input "check"
click at [110, 156] on icon at bounding box center [111, 159] width 6 height 6
click at [78, 134] on icon "button" at bounding box center [77, 133] width 3 height 3
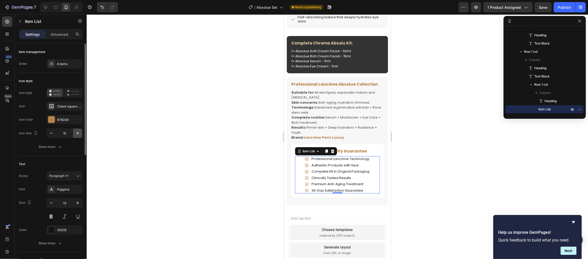
click at [78, 134] on icon "button" at bounding box center [77, 133] width 3 height 3
click at [53, 135] on icon "button" at bounding box center [51, 133] width 5 height 5
type input "16"
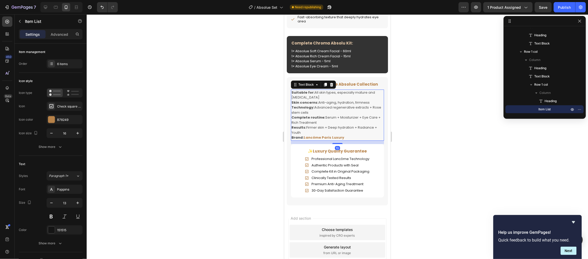
click at [343, 115] on p "Technology: Advanced regenerative extracts + Rose stem cells" at bounding box center [337, 110] width 92 height 10
click at [307, 168] on div "Authentic Products with Seal" at bounding box center [337, 165] width 66 height 6
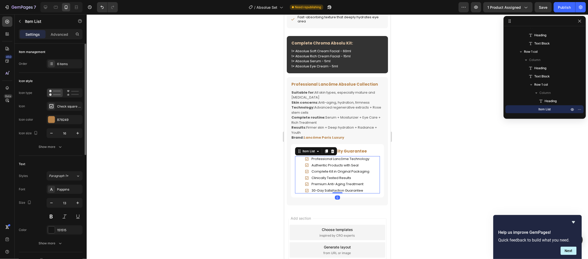
scroll to position [86, 0]
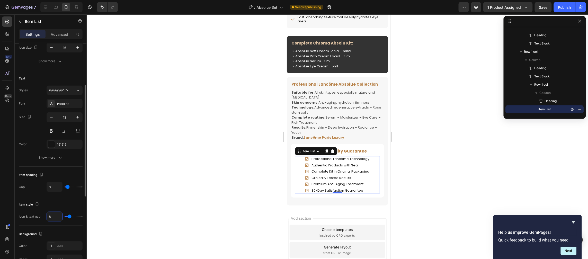
type input "4"
click at [334, 105] on p "Skin concerns: Anti-aging, hydration, firmness" at bounding box center [337, 102] width 92 height 5
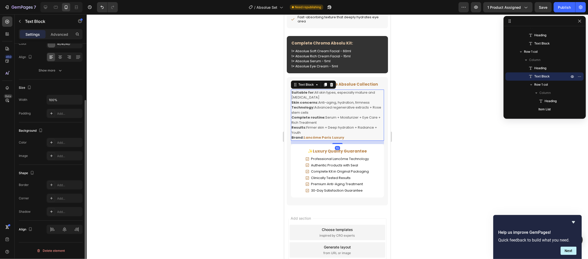
scroll to position [0, 0]
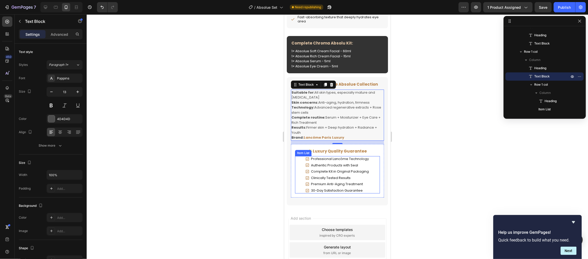
click at [299, 173] on div "Professional Lancôme Technology Authentic Products with Seal Complete Kit in Or…" at bounding box center [337, 174] width 85 height 37
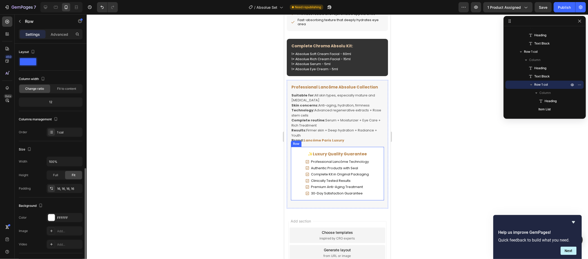
click at [292, 168] on div "✨Luxury Quality Guarantee Heading Professional Lancôme Technology Authentic Pro…" at bounding box center [337, 173] width 93 height 53
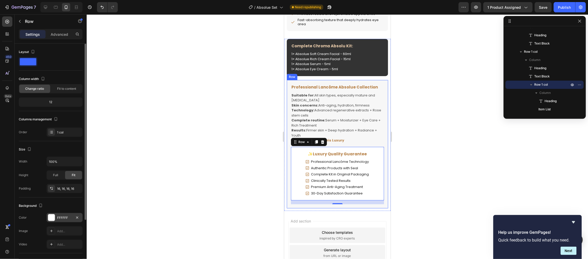
click at [61, 218] on div "FFFFFF" at bounding box center [64, 217] width 15 height 5
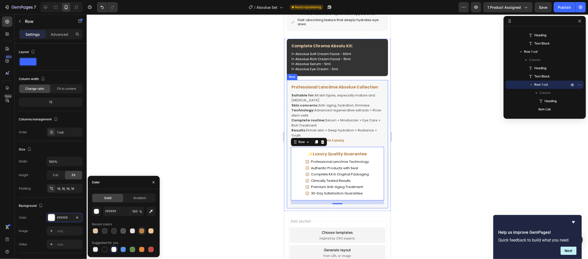
click at [142, 229] on div at bounding box center [141, 230] width 5 height 5
type input "B78249"
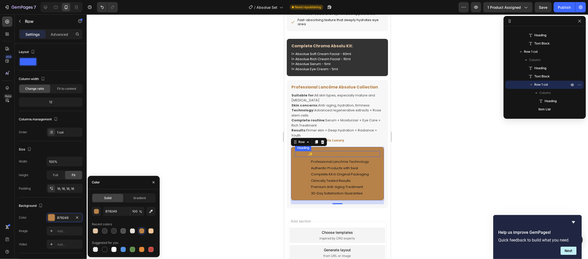
click at [337, 157] on h2 "✨Luxury Quality Guarantee" at bounding box center [337, 154] width 85 height 6
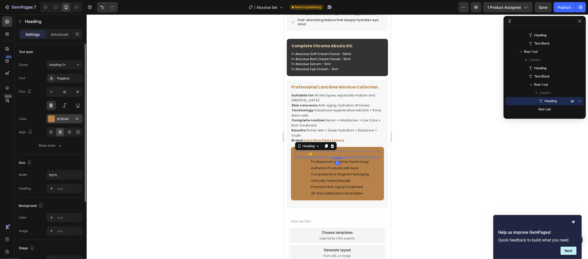
click at [64, 120] on div "B78249" at bounding box center [64, 119] width 15 height 5
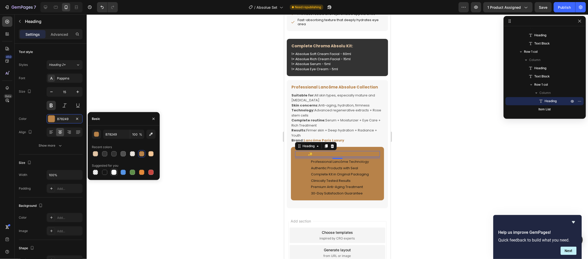
click at [112, 171] on div at bounding box center [113, 172] width 5 height 5
type input "FFFFFF"
click at [300, 183] on div "Professional Lancôme Technology Authentic Products with Seal Complete Kit in Or…" at bounding box center [337, 177] width 85 height 37
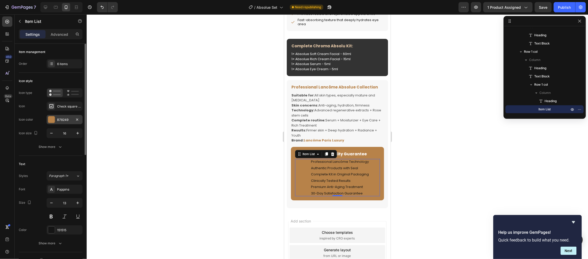
click at [57, 117] on div "B78249" at bounding box center [64, 119] width 15 height 5
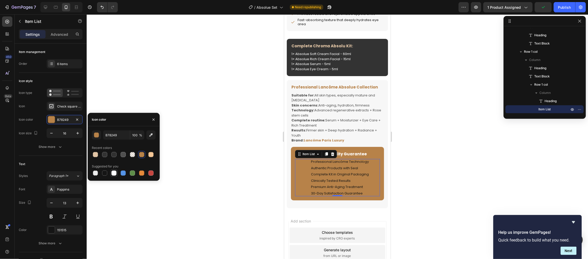
click at [111, 173] on div at bounding box center [113, 172] width 5 height 5
type input "FFFFFF"
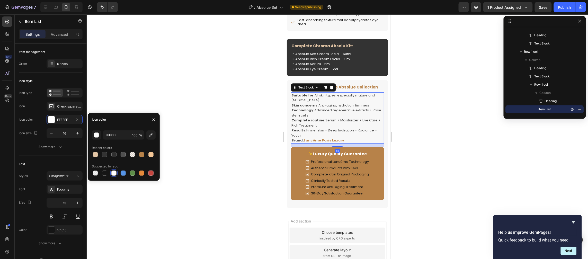
click at [356, 136] on p "Results: Firmer skin + Deep hydration + Radiance + Youth" at bounding box center [337, 133] width 92 height 10
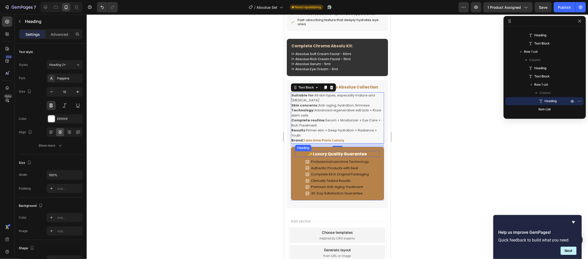
click at [373, 157] on h2 "✨Luxury Quality Guarantee" at bounding box center [337, 154] width 85 height 6
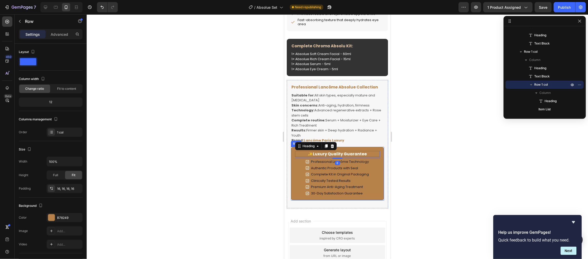
click at [378, 163] on div "✨Luxury Quality Guarantee Heading 8 Professional Lancôme Technology Authentic P…" at bounding box center [337, 173] width 93 height 53
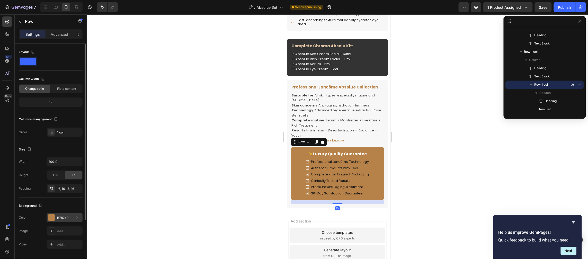
click at [58, 217] on div "B78249" at bounding box center [64, 217] width 15 height 5
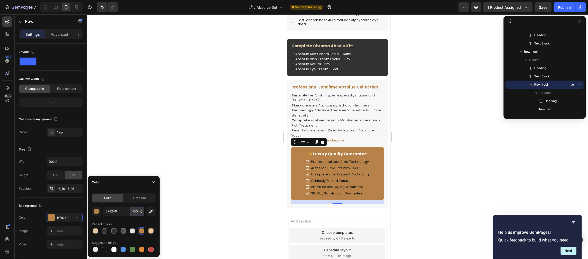
click at [137, 209] on input "100" at bounding box center [137, 211] width 14 height 9
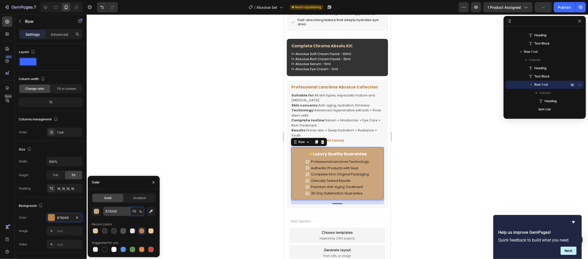
drag, startPoint x: 137, startPoint y: 210, endPoint x: 121, endPoint y: 210, distance: 15.4
click at [121, 210] on div "B78249 70 %" at bounding box center [123, 211] width 41 height 9
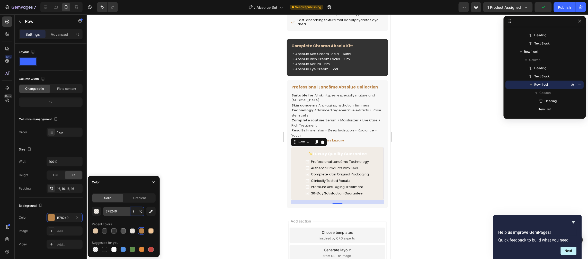
type input "90"
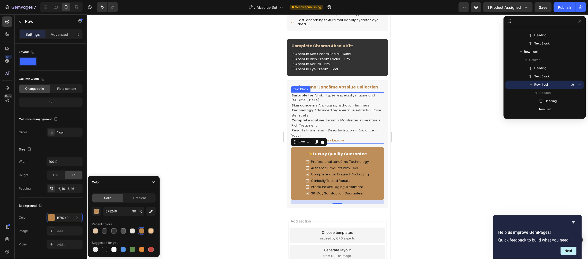
click at [329, 108] on p "Skin concerns: Anti-aging, hydration, firmness" at bounding box center [337, 105] width 92 height 5
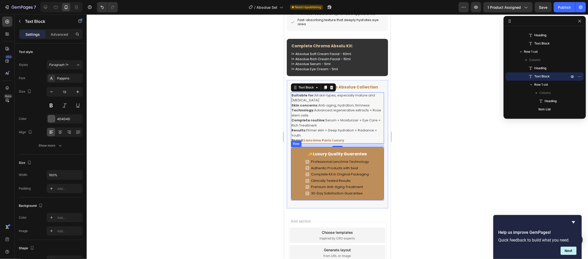
drag, startPoint x: 291, startPoint y: 205, endPoint x: 294, endPoint y: 206, distance: 3.8
click at [291, 200] on div "✨Luxury Quality Guarantee Heading Professional Lancôme Technology Authentic Pro…" at bounding box center [337, 173] width 93 height 53
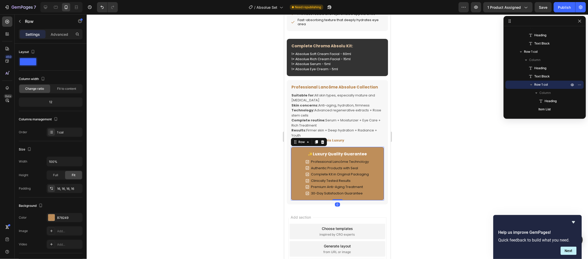
drag, startPoint x: 334, startPoint y: 212, endPoint x: 364, endPoint y: 147, distance: 70.9
click at [338, 200] on div "✨Luxury Quality Guarantee Heading Professional Lancôme Technology Authentic Pro…" at bounding box center [337, 173] width 93 height 53
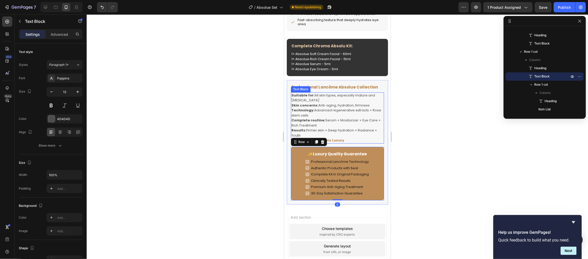
click at [363, 117] on p "Technology: Advanced regenerative extracts + Rose stem cells" at bounding box center [337, 112] width 92 height 10
click at [291, 159] on div "✨Luxury Quality Guarantee Heading Professional Lancôme Technology Authentic Pro…" at bounding box center [337, 173] width 93 height 53
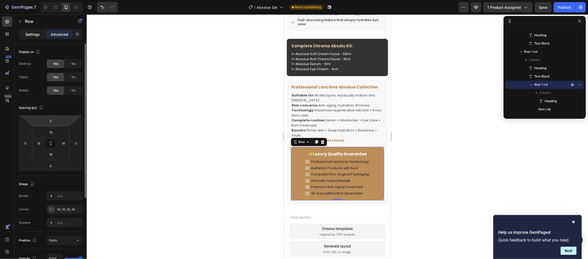
click at [35, 32] on p "Settings" at bounding box center [32, 34] width 14 height 5
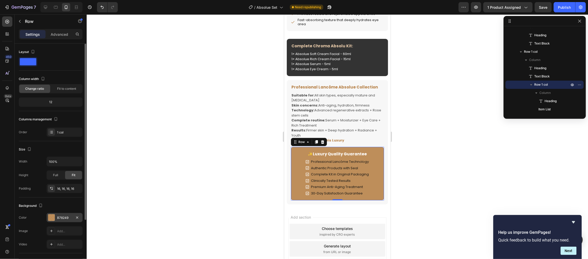
click at [53, 217] on div at bounding box center [51, 217] width 7 height 7
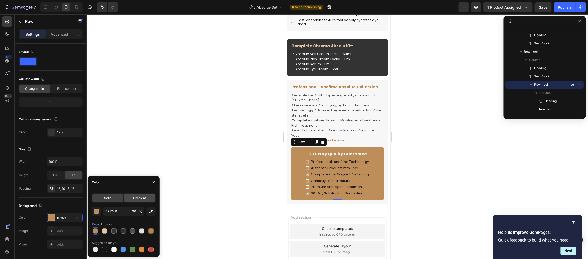
click at [135, 199] on span "Gradient" at bounding box center [139, 198] width 13 height 5
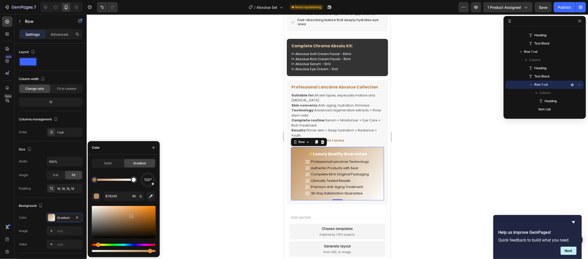
type input "DCC3A8"
type input "100"
click at [115, 181] on div at bounding box center [113, 180] width 39 height 2
click at [122, 198] on input "DCC3A8" at bounding box center [116, 196] width 27 height 9
paste input "#A47A1E"
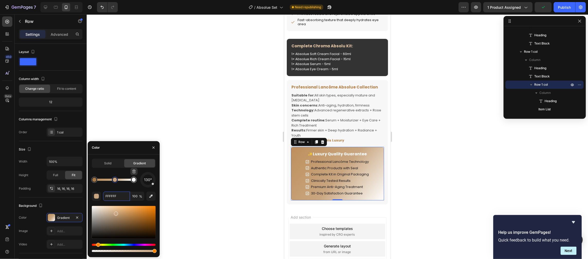
click at [135, 180] on div at bounding box center [134, 180] width 4 height 4
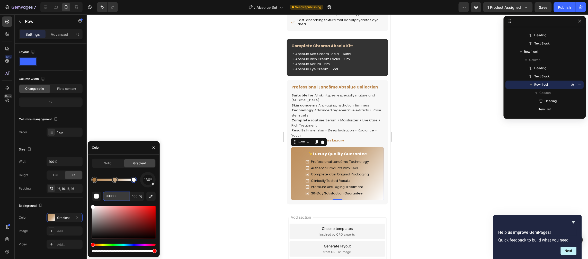
click at [122, 196] on input "FFFFFF" at bounding box center [116, 196] width 27 height 9
drag, startPoint x: 122, startPoint y: 196, endPoint x: 89, endPoint y: 196, distance: 32.4
click at [89, 196] on div "Solid Gradient 130° FFFFFF 100 %" at bounding box center [124, 206] width 72 height 94
paste input "#A47A1E"
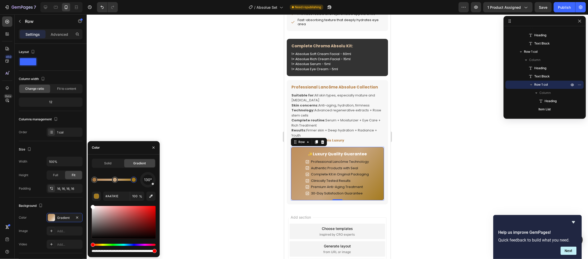
click at [111, 189] on div "130° #A47A1E 100 %" at bounding box center [124, 212] width 64 height 81
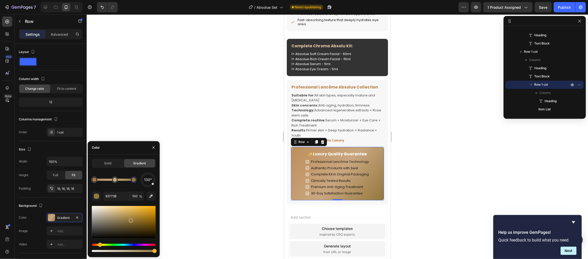
drag, startPoint x: 143, startPoint y: 216, endPoint x: 130, endPoint y: 220, distance: 13.5
click at [116, 181] on div at bounding box center [115, 180] width 6 height 6
click at [120, 199] on input "C9A680" at bounding box center [116, 196] width 27 height 9
paste input "#A47A1E"
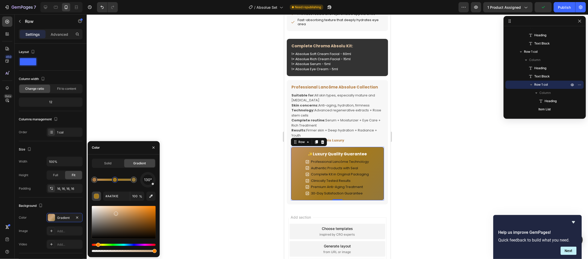
click at [97, 194] on div "button" at bounding box center [96, 196] width 5 height 5
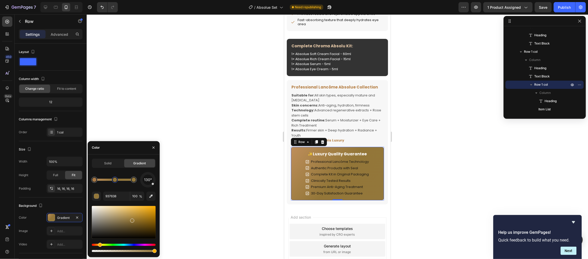
drag, startPoint x: 140, startPoint y: 218, endPoint x: 125, endPoint y: 215, distance: 14.7
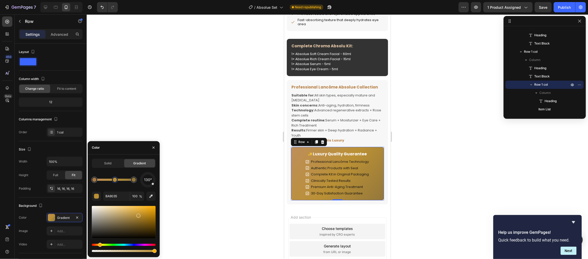
drag, startPoint x: 130, startPoint y: 218, endPoint x: 106, endPoint y: 221, distance: 23.9
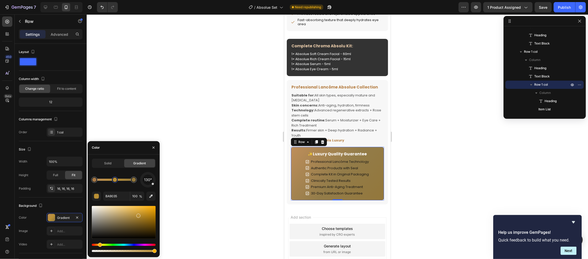
click at [124, 219] on div at bounding box center [124, 222] width 64 height 33
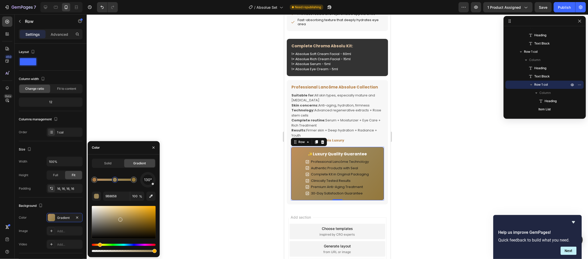
drag, startPoint x: 120, startPoint y: 219, endPoint x: 147, endPoint y: 210, distance: 28.9
type input "B78249"
type input "90"
click at [94, 182] on div at bounding box center [94, 180] width 6 height 6
drag, startPoint x: 135, startPoint y: 212, endPoint x: 121, endPoint y: 221, distance: 16.5
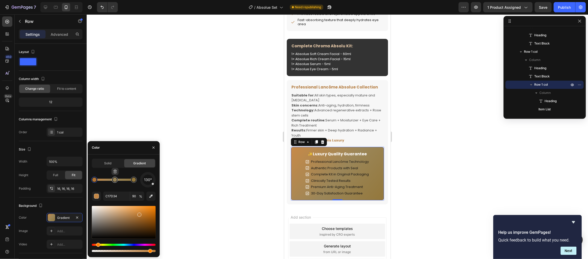
type input "9B8658"
type input "100"
click at [113, 180] on div at bounding box center [115, 180] width 4 height 4
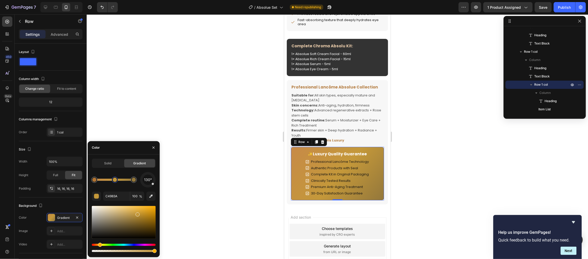
drag, startPoint x: 121, startPoint y: 220, endPoint x: 133, endPoint y: 217, distance: 12.1
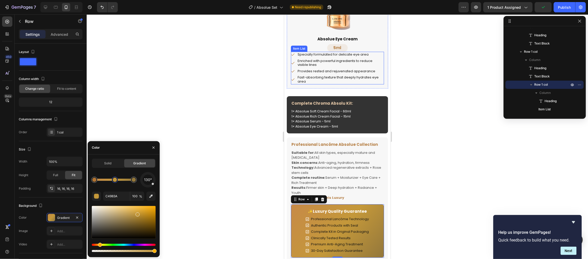
scroll to position [641, 0]
click at [152, 194] on icon "button" at bounding box center [150, 196] width 5 height 5
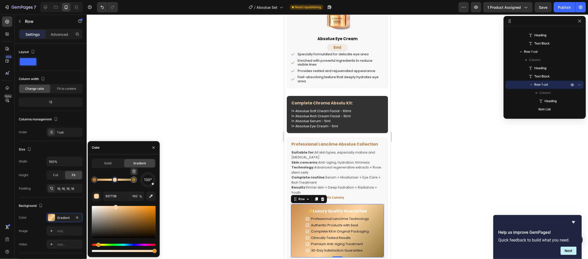
click at [133, 180] on div at bounding box center [134, 180] width 4 height 4
click at [149, 196] on icon "button" at bounding box center [150, 196] width 5 height 5
type input "FFD19B"
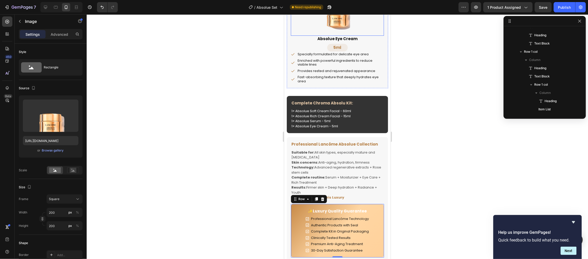
click at [337, 20] on img at bounding box center [336, 9] width 51 height 51
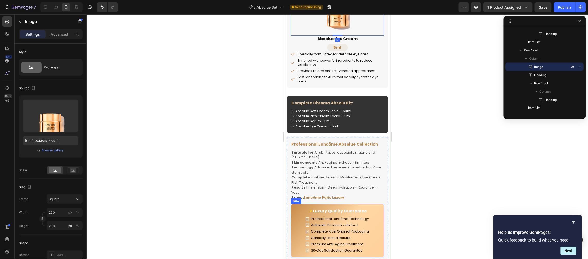
scroll to position [698, 0]
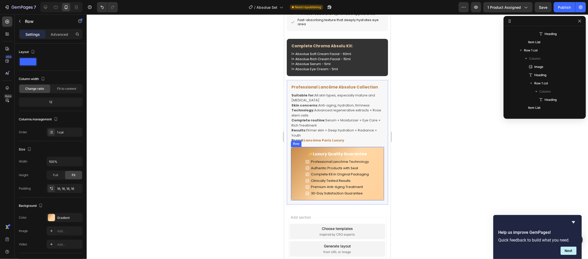
click at [293, 199] on div "✨Luxury Quality Guarantee Heading Professional Lancôme Technology Authentic Pro…" at bounding box center [337, 173] width 93 height 53
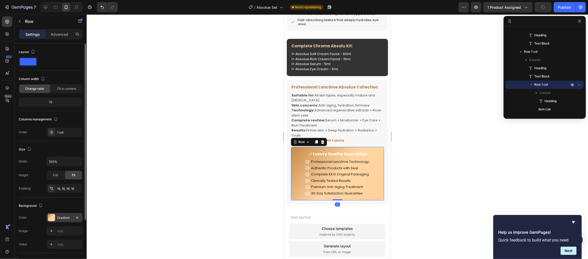
click at [53, 221] on div at bounding box center [51, 217] width 7 height 7
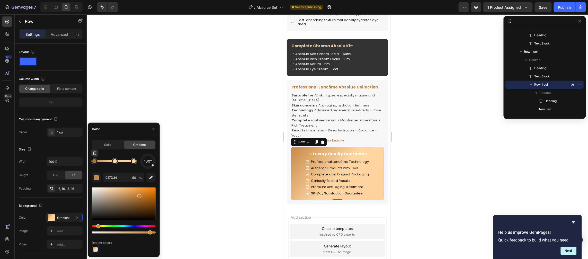
click at [95, 162] on div at bounding box center [94, 161] width 4 height 4
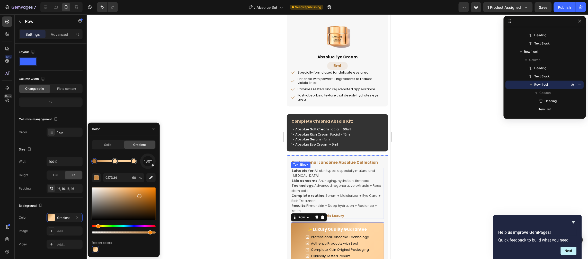
scroll to position [613, 0]
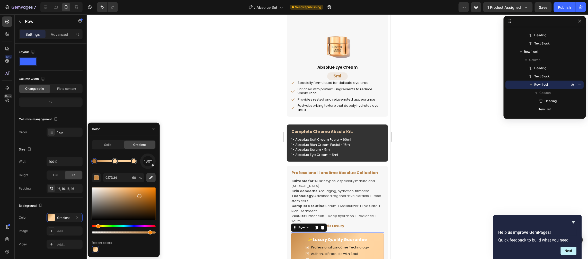
click at [149, 177] on icon "button" at bounding box center [150, 177] width 5 height 5
type input "FEBD85"
type input "100"
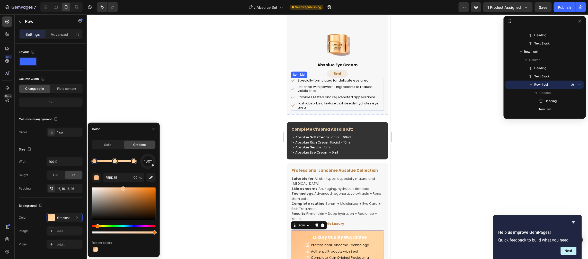
scroll to position [698, 0]
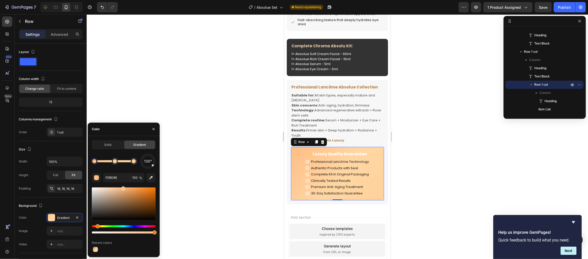
type input "C17D34"
type input "90"
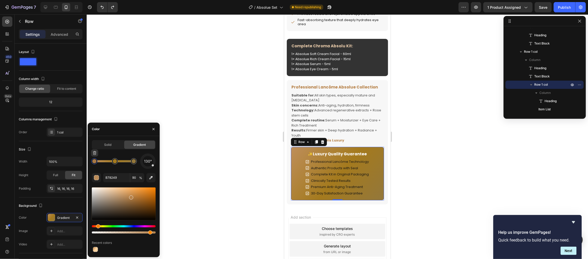
click at [96, 161] on div at bounding box center [94, 161] width 4 height 4
click at [121, 176] on input "B78249" at bounding box center [116, 177] width 27 height 9
drag, startPoint x: 121, startPoint y: 176, endPoint x: 111, endPoint y: 176, distance: 9.8
click at [111, 176] on input "B78249" at bounding box center [116, 177] width 27 height 9
click at [124, 179] on input "B78249" at bounding box center [116, 177] width 27 height 9
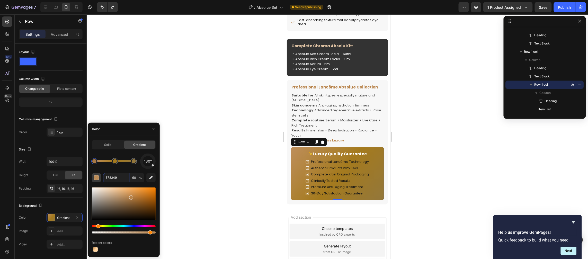
drag, startPoint x: 119, startPoint y: 176, endPoint x: 100, endPoint y: 175, distance: 19.0
click at [100, 175] on div "B78249 90 %" at bounding box center [124, 177] width 64 height 9
type input "A47A1E"
type input "100"
click at [114, 161] on div at bounding box center [115, 161] width 4 height 4
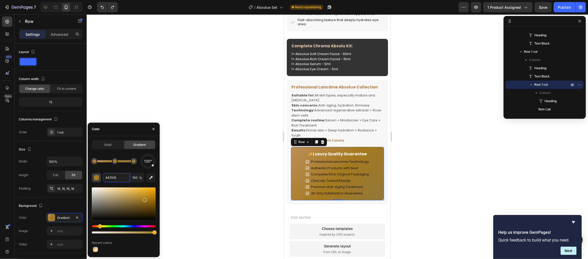
drag, startPoint x: 115, startPoint y: 175, endPoint x: 98, endPoint y: 176, distance: 17.2
click at [98, 176] on div "A47A1E 100 %" at bounding box center [124, 177] width 64 height 9
paste input "B78249"
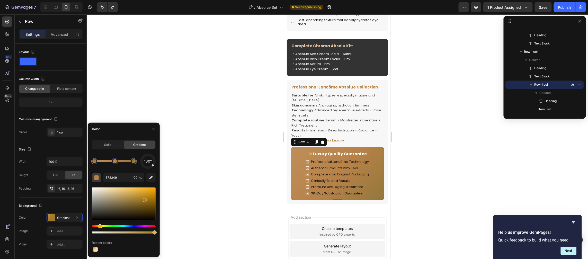
click at [98, 176] on div "button" at bounding box center [96, 177] width 5 height 5
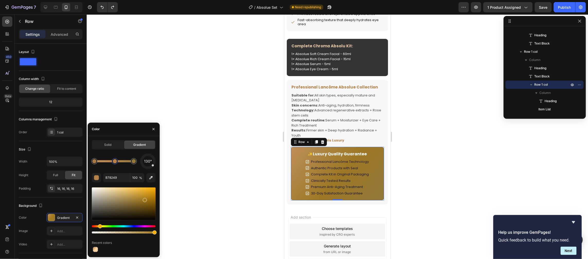
click at [141, 200] on div at bounding box center [124, 203] width 64 height 33
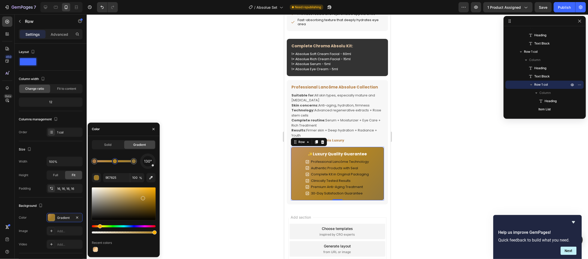
click at [142, 197] on div at bounding box center [143, 198] width 4 height 4
paste input "78249"
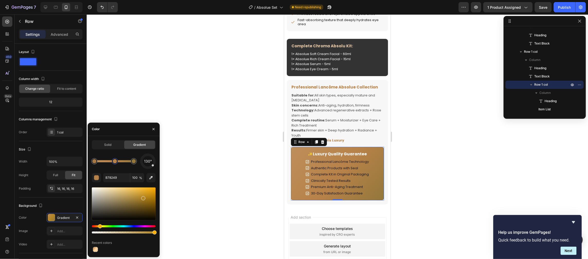
click at [102, 168] on div "130°" at bounding box center [124, 160] width 64 height 15
click at [98, 177] on div "button" at bounding box center [96, 177] width 5 height 5
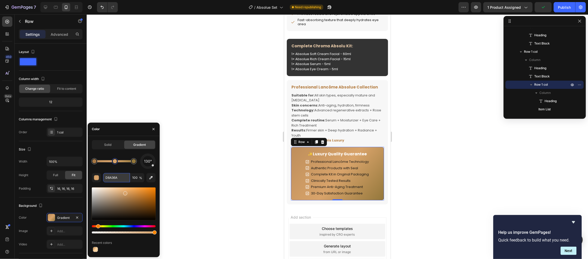
click at [121, 177] on input "D8A36A" at bounding box center [116, 177] width 27 height 9
click at [134, 162] on div at bounding box center [134, 161] width 4 height 4
drag, startPoint x: 119, startPoint y: 179, endPoint x: 99, endPoint y: 180, distance: 19.6
click at [99, 180] on div "93773B 100 %" at bounding box center [124, 177] width 64 height 9
paste input "D8A36A"
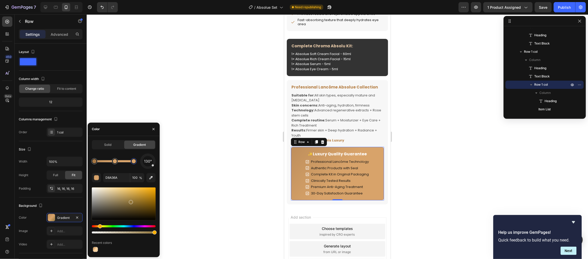
click at [99, 172] on div "130° D8A36A 100 % Recent colors" at bounding box center [124, 202] width 64 height 99
click at [96, 176] on div "button" at bounding box center [96, 177] width 5 height 5
click at [119, 168] on div "130°" at bounding box center [124, 160] width 64 height 15
click at [95, 180] on button "button" at bounding box center [96, 177] width 9 height 9
click at [126, 201] on div at bounding box center [124, 203] width 64 height 33
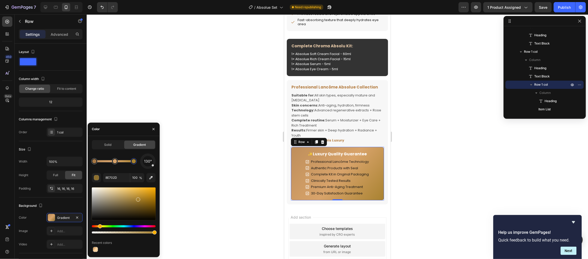
drag, startPoint x: 120, startPoint y: 197, endPoint x: 137, endPoint y: 198, distance: 17.0
click at [137, 198] on div at bounding box center [124, 203] width 64 height 33
click at [114, 162] on div at bounding box center [115, 161] width 4 height 4
click at [123, 174] on input "D8A36A" at bounding box center [116, 177] width 27 height 9
click at [134, 163] on div at bounding box center [134, 161] width 6 height 6
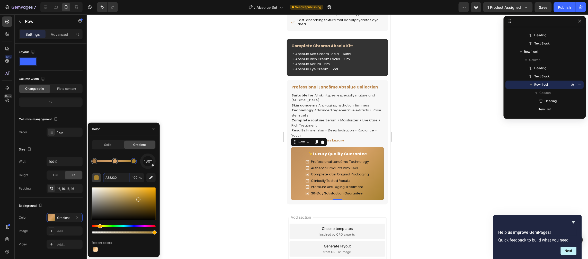
drag, startPoint x: 121, startPoint y: 178, endPoint x: 95, endPoint y: 178, distance: 26.2
click at [95, 178] on div "A88230 100 %" at bounding box center [124, 177] width 64 height 9
paste input "D8A36A"
click at [99, 165] on div "130°" at bounding box center [124, 160] width 64 height 15
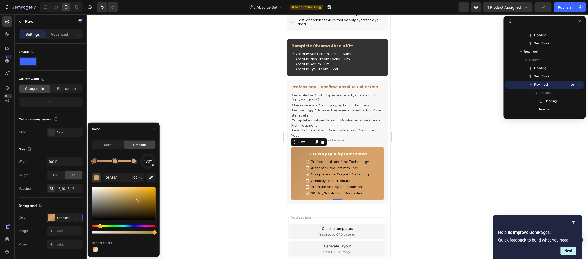
click at [96, 176] on div "button" at bounding box center [96, 177] width 5 height 5
click at [115, 164] on div at bounding box center [115, 161] width 6 height 6
click at [134, 162] on div at bounding box center [134, 161] width 4 height 4
type input "B78249"
type input "90"
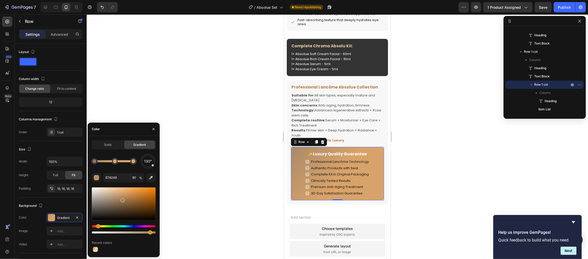
drag, startPoint x: 125, startPoint y: 199, endPoint x: 121, endPoint y: 199, distance: 4.6
click at [121, 199] on div at bounding box center [124, 203] width 64 height 33
drag, startPoint x: 122, startPoint y: 199, endPoint x: 126, endPoint y: 196, distance: 5.3
click at [126, 196] on div at bounding box center [127, 197] width 4 height 4
type input "D8A36A"
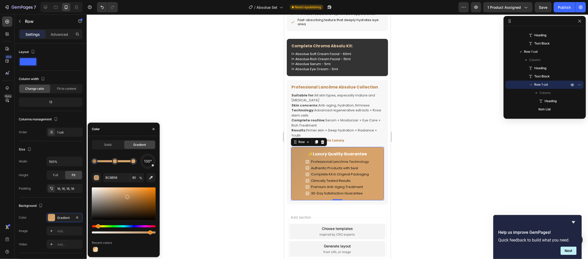
type input "100"
click at [132, 164] on div at bounding box center [133, 161] width 6 height 6
type input "C48644"
drag, startPoint x: 126, startPoint y: 195, endPoint x: 134, endPoint y: 195, distance: 7.2
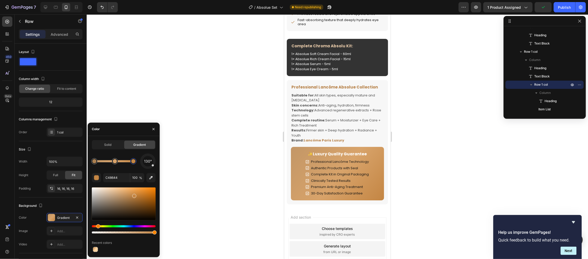
click at [365, 217] on div "Add section Choose templates inspired by CRO experts Generate layout from URL o…" at bounding box center [337, 250] width 106 height 86
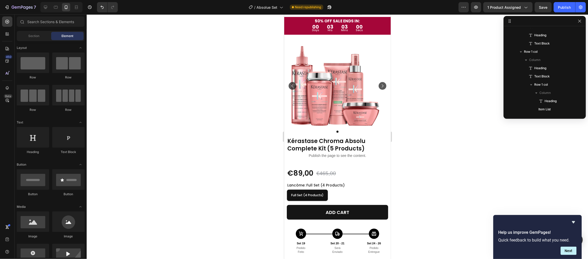
scroll to position [0, 0]
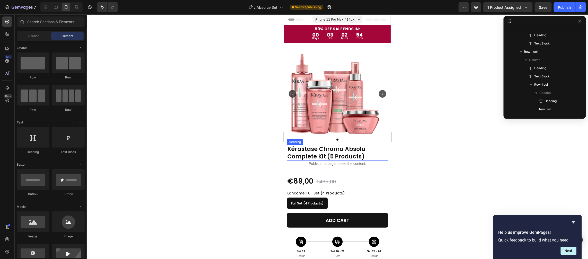
click at [353, 157] on div "Publish the page to see the content." at bounding box center [336, 164] width 101 height 14
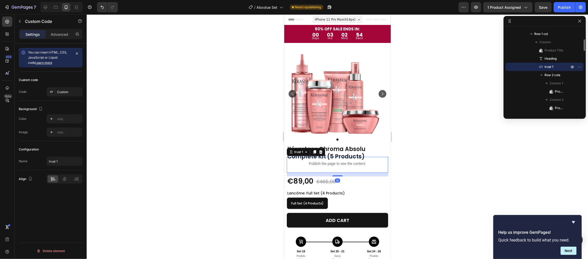
click at [353, 157] on div "Publish the page to see the content." at bounding box center [336, 164] width 101 height 14
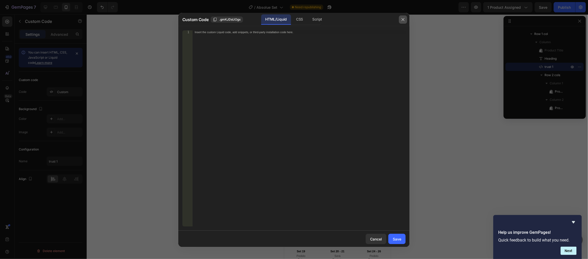
click at [401, 22] on button "button" at bounding box center [403, 19] width 8 height 8
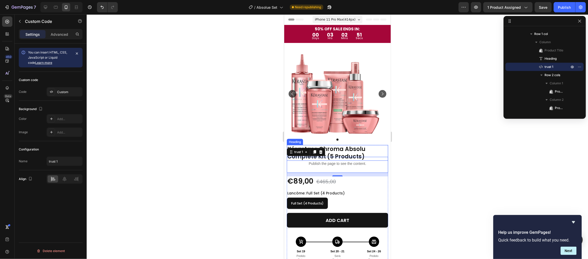
click at [356, 146] on h2 "Kérastase Chroma Absolu Complete Kit (5 Products)" at bounding box center [336, 153] width 101 height 16
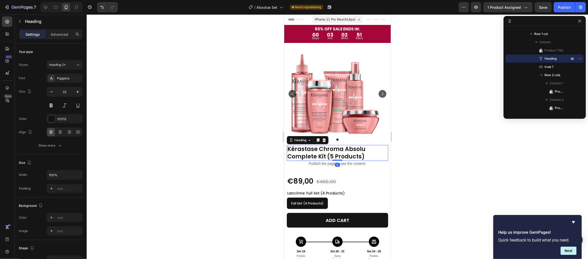
click at [356, 146] on h2 "Kérastase Chroma Absolu Complete Kit (5 Products)" at bounding box center [336, 153] width 101 height 16
click at [356, 146] on p "Kérastase Chroma Absolu Complete Kit (5 Products)" at bounding box center [337, 152] width 100 height 15
click at [351, 148] on p "LANCÔME ABSOLUE SETLuxury Anti-Age Complete (4 Products)" at bounding box center [337, 152] width 100 height 15
click at [288, 147] on p "LANCÔME ABSOLUE SET Luxury Anti-Age Complete (4 Products)" at bounding box center [337, 152] width 100 height 15
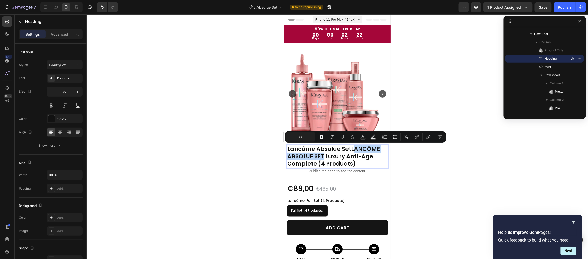
drag, startPoint x: 350, startPoint y: 147, endPoint x: 322, endPoint y: 154, distance: 29.1
click at [322, 154] on p "Lancôme Absolue SetLANCÔME ABSOLUE SET Luxury Anti-Age Complete (4 Products)" at bounding box center [337, 156] width 100 height 22
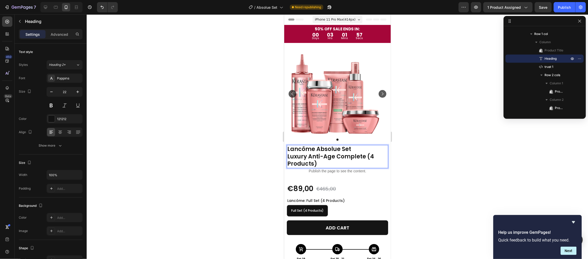
click at [289, 158] on p "Lancôme Absolue Set Luxury Anti-Age Complete (4 Products)" at bounding box center [337, 156] width 100 height 22
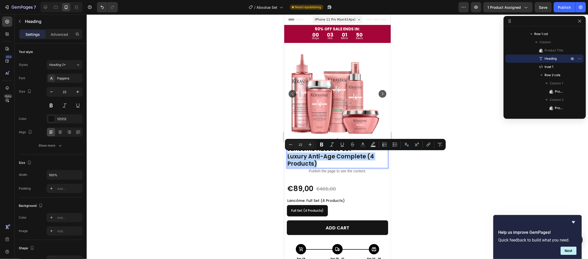
drag, startPoint x: 348, startPoint y: 164, endPoint x: 565, endPoint y: 169, distance: 217.1
click at [292, 145] on icon "Editor contextual toolbar" at bounding box center [290, 144] width 5 height 5
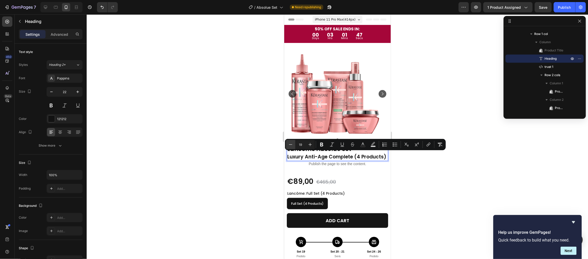
click at [292, 145] on icon "Editor contextual toolbar" at bounding box center [290, 144] width 5 height 5
type input "18"
click at [307, 153] on span "Luxury Anti-Age Complete (4 Products)" at bounding box center [334, 156] width 95 height 6
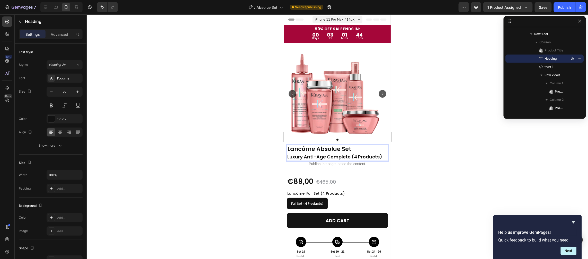
click at [380, 155] on p "Lancôme Absolue Set Luxury Anti-Age Complete (4 Products)" at bounding box center [337, 152] width 100 height 15
drag, startPoint x: 380, startPoint y: 155, endPoint x: 559, endPoint y: 164, distance: 179.5
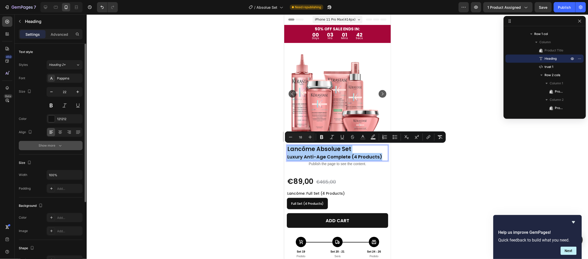
click at [53, 143] on div "Show more" at bounding box center [51, 145] width 24 height 5
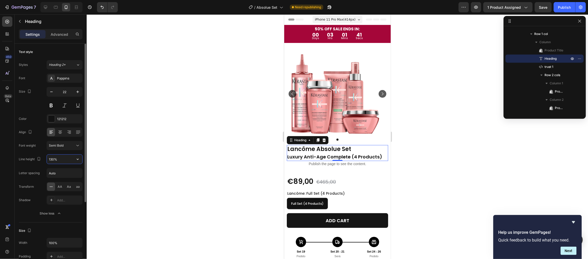
click at [59, 160] on input "130%" at bounding box center [64, 159] width 35 height 9
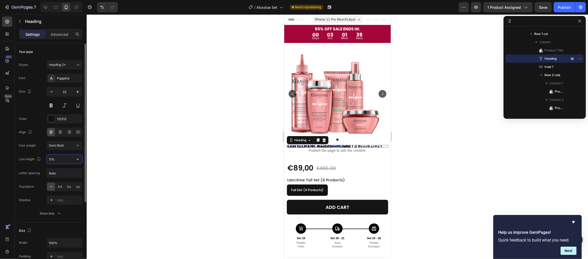
type input "110%"
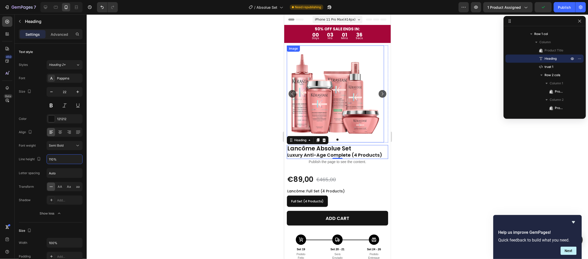
click at [349, 102] on img at bounding box center [334, 93] width 97 height 97
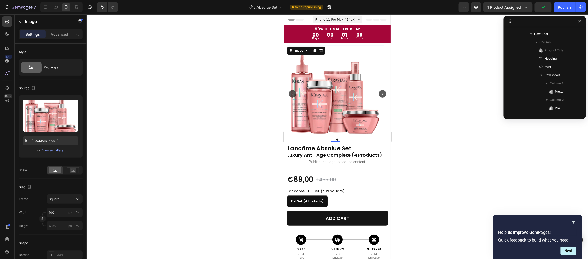
scroll to position [31, 0]
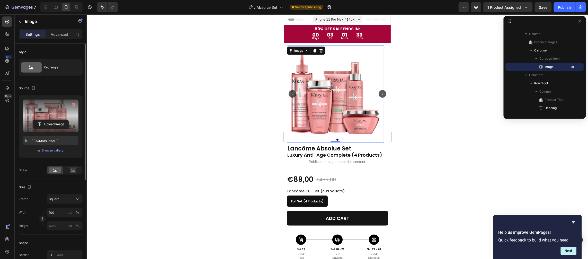
click at [38, 110] on label at bounding box center [51, 115] width 56 height 32
click at [38, 120] on input "file" at bounding box center [50, 124] width 35 height 9
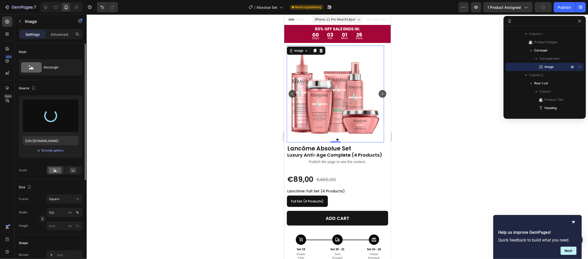
type input "[URL][DOMAIN_NAME]"
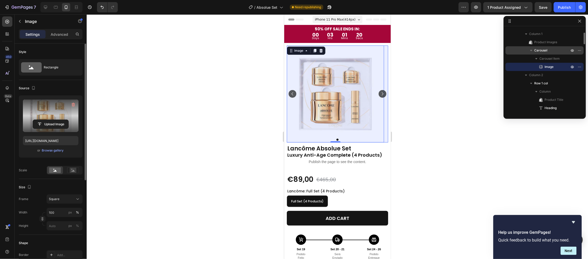
click at [555, 50] on p "Carousel" at bounding box center [552, 50] width 36 height 5
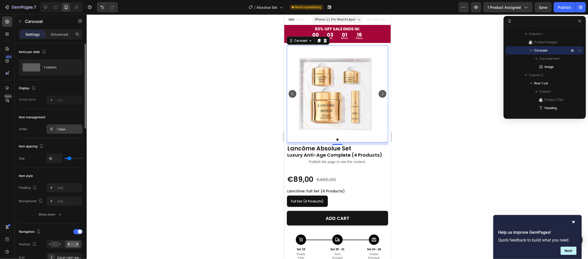
click at [61, 129] on div "1 item" at bounding box center [69, 129] width 24 height 5
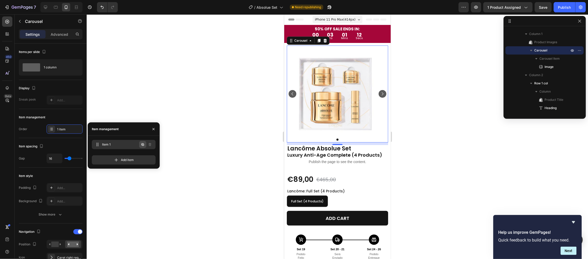
click at [141, 146] on icon "button" at bounding box center [143, 144] width 4 height 4
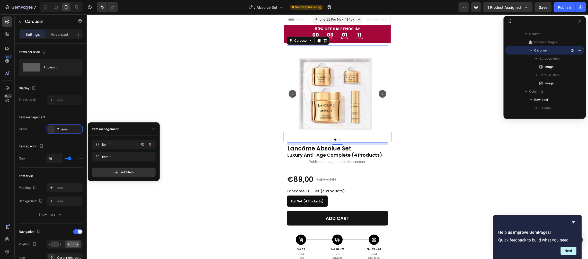
click at [141, 146] on icon "button" at bounding box center [143, 144] width 4 height 4
drag, startPoint x: 98, startPoint y: 156, endPoint x: 98, endPoint y: 169, distance: 12.3
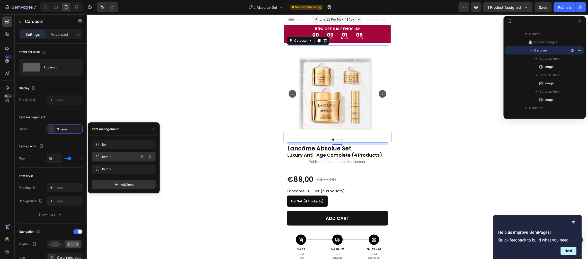
click at [111, 159] on div "Item 2 Item 2" at bounding box center [116, 156] width 45 height 7
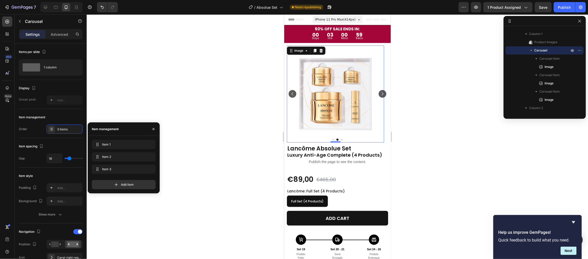
click at [338, 78] on img at bounding box center [334, 93] width 97 height 97
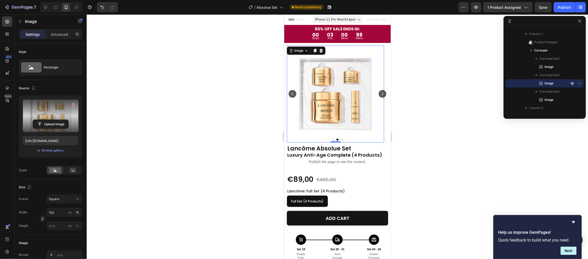
click at [44, 111] on label at bounding box center [51, 115] width 56 height 32
click at [44, 120] on input "file" at bounding box center [50, 124] width 35 height 9
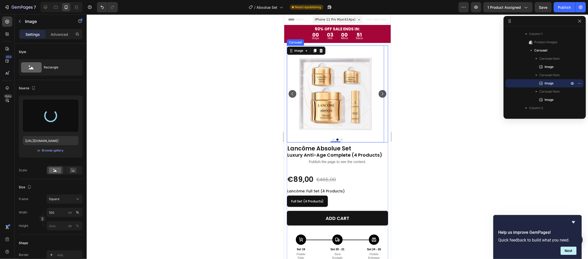
type input "https://cdn.shopify.com/s/files/1/0784/8820/7579/files/gempages_585881537061323…"
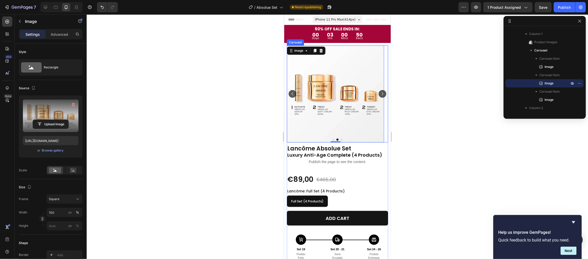
click at [380, 95] on icon "Carousel Next Arrow" at bounding box center [382, 93] width 5 height 5
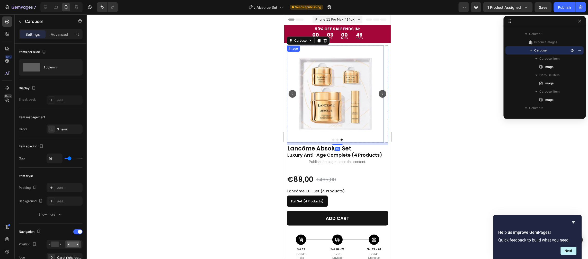
click at [341, 96] on img at bounding box center [334, 93] width 97 height 97
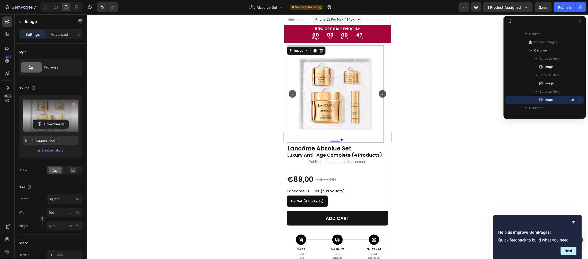
click at [38, 106] on label at bounding box center [51, 115] width 56 height 32
click at [38, 120] on input "file" at bounding box center [50, 124] width 35 height 9
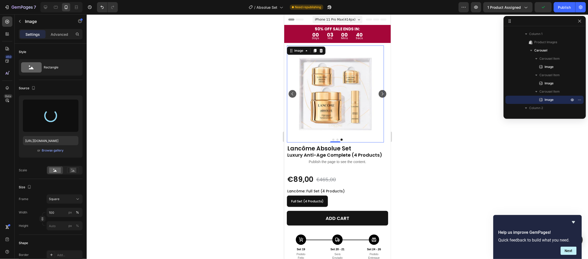
type input "https://cdn.shopify.com/s/files/1/0784/8820/7579/files/gempages_585881537061323…"
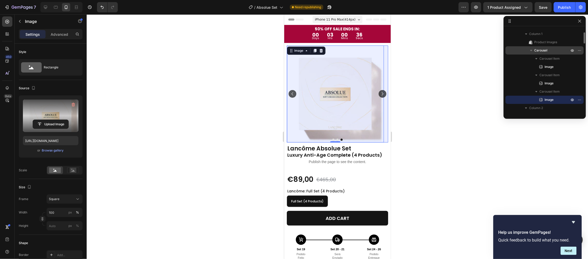
click at [543, 49] on span "Carousel" at bounding box center [540, 50] width 13 height 5
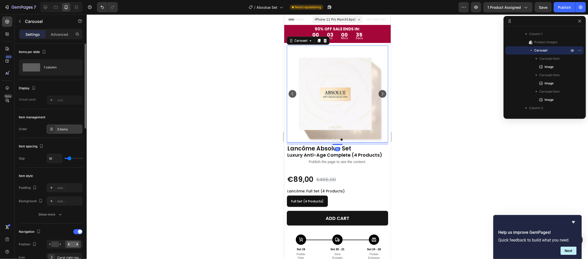
click at [58, 129] on div "3 items" at bounding box center [69, 129] width 24 height 5
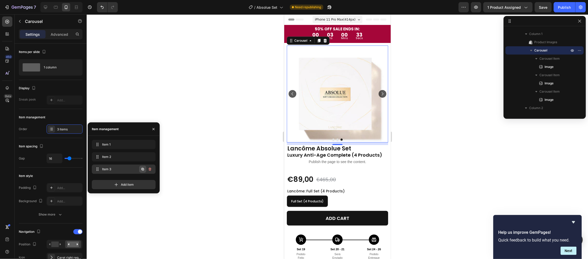
click at [142, 167] on icon "button" at bounding box center [143, 169] width 4 height 4
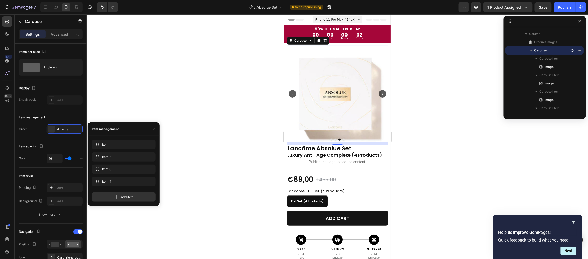
click at [380, 92] on icon "Carousel Next Arrow" at bounding box center [382, 93] width 5 height 5
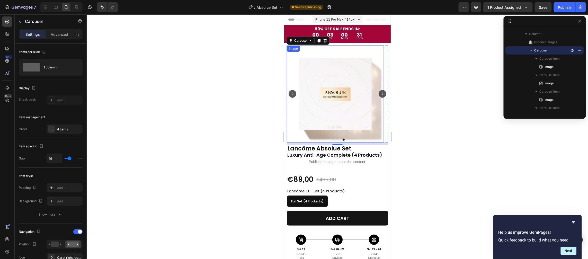
click at [336, 88] on img at bounding box center [334, 93] width 97 height 97
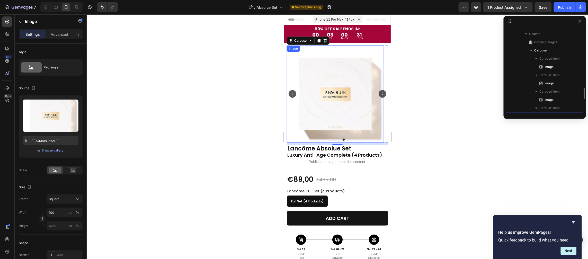
scroll to position [81, 0]
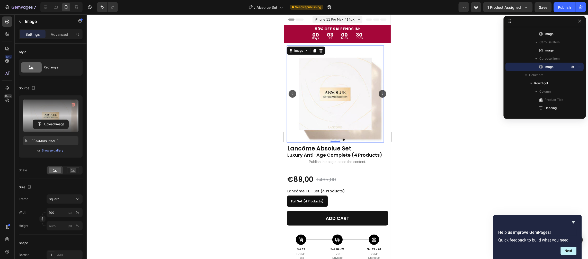
click at [30, 110] on label at bounding box center [51, 115] width 56 height 32
click at [33, 120] on input "file" at bounding box center [50, 124] width 35 height 9
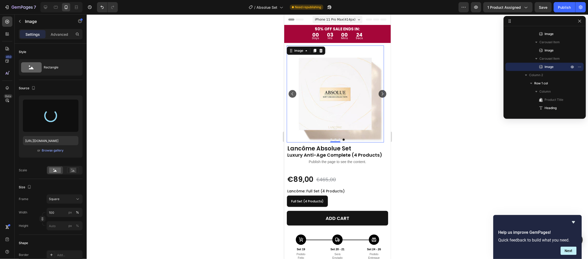
type input "https://cdn.shopify.com/s/files/1/0784/8820/7579/files/gempages_585881537061323…"
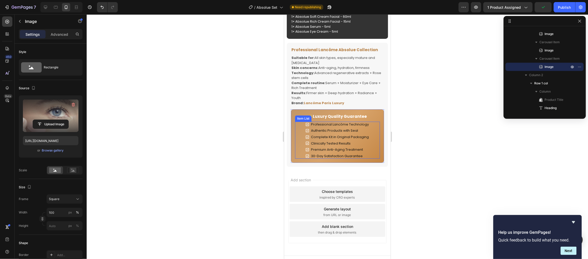
scroll to position [657, 0]
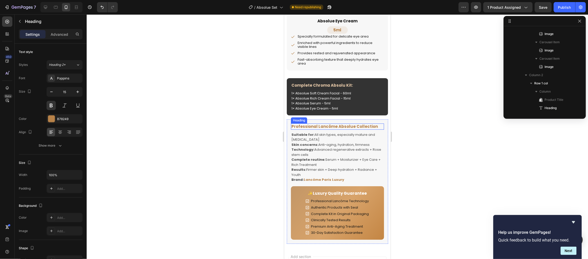
click at [348, 129] on h2 "Professional Lancôme Absolue Collection" at bounding box center [337, 126] width 93 height 6
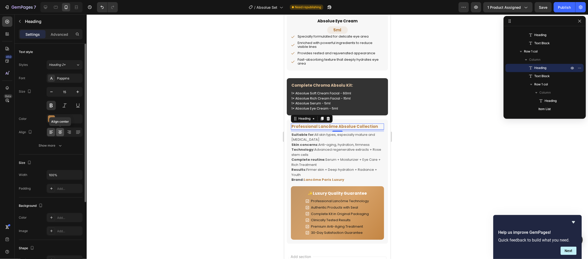
click at [60, 130] on icon at bounding box center [60, 132] width 5 height 5
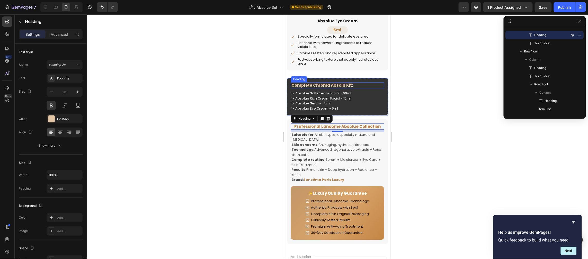
click at [339, 88] on h2 "Complete Chroma Absolu Kit:" at bounding box center [337, 85] width 93 height 6
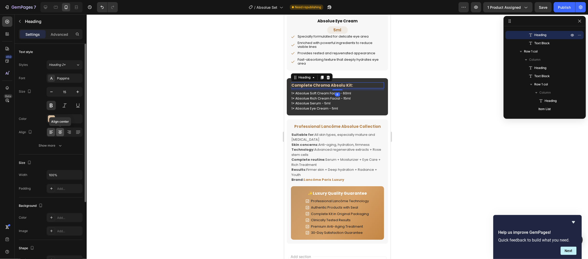
click at [57, 131] on div at bounding box center [60, 132] width 8 height 8
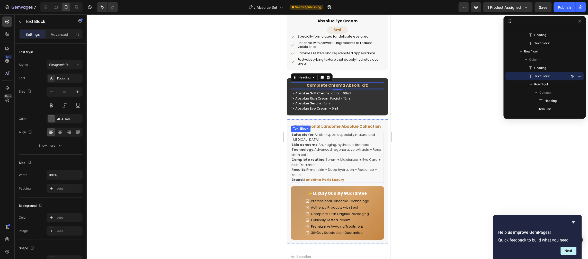
click at [348, 157] on p "Technology: Advanced regenerative extracts + Rose stem cells" at bounding box center [337, 152] width 92 height 10
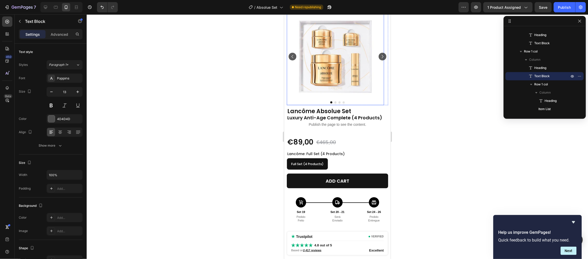
scroll to position [0, 0]
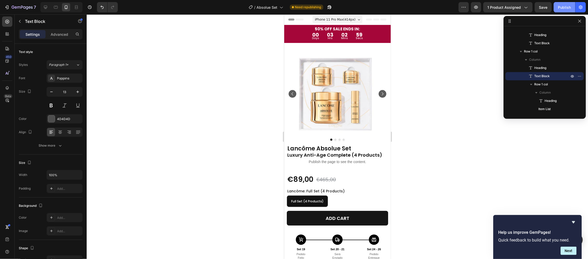
click at [566, 6] on div "Publish" at bounding box center [564, 7] width 13 height 5
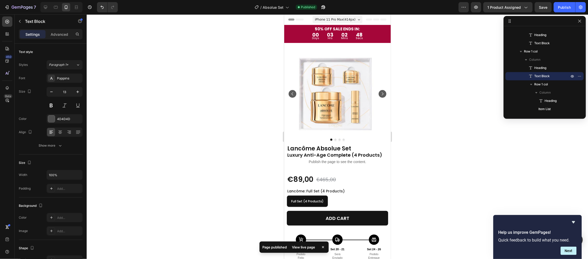
click at [348, 17] on span "iPhone 11 Pro Max ( 414 px)" at bounding box center [334, 19] width 41 height 5
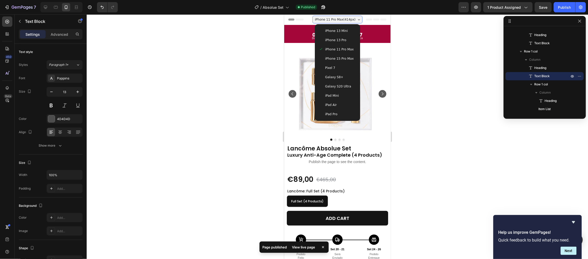
click at [339, 58] on span "iPhone 15 Pro Max" at bounding box center [339, 58] width 29 height 5
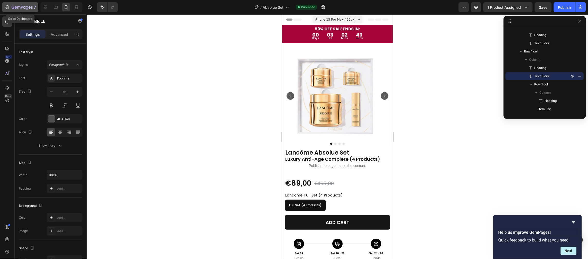
click at [16, 8] on icon "button" at bounding box center [16, 7] width 2 height 2
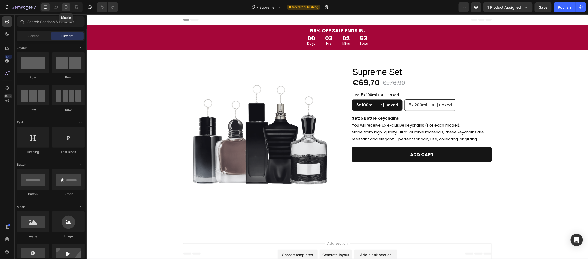
click at [65, 6] on icon at bounding box center [66, 7] width 3 height 4
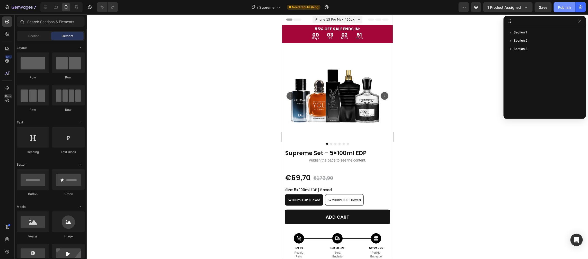
click at [564, 5] on div "Publish" at bounding box center [564, 7] width 13 height 5
click at [16, 6] on icon "button" at bounding box center [22, 7] width 21 height 4
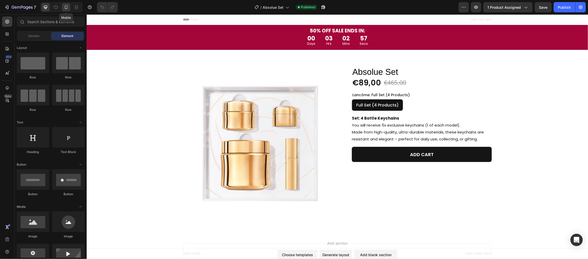
click at [67, 8] on icon at bounding box center [66, 7] width 5 height 5
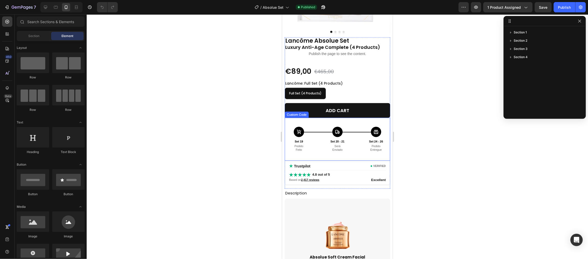
scroll to position [143, 0]
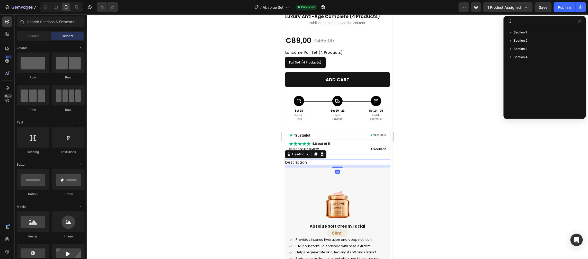
click at [318, 162] on h2 "Description" at bounding box center [336, 162] width 105 height 6
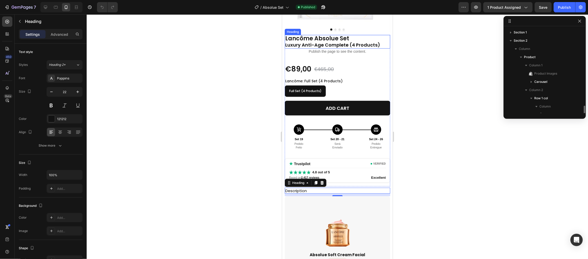
scroll to position [56, 0]
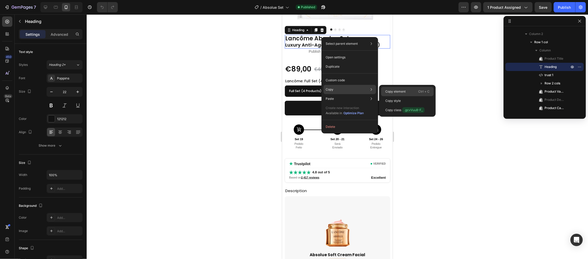
click at [386, 92] on p "Copy element" at bounding box center [395, 91] width 20 height 5
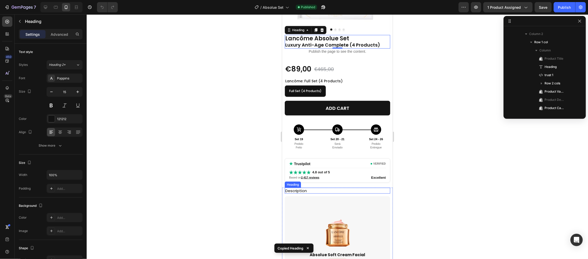
scroll to position [138, 0]
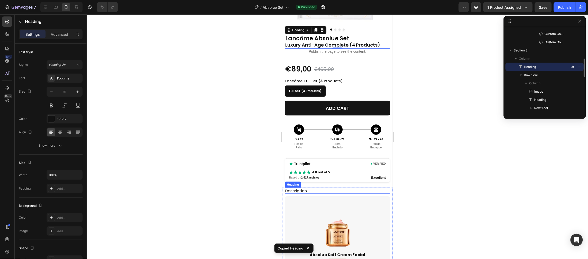
click at [314, 189] on h2 "Description" at bounding box center [336, 190] width 105 height 6
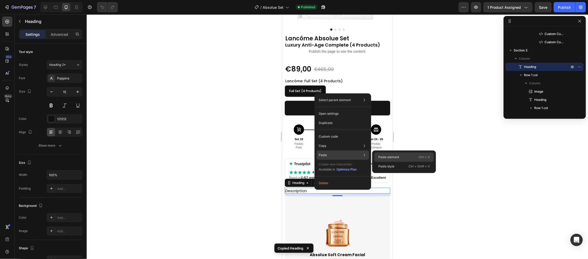
click at [376, 158] on div "Paste element Ctrl + V" at bounding box center [404, 156] width 60 height 9
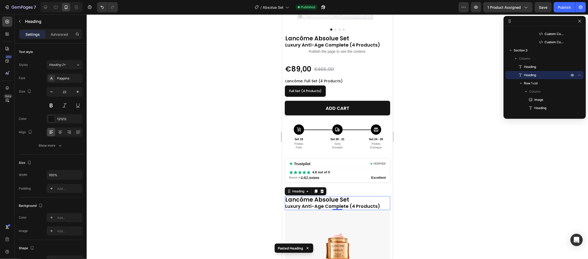
click at [341, 200] on h2 "Lancôme Absolue Set Luxury Anti-Age Complete (4 Products)" at bounding box center [336, 203] width 105 height 14
click at [342, 199] on p "Lancôme Absolue Set Luxury Anti-Age Complete (4 Products)" at bounding box center [337, 202] width 104 height 13
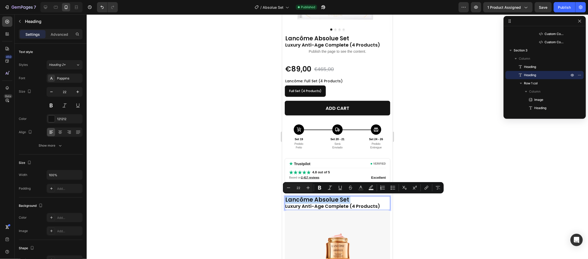
type input "18"
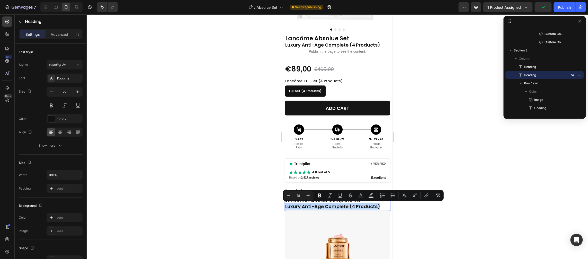
drag, startPoint x: 378, startPoint y: 206, endPoint x: 560, endPoint y: 227, distance: 184.0
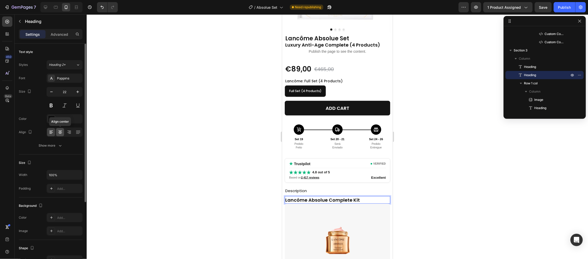
click at [58, 135] on div at bounding box center [60, 132] width 8 height 8
click at [62, 79] on div "Poppins" at bounding box center [69, 78] width 24 height 5
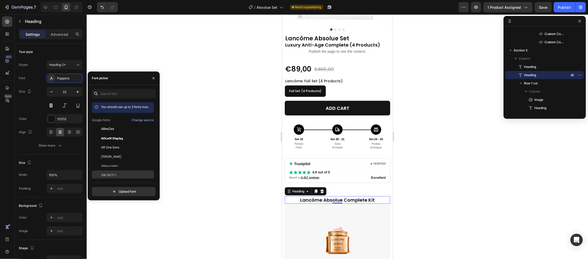
click at [119, 172] on div "Aboreto" at bounding box center [123, 174] width 62 height 9
click at [314, 190] on icon at bounding box center [315, 191] width 4 height 4
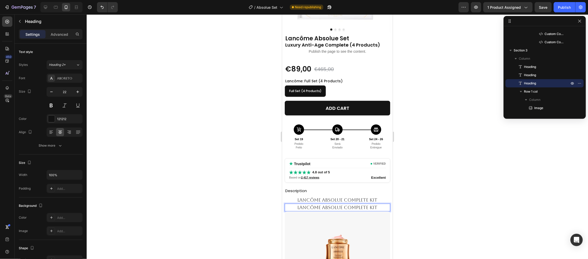
click at [353, 207] on span "Lancôme Absolue Complete Kit" at bounding box center [337, 206] width 80 height 5
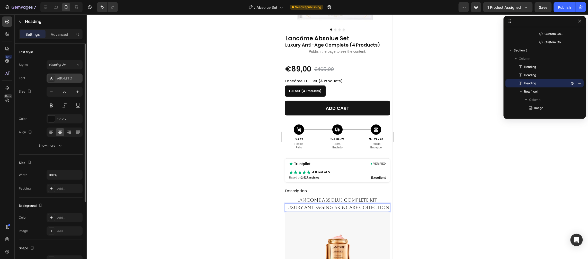
click at [60, 75] on div "Aboreto" at bounding box center [65, 78] width 36 height 9
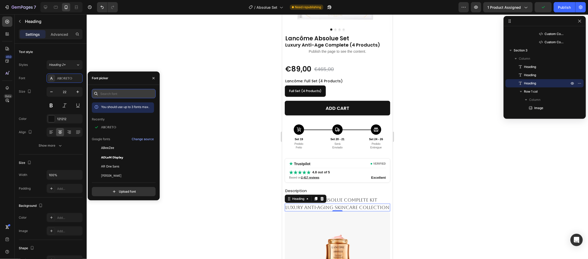
click at [114, 94] on input "text" at bounding box center [124, 93] width 64 height 9
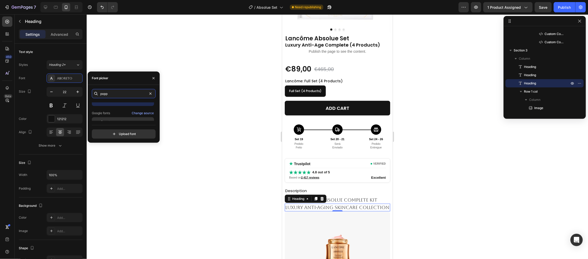
scroll to position [13, 0]
type input "popp"
click at [116, 117] on div "Poppins" at bounding box center [127, 116] width 52 height 5
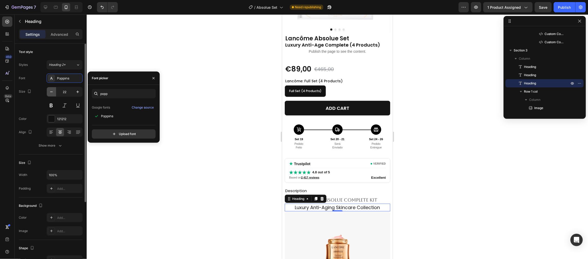
click at [52, 91] on icon "button" at bounding box center [51, 91] width 5 height 5
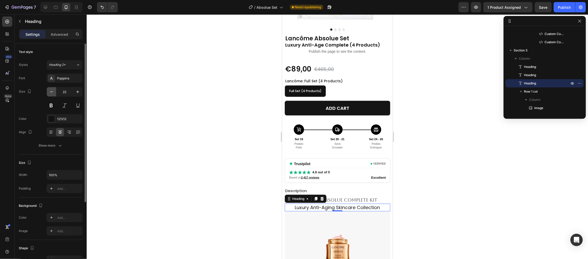
click at [52, 91] on icon "button" at bounding box center [51, 91] width 5 height 5
click at [51, 89] on icon "button" at bounding box center [51, 91] width 5 height 5
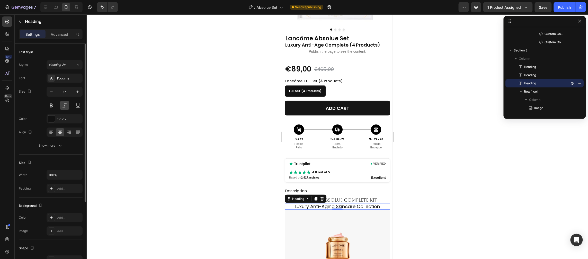
type input "16"
click at [355, 204] on span "Luxury Anti-Aging Skincare Collection" at bounding box center [337, 206] width 85 height 6
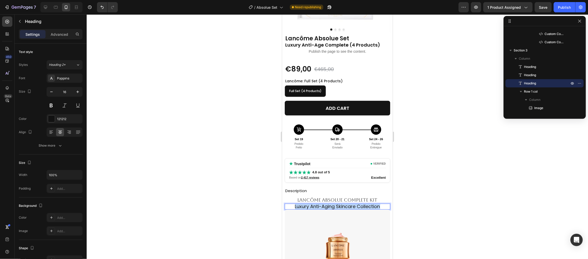
click at [355, 204] on span "Luxury Anti-Aging Skincare Collection" at bounding box center [337, 206] width 85 height 6
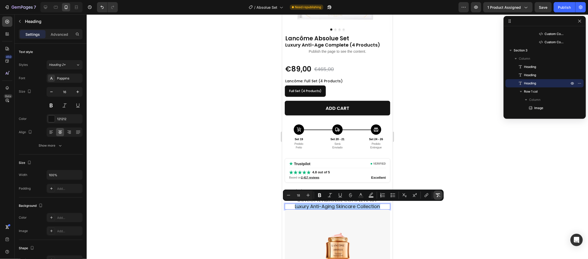
click at [440, 194] on icon "Editor contextual toolbar" at bounding box center [437, 195] width 5 height 5
type input "16"
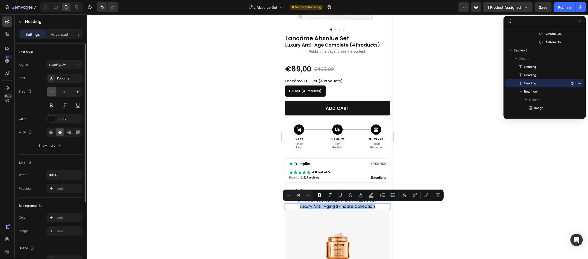
click at [55, 94] on button "button" at bounding box center [51, 91] width 9 height 9
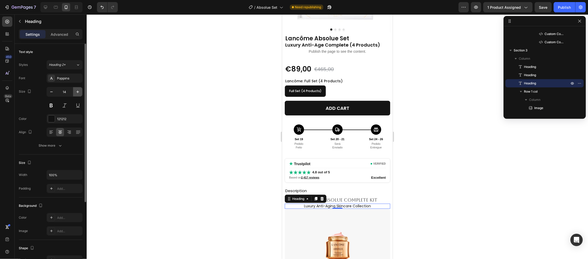
click at [78, 90] on icon "button" at bounding box center [77, 91] width 5 height 5
type input "15"
click at [52, 119] on div at bounding box center [51, 118] width 7 height 7
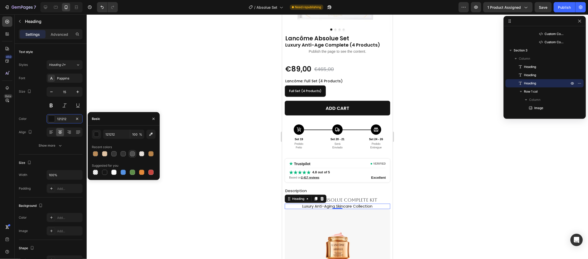
click at [130, 153] on div at bounding box center [132, 153] width 5 height 5
type input "4F4F4F"
click at [63, 104] on button at bounding box center [64, 105] width 9 height 9
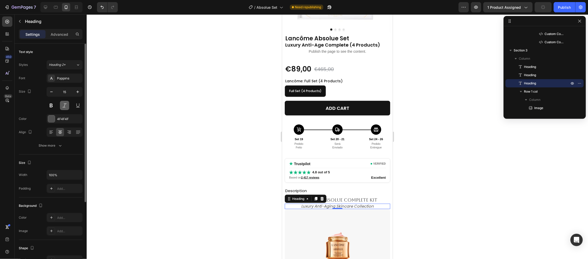
click at [63, 104] on button at bounding box center [64, 105] width 9 height 9
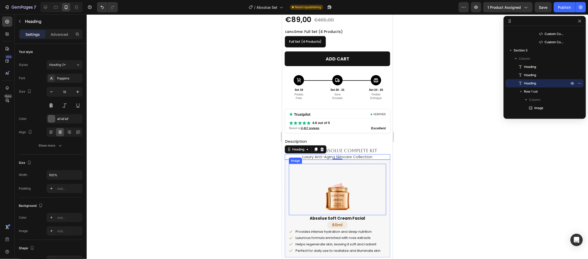
scroll to position [171, 0]
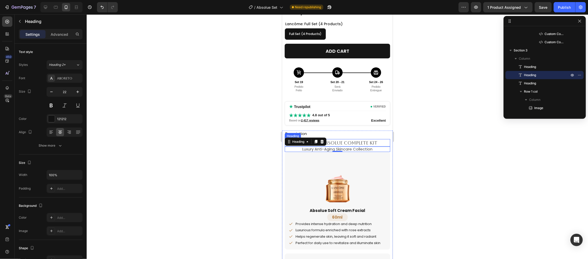
click at [362, 144] on span "Lancôme Absolue Complete Kit" at bounding box center [337, 142] width 80 height 5
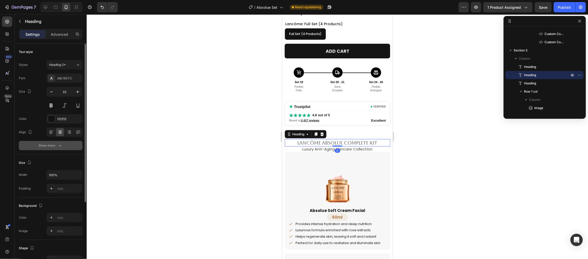
click at [46, 145] on div "Show more" at bounding box center [51, 145] width 24 height 5
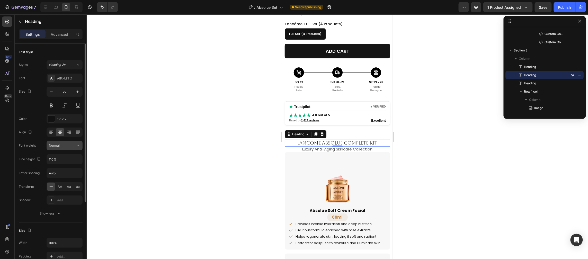
click at [62, 147] on div "Normal" at bounding box center [62, 145] width 26 height 5
click at [68, 77] on div "Aboreto" at bounding box center [69, 78] width 24 height 5
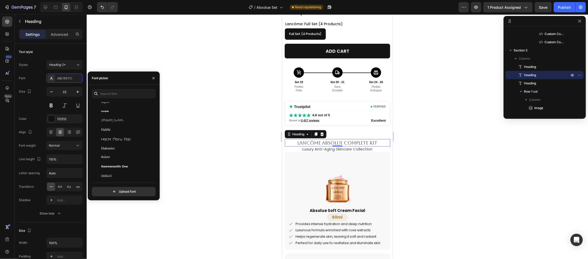
scroll to position [5521, 0]
click at [116, 169] on div "Halant" at bounding box center [127, 168] width 52 height 5
click at [124, 155] on div "Gowun Batang" at bounding box center [127, 155] width 52 height 5
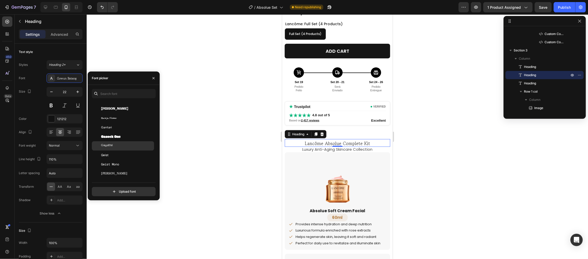
click at [124, 144] on div "Gayathri" at bounding box center [127, 145] width 52 height 5
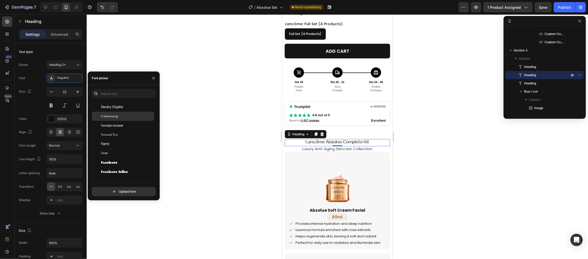
click at [125, 117] on div "Fahkwang" at bounding box center [127, 116] width 52 height 5
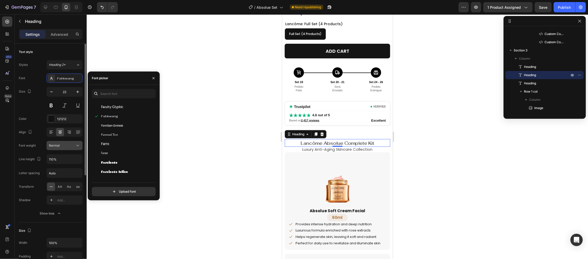
click at [60, 148] on div "Normal" at bounding box center [64, 145] width 31 height 5
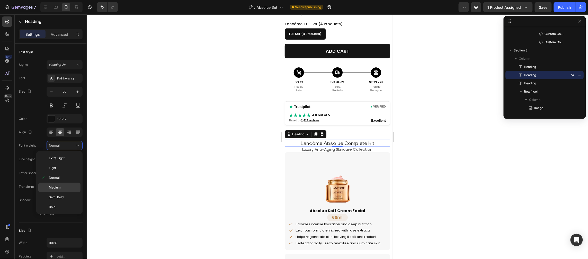
click at [53, 183] on div "Medium" at bounding box center [59, 188] width 42 height 10
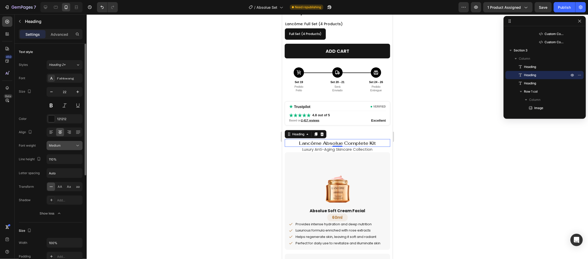
click at [62, 142] on button "Medium" at bounding box center [65, 145] width 36 height 9
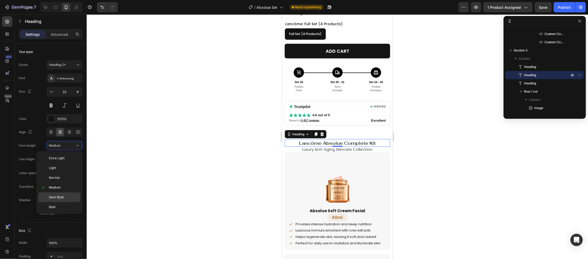
click at [66, 197] on p "Semi Bold" at bounding box center [63, 197] width 29 height 5
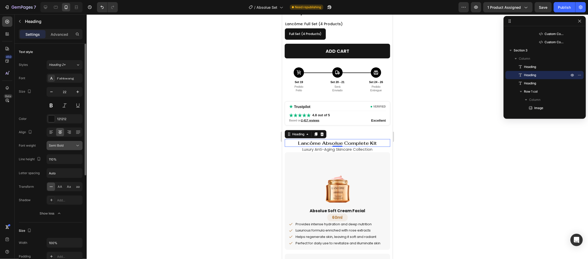
click at [61, 143] on span "Semi Bold" at bounding box center [56, 145] width 15 height 4
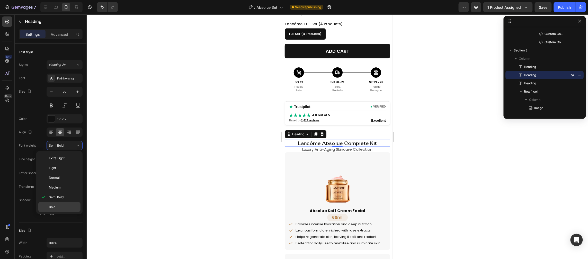
click at [66, 207] on p "Bold" at bounding box center [63, 207] width 29 height 5
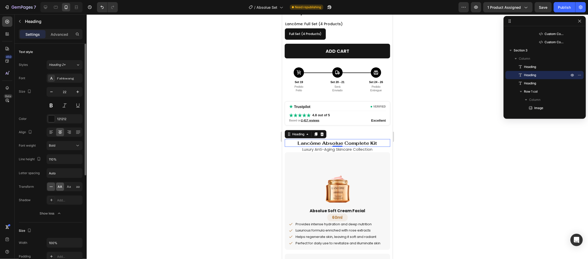
click at [60, 184] on div "AA" at bounding box center [60, 187] width 8 height 8
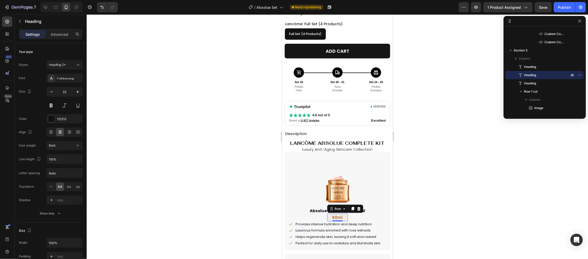
scroll to position [196, 0]
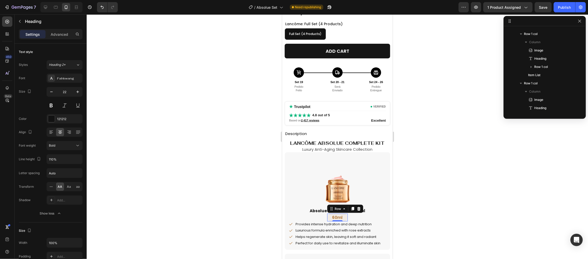
click at [345, 216] on div "60ml Heading Row 0" at bounding box center [337, 217] width 21 height 8
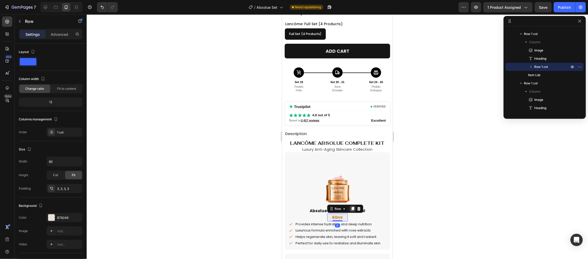
click at [351, 209] on icon at bounding box center [352, 209] width 3 height 4
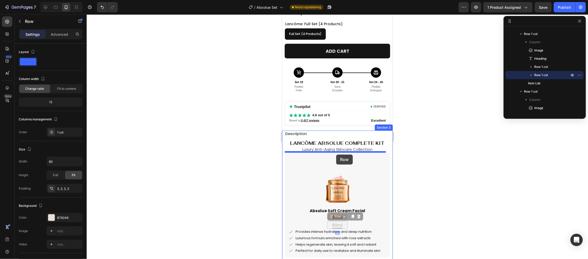
drag, startPoint x: 333, startPoint y: 217, endPoint x: 336, endPoint y: 154, distance: 63.0
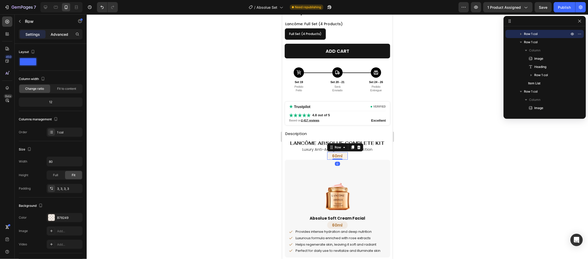
click at [62, 33] on p "Advanced" at bounding box center [59, 34] width 17 height 5
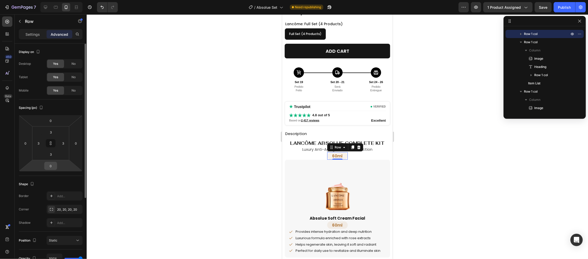
click at [53, 163] on input "0" at bounding box center [51, 166] width 10 height 8
type input "6"
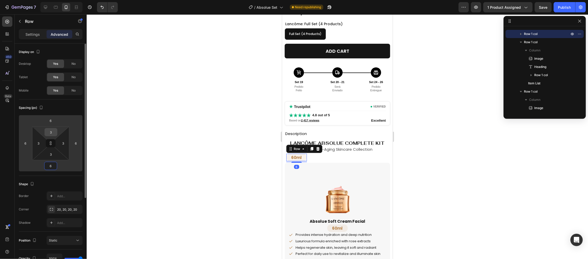
type input "6"
click at [51, 133] on input "3" at bounding box center [51, 132] width 10 height 8
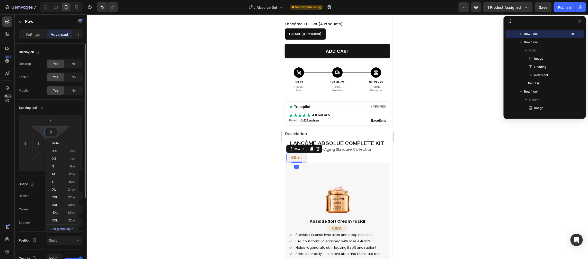
type input "6"
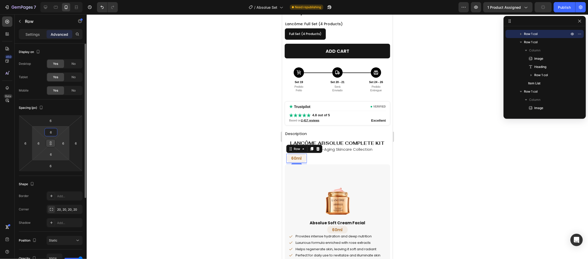
type input "6"
click at [51, 143] on icon at bounding box center [51, 143] width 4 height 4
click at [62, 143] on input "6" at bounding box center [63, 143] width 8 height 8
click at [79, 141] on input "6" at bounding box center [76, 143] width 8 height 8
type input "6"
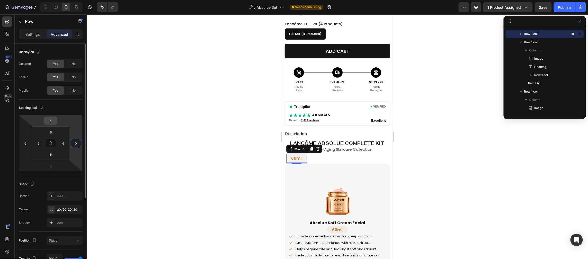
type input "0"
click at [51, 119] on input "6" at bounding box center [51, 121] width 10 height 8
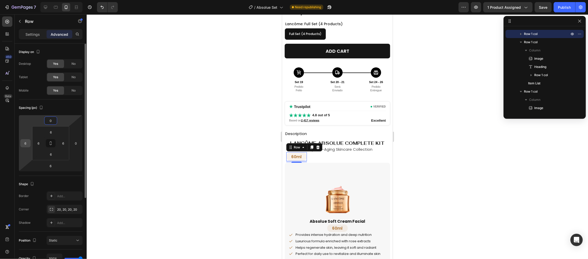
type input "0"
click at [24, 143] on input "6" at bounding box center [26, 143] width 8 height 8
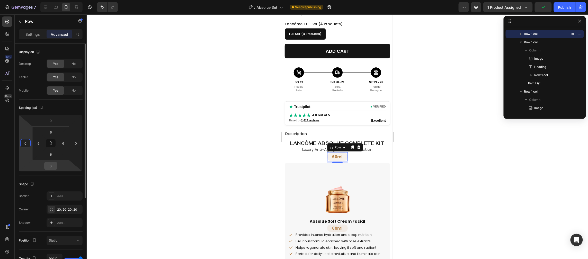
type input "0"
click at [52, 166] on input "6" at bounding box center [51, 166] width 10 height 8
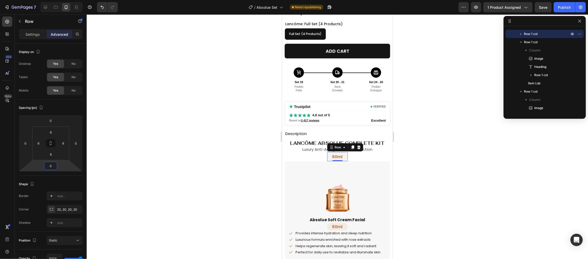
type input "0"
click at [336, 155] on h2 "60ml" at bounding box center [336, 156] width 17 height 6
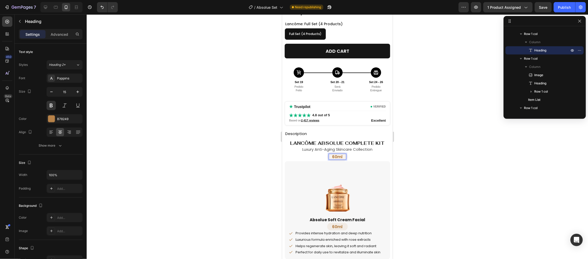
click at [336, 155] on h2 "60ml" at bounding box center [336, 156] width 17 height 6
click at [336, 155] on p "60ml" at bounding box center [337, 156] width 16 height 5
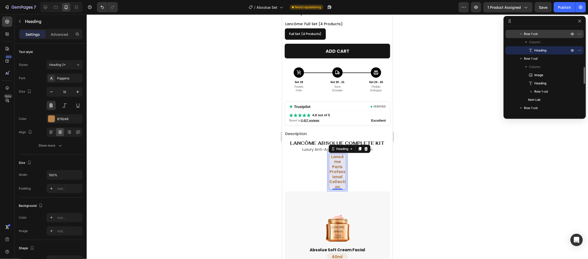
click at [538, 35] on p "Row 1 col" at bounding box center [547, 33] width 46 height 5
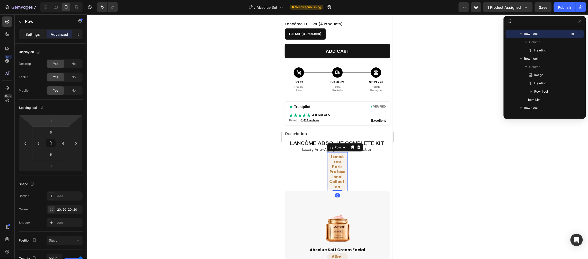
click at [34, 35] on p "Settings" at bounding box center [32, 34] width 14 height 5
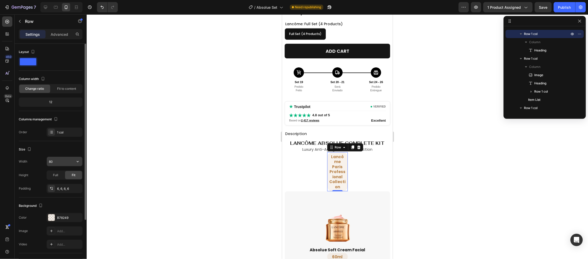
click at [58, 160] on input "80" at bounding box center [64, 161] width 35 height 9
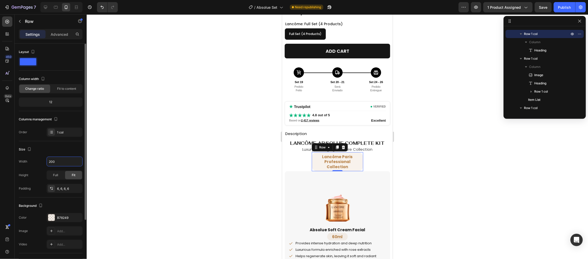
drag, startPoint x: 58, startPoint y: 160, endPoint x: 45, endPoint y: 159, distance: 13.4
click at [45, 159] on div "Width 200" at bounding box center [51, 162] width 64 height 10
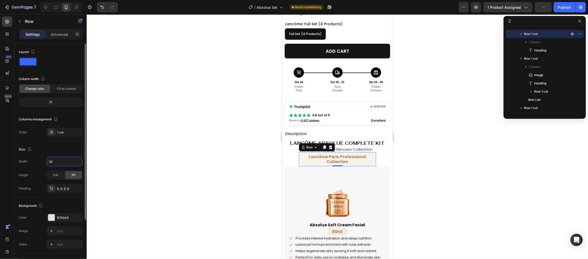
type input "300"
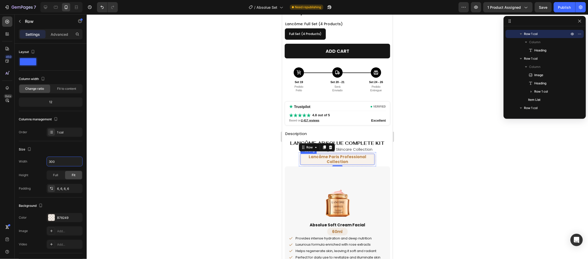
click at [346, 158] on p "Lancôme Paris Professional Collection" at bounding box center [337, 159] width 73 height 10
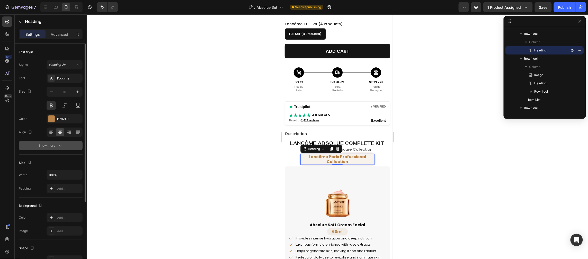
click at [58, 143] on icon "button" at bounding box center [60, 145] width 5 height 5
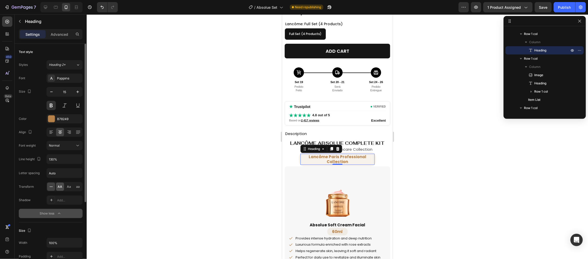
click at [59, 185] on span "AA" at bounding box center [60, 186] width 5 height 5
click at [60, 146] on div "Normal" at bounding box center [62, 145] width 26 height 5
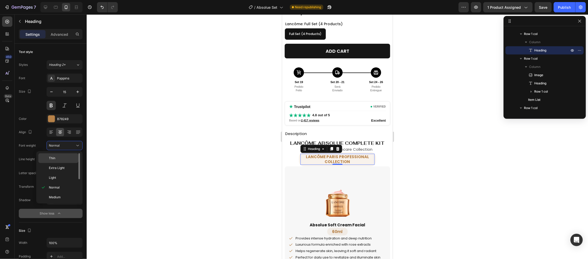
click at [58, 158] on p "Thin" at bounding box center [62, 158] width 27 height 5
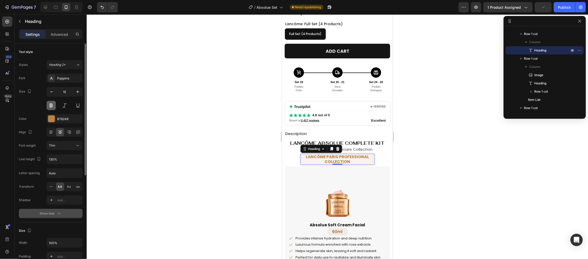
click at [53, 106] on button at bounding box center [51, 105] width 9 height 9
click at [60, 147] on div "Thin" at bounding box center [62, 145] width 26 height 5
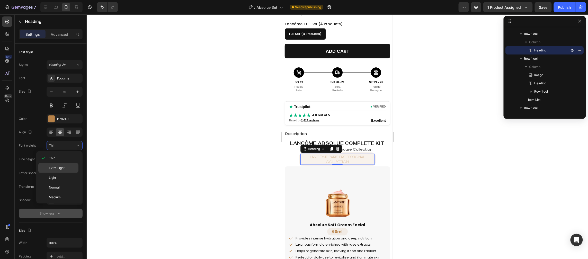
click at [62, 171] on div "Extra Light" at bounding box center [58, 168] width 40 height 10
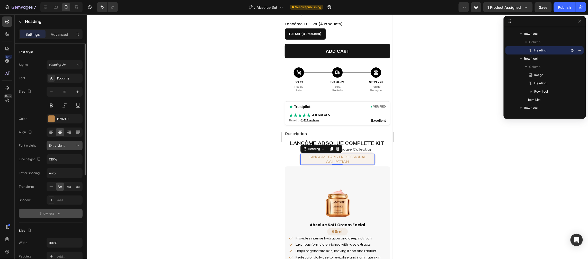
click at [62, 147] on span "Extra Light" at bounding box center [57, 145] width 16 height 5
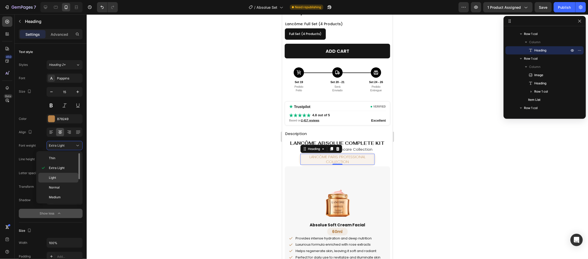
click at [58, 178] on p "Light" at bounding box center [62, 177] width 27 height 5
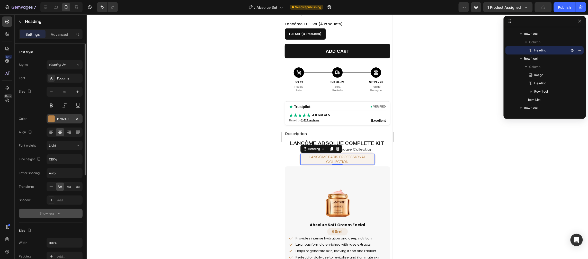
click at [52, 118] on div at bounding box center [51, 118] width 7 height 7
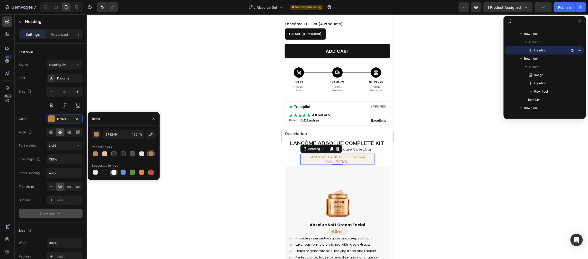
click at [114, 174] on div at bounding box center [113, 172] width 5 height 5
type input "FFFFFF"
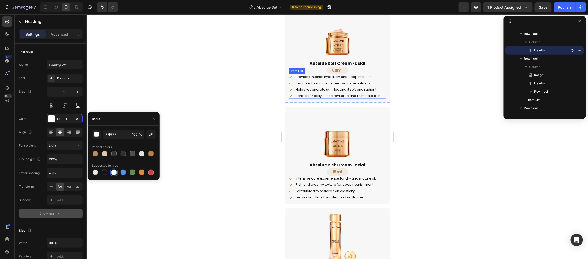
scroll to position [228, 0]
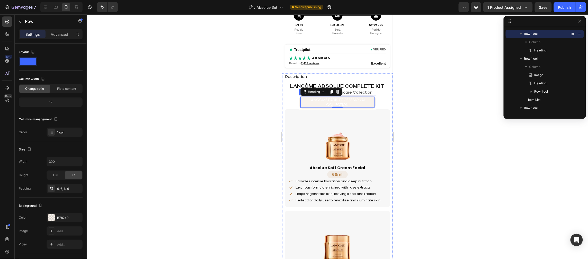
click at [298, 102] on div "Lancôme Paris Professional Collection Heading 0 Row" at bounding box center [336, 102] width 77 height 14
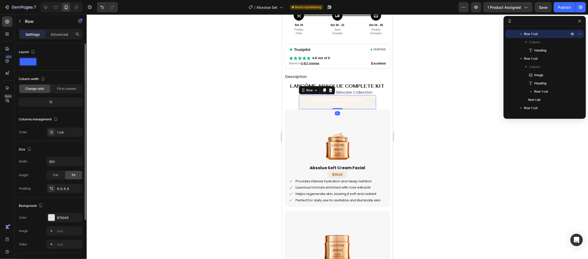
scroll to position [57, 0]
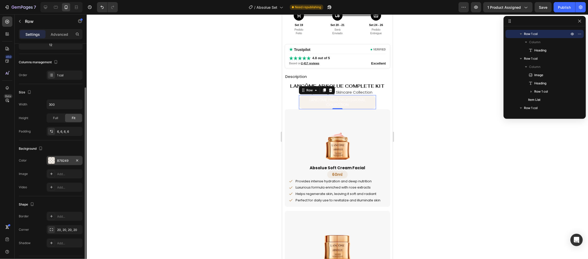
click at [60, 160] on div "B78249" at bounding box center [64, 160] width 15 height 5
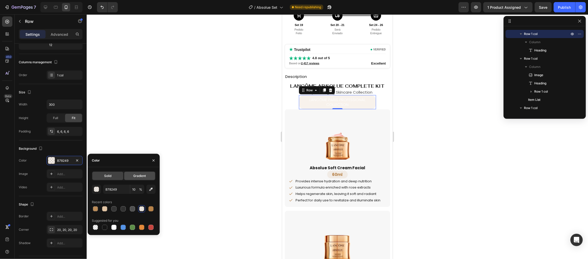
click at [142, 176] on span "Gradient" at bounding box center [139, 176] width 13 height 5
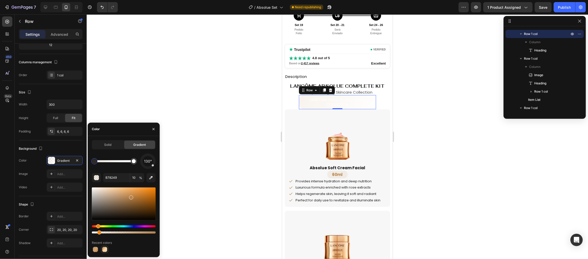
click at [104, 250] on div at bounding box center [104, 249] width 5 height 5
type input "C17D34"
type input "90"
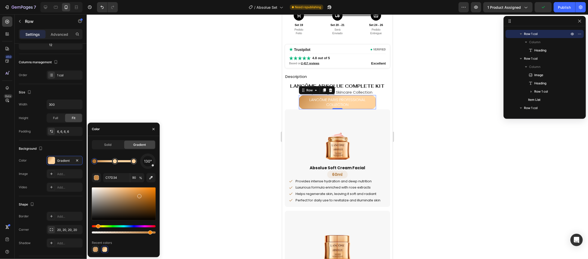
click at [94, 248] on div at bounding box center [95, 249] width 5 height 5
type input "BC8B56"
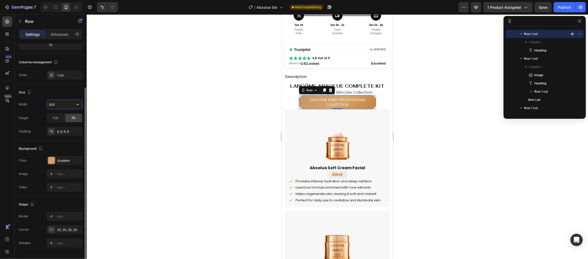
click at [58, 103] on input "300" at bounding box center [64, 104] width 35 height 9
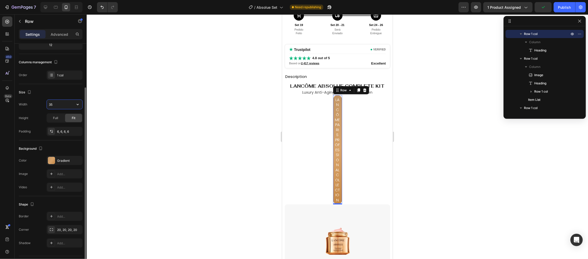
type input "350"
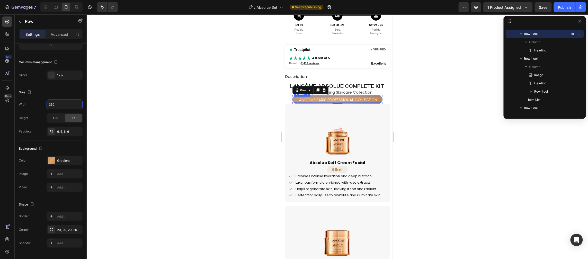
click at [322, 99] on p "Lancôme Paris Professional Collection" at bounding box center [337, 99] width 86 height 5
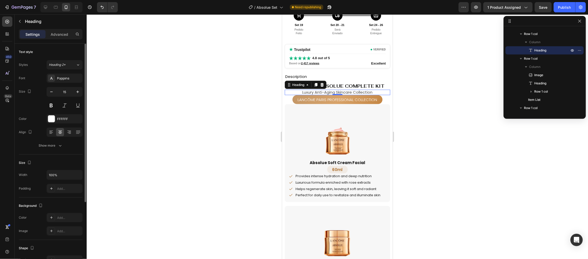
scroll to position [155, 0]
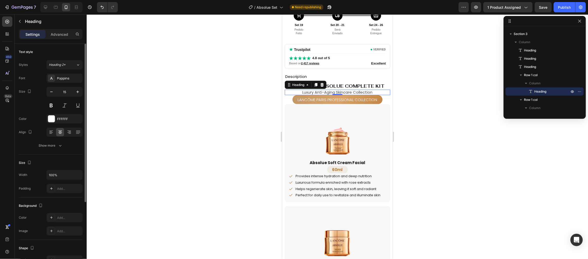
click at [349, 90] on p "Luxury Anti-Aging Skincare Collection" at bounding box center [337, 92] width 104 height 4
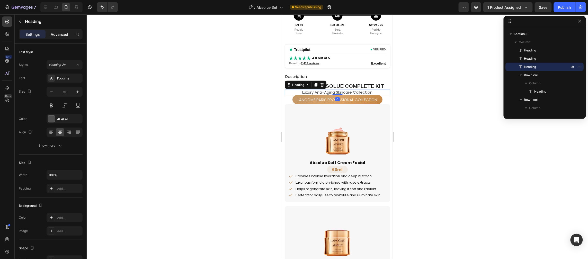
click at [56, 32] on p "Advanced" at bounding box center [59, 34] width 17 height 5
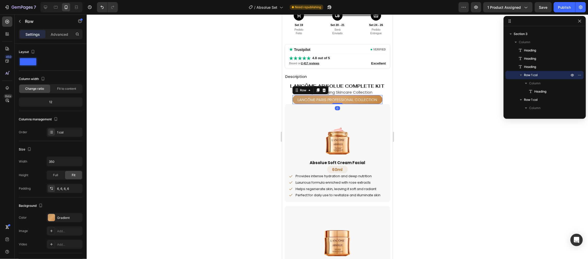
click at [379, 98] on div "Lancôme Paris Professional Collection Heading Row 0" at bounding box center [337, 99] width 90 height 9
click at [50, 34] on div "Advanced" at bounding box center [60, 34] width 26 height 8
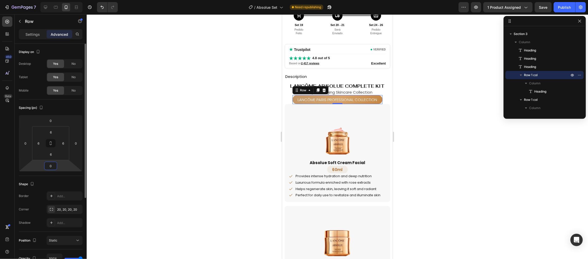
click at [52, 164] on input "0" at bounding box center [51, 166] width 10 height 8
type input "6"
click at [52, 121] on input "0" at bounding box center [51, 121] width 10 height 8
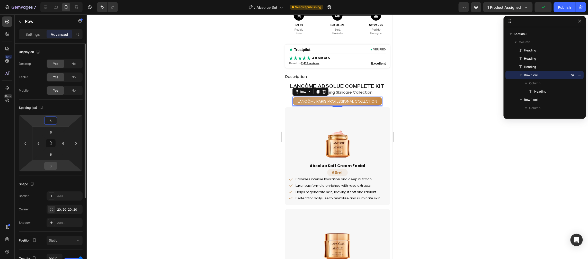
type input "6"
click at [50, 164] on input "6" at bounding box center [51, 166] width 10 height 8
type input "9"
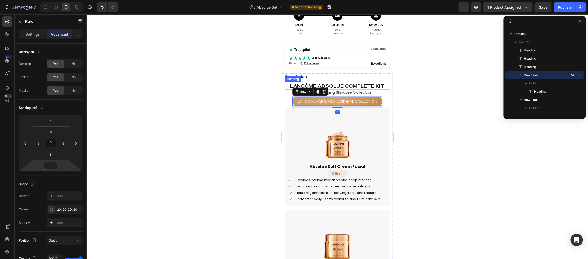
click at [357, 86] on span "Lancôme Absolue Complete Kit" at bounding box center [337, 86] width 94 height 6
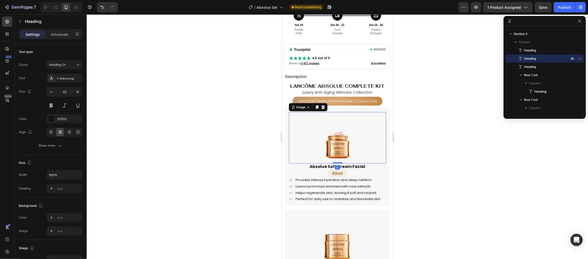
click at [351, 150] on img at bounding box center [336, 137] width 51 height 51
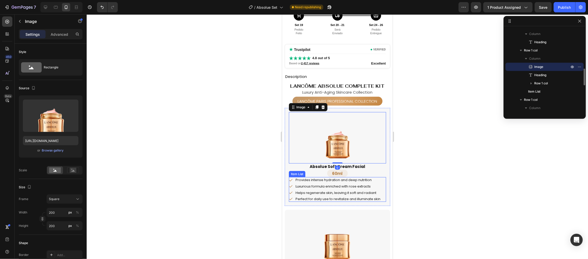
click at [365, 181] on p "Provides intense hydration and deep nutrition" at bounding box center [337, 180] width 85 height 4
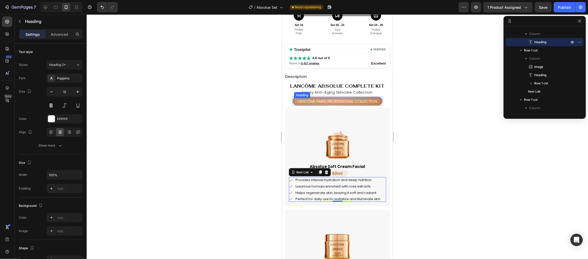
click at [347, 100] on p "Lancôme Paris Professional Collection" at bounding box center [337, 100] width 86 height 5
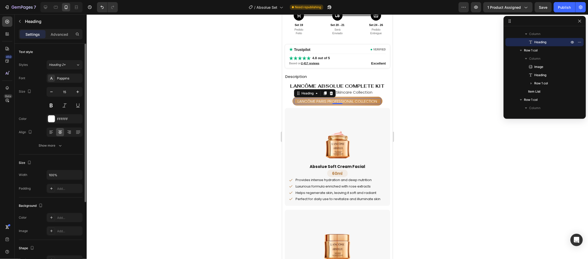
click at [61, 83] on div "Font Poppins Size 15 Color FFFFFF Align Show more" at bounding box center [51, 112] width 64 height 77
click at [62, 80] on div "Poppins" at bounding box center [69, 78] width 24 height 5
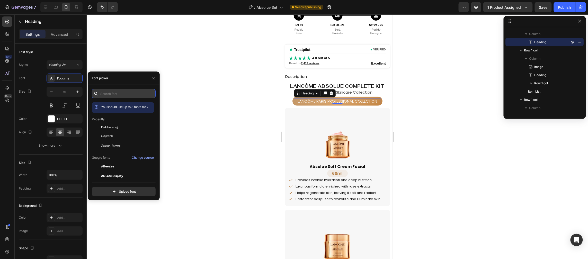
click at [106, 93] on input "text" at bounding box center [124, 93] width 64 height 9
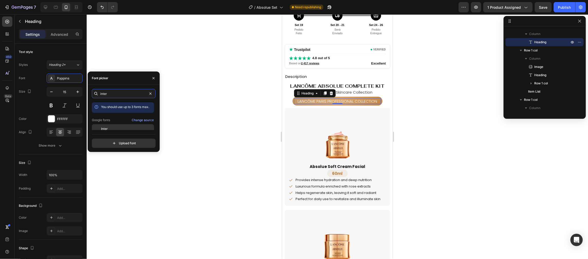
type input "inter"
click at [110, 127] on div "Inter" at bounding box center [127, 128] width 52 height 5
click at [109, 93] on input "inter" at bounding box center [124, 93] width 64 height 9
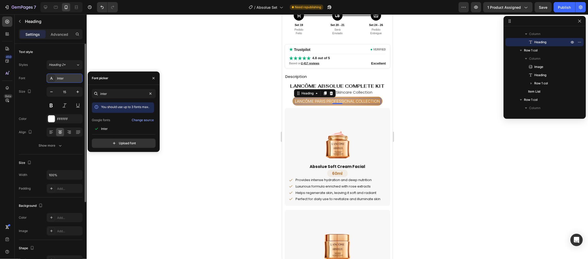
click at [60, 78] on div "Inter" at bounding box center [69, 78] width 24 height 5
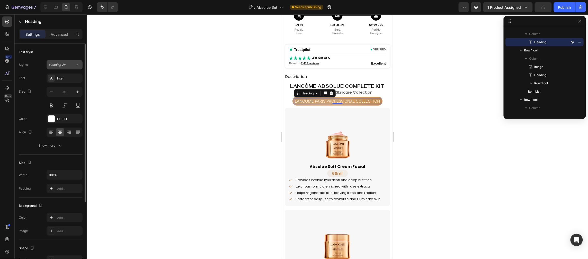
click at [62, 68] on button "Heading 2*" at bounding box center [65, 64] width 36 height 9
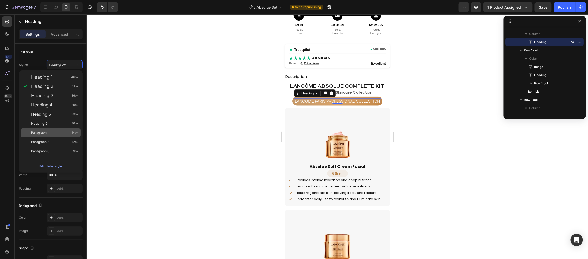
click at [47, 129] on div "Paragraph 1 14px" at bounding box center [51, 132] width 60 height 9
type input "14"
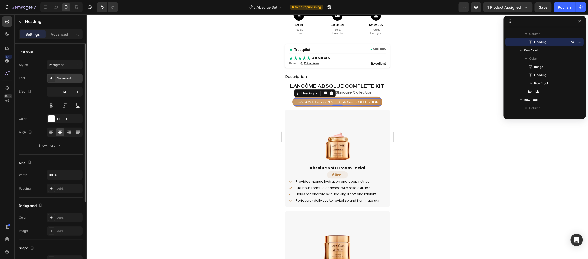
click at [66, 79] on div "Sans-serif" at bounding box center [69, 78] width 24 height 5
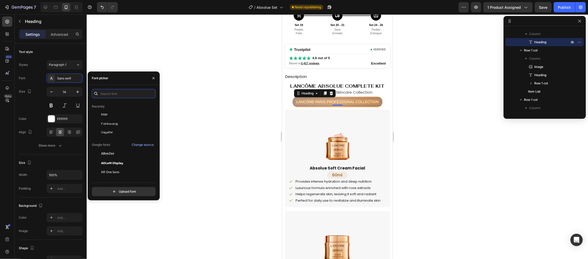
scroll to position [0, 0]
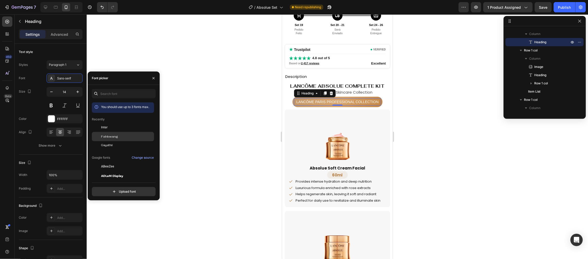
click at [125, 139] on div "Fahkwang" at bounding box center [127, 136] width 52 height 5
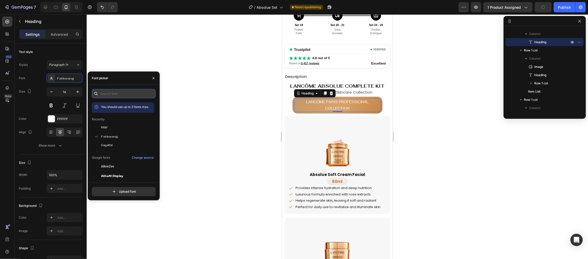
click at [137, 93] on input "text" at bounding box center [124, 93] width 64 height 9
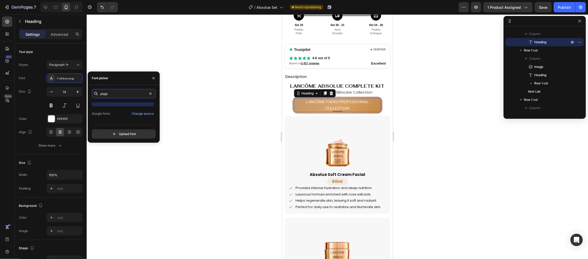
scroll to position [13, 0]
type input "popp"
click at [104, 116] on span "Poppins" at bounding box center [107, 116] width 12 height 5
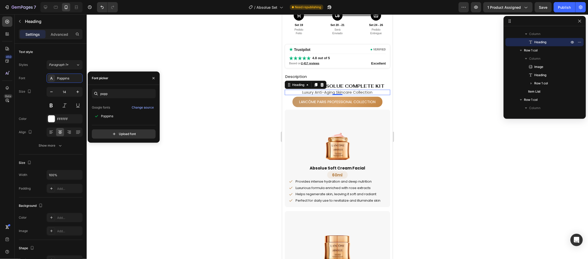
click at [353, 90] on p "Luxury Anti-Aging Skincare Collection" at bounding box center [337, 92] width 104 height 4
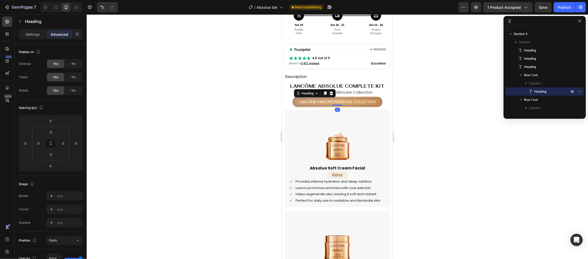
click at [376, 101] on p "Lancôme Paris Professional Collection" at bounding box center [337, 101] width 86 height 6
click at [378, 101] on h2 "Lancôme Paris Professional Collection" at bounding box center [337, 101] width 87 height 7
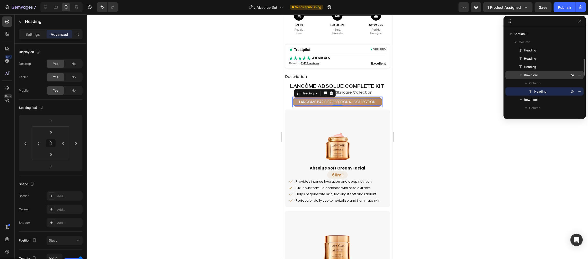
click at [553, 76] on p "Row 1 col" at bounding box center [547, 75] width 46 height 5
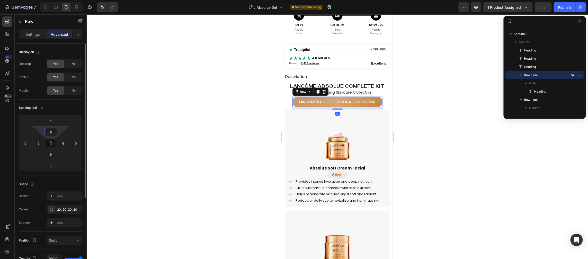
click at [52, 134] on input "6" at bounding box center [51, 132] width 10 height 8
drag, startPoint x: 52, startPoint y: 132, endPoint x: 44, endPoint y: 132, distance: 8.7
click at [44, 132] on div "5 6 6 6" at bounding box center [50, 143] width 37 height 34
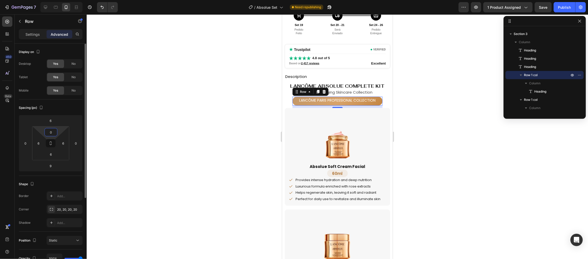
drag, startPoint x: 49, startPoint y: 131, endPoint x: 52, endPoint y: 131, distance: 2.8
click at [52, 131] on input "0" at bounding box center [51, 132] width 10 height 8
type input "3"
click at [65, 143] on input "6" at bounding box center [63, 143] width 8 height 8
type input "3"
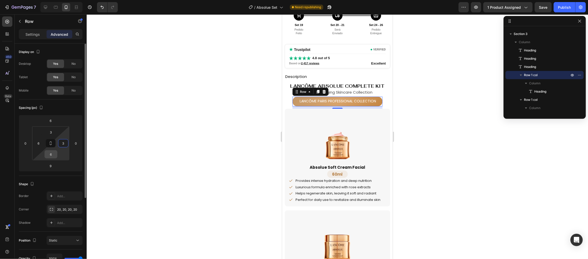
click at [53, 156] on input "6" at bounding box center [51, 154] width 10 height 8
type input "3"
click at [40, 144] on input "6" at bounding box center [39, 143] width 8 height 8
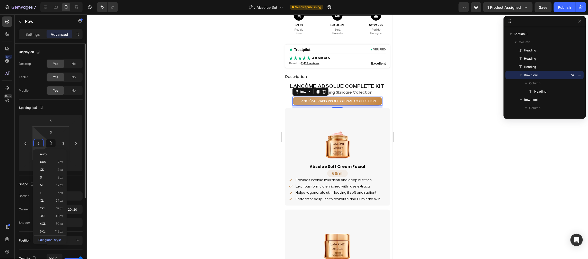
type input "3"
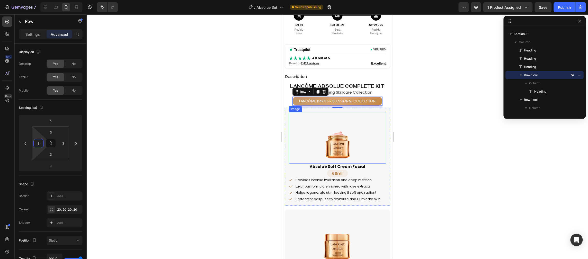
click at [360, 130] on img at bounding box center [336, 137] width 51 height 51
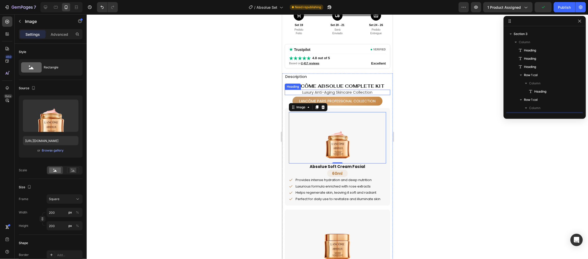
click at [351, 92] on p "Luxury Anti-Aging Skincare Collection" at bounding box center [337, 92] width 104 height 4
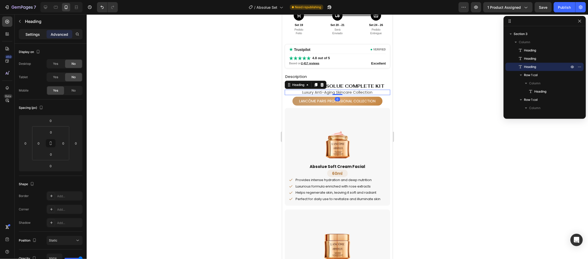
click at [31, 33] on p "Settings" at bounding box center [32, 34] width 14 height 5
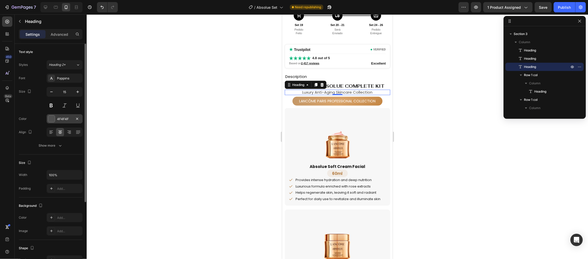
click at [52, 117] on div at bounding box center [51, 118] width 7 height 7
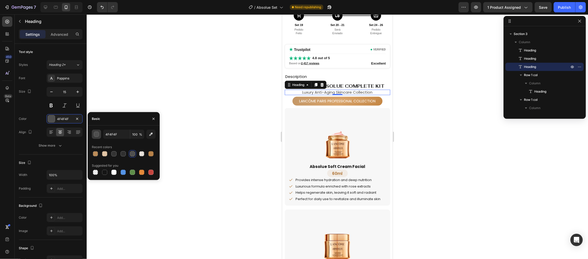
click at [96, 134] on div "button" at bounding box center [96, 134] width 5 height 5
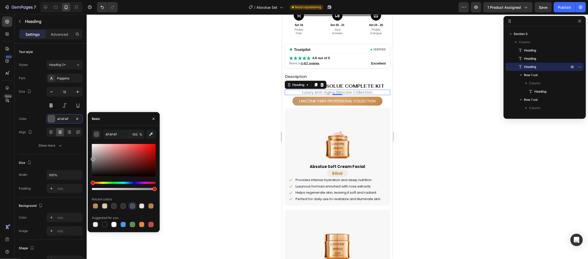
drag, startPoint x: 91, startPoint y: 160, endPoint x: 88, endPoint y: 158, distance: 4.1
click at [88, 158] on div "4F4F4F 100 % Recent colors Suggested for you" at bounding box center [124, 179] width 72 height 98
drag, startPoint x: 96, startPoint y: 160, endPoint x: 89, endPoint y: 161, distance: 7.5
click at [89, 161] on div "8E8E8E 100 % Recent colors Suggested for you" at bounding box center [124, 179] width 72 height 98
drag, startPoint x: 95, startPoint y: 159, endPoint x: 89, endPoint y: 157, distance: 5.8
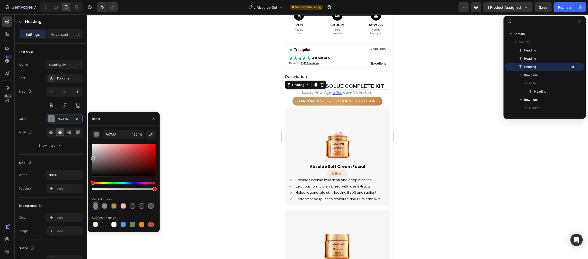
click at [89, 157] on div "7A7A7A 100 % Recent colors Suggested for you" at bounding box center [124, 179] width 72 height 98
type input "969696"
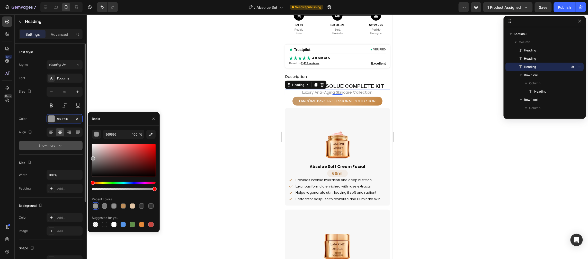
click at [57, 149] on button "Show more" at bounding box center [51, 145] width 64 height 9
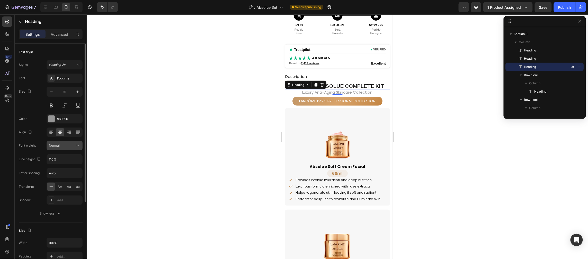
click at [58, 147] on span "Normal" at bounding box center [54, 145] width 11 height 4
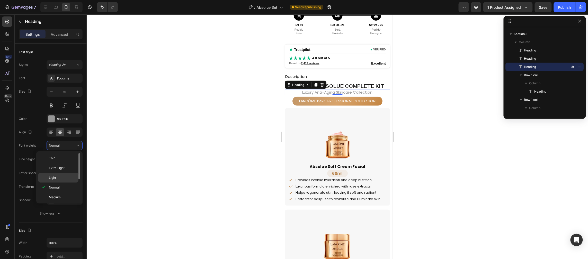
click at [58, 178] on p "Light" at bounding box center [62, 177] width 27 height 5
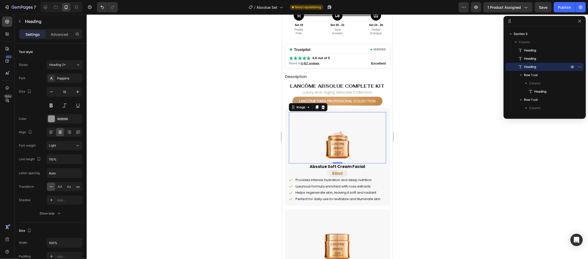
click at [368, 156] on div at bounding box center [336, 137] width 97 height 51
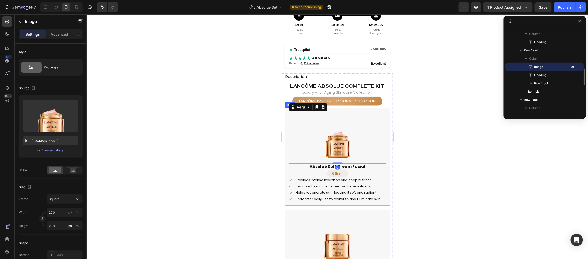
click at [350, 204] on div "Image 0 Absolue Soft Cream Facial Heading 60ml Heading Row Provides intense hyd…" at bounding box center [336, 157] width 105 height 98
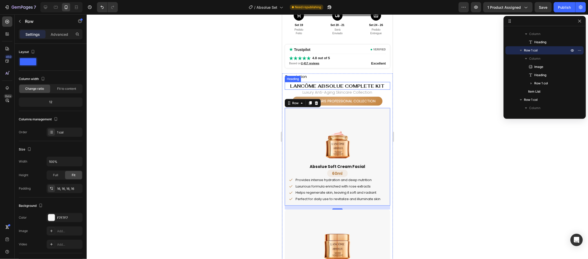
scroll to position [147, 0]
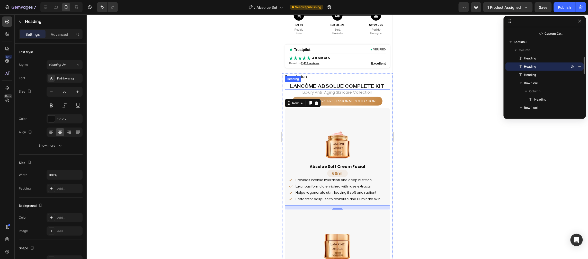
click at [343, 85] on span "Lancôme Absolue Complete Kit" at bounding box center [337, 86] width 94 height 6
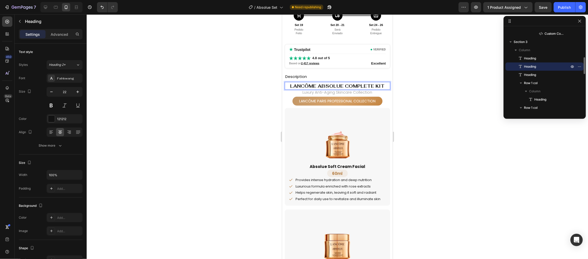
click at [344, 85] on span "Lancôme Absolue Complete Kit" at bounding box center [337, 86] width 94 height 6
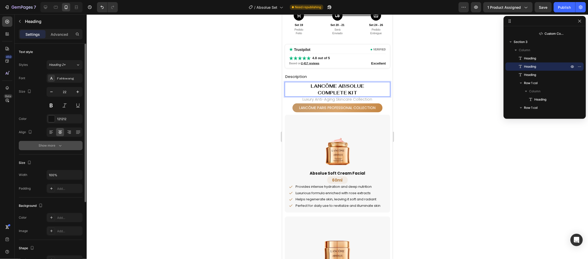
click at [53, 146] on div "Show more" at bounding box center [51, 145] width 24 height 5
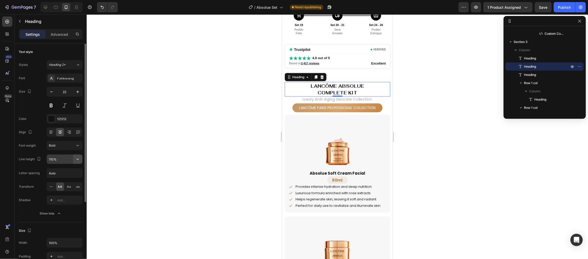
click at [80, 157] on icon "button" at bounding box center [77, 159] width 5 height 5
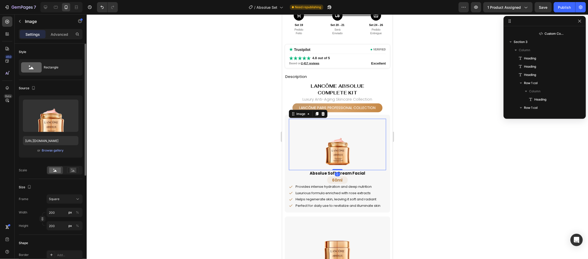
click at [357, 147] on img at bounding box center [336, 144] width 51 height 51
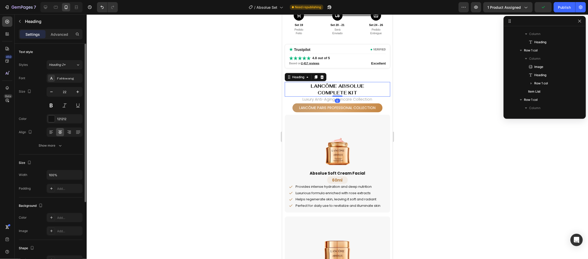
click at [342, 87] on span "Lancôme Absolue" at bounding box center [336, 86] width 53 height 6
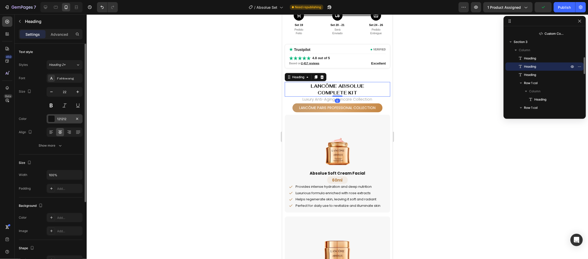
click at [49, 119] on div at bounding box center [51, 118] width 7 height 7
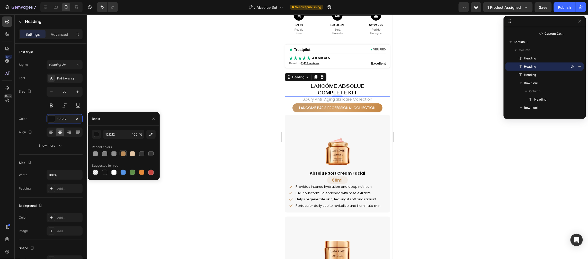
click at [125, 153] on div at bounding box center [123, 154] width 6 height 6
type input "B78249"
type input "90"
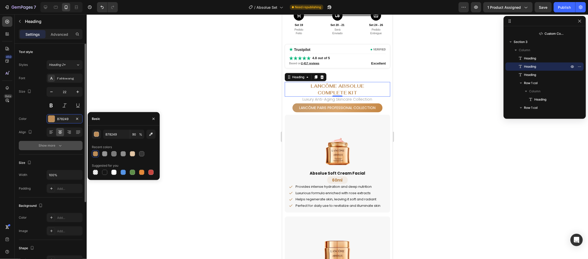
click at [58, 145] on icon "button" at bounding box center [60, 145] width 5 height 5
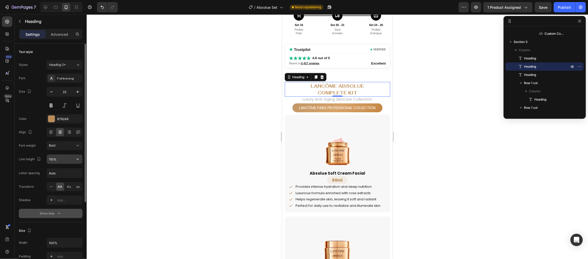
click at [60, 160] on input "110%" at bounding box center [64, 159] width 35 height 9
click at [80, 162] on button "button" at bounding box center [77, 159] width 9 height 9
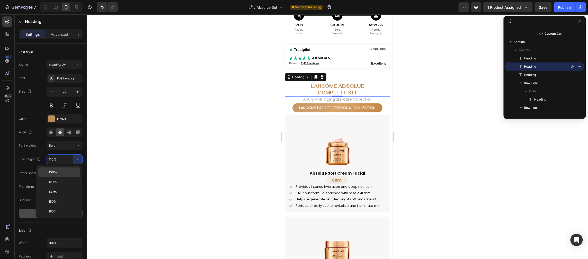
click at [65, 172] on p "100%" at bounding box center [63, 172] width 29 height 5
type input "100%"
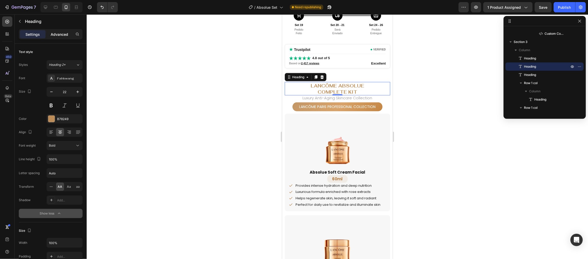
click at [63, 34] on p "Advanced" at bounding box center [59, 34] width 17 height 5
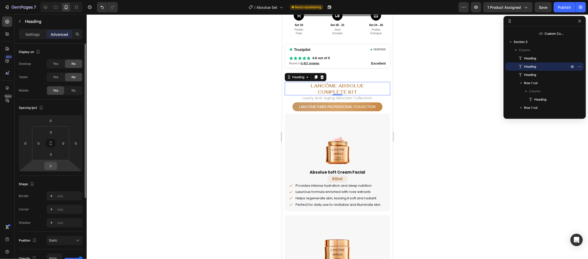
click at [53, 165] on input "0" at bounding box center [51, 166] width 10 height 8
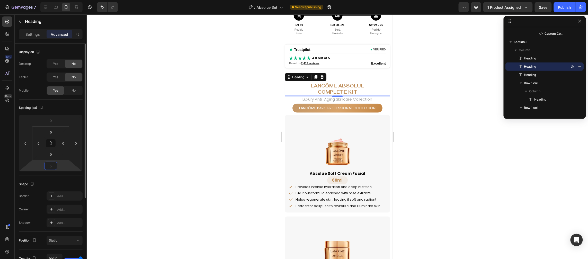
drag, startPoint x: 52, startPoint y: 167, endPoint x: 37, endPoint y: 166, distance: 14.9
click at [37, 166] on div "0 0 5 0" at bounding box center [51, 143] width 64 height 57
type input "6"
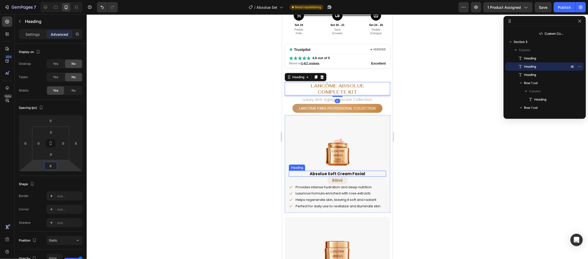
click at [301, 171] on h2 "Absolue Soft Cream Facial" at bounding box center [336, 173] width 97 height 6
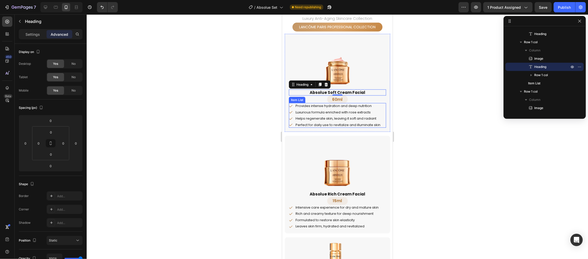
scroll to position [314, 0]
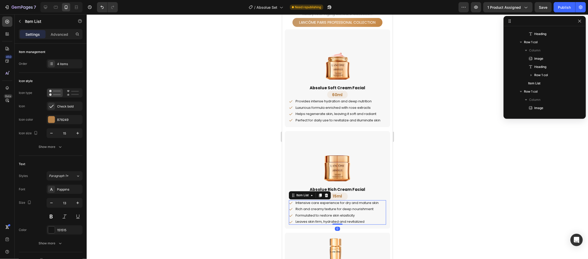
click at [360, 203] on p "Intensive care experience for dry and mature skin" at bounding box center [336, 203] width 83 height 4
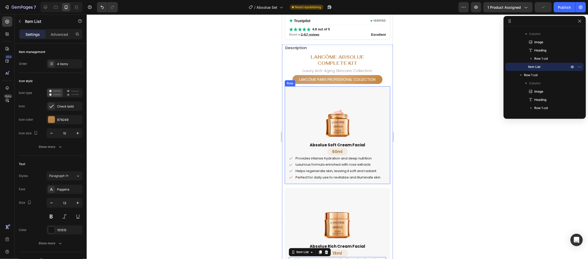
scroll to position [188, 0]
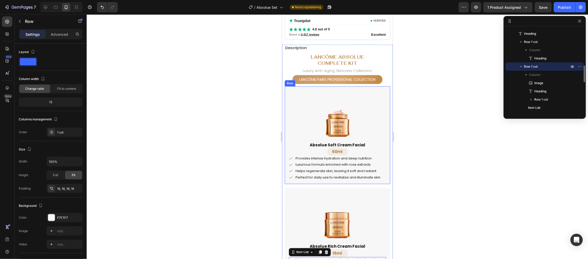
click at [383, 102] on div "Image Absolue Soft Cream Facial Heading 60ml Heading Row Provides intense hydra…" at bounding box center [336, 135] width 105 height 98
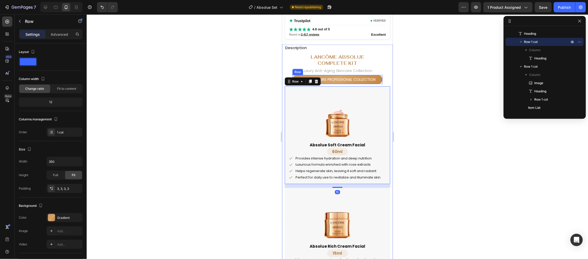
click at [379, 81] on div "Lancôme Paris Professional Collection Heading Row" at bounding box center [337, 79] width 90 height 9
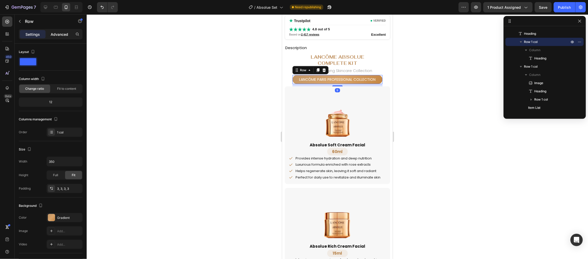
click at [60, 30] on div "Advanced" at bounding box center [60, 34] width 26 height 8
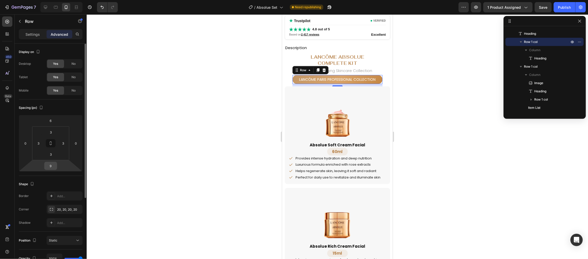
click at [52, 164] on input "9" at bounding box center [51, 166] width 10 height 8
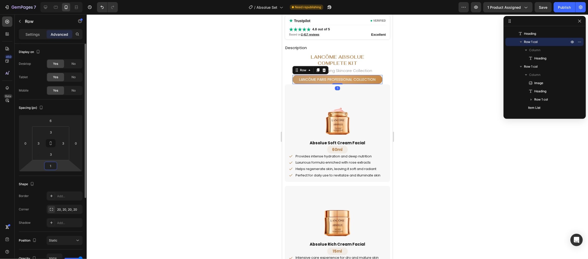
type input "15"
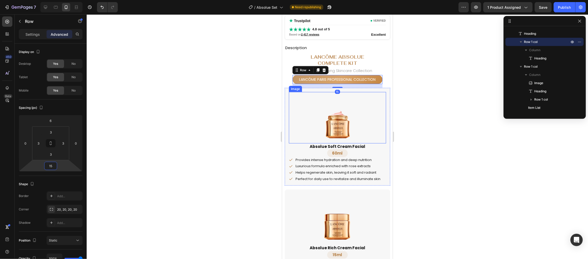
click at [354, 134] on img at bounding box center [336, 117] width 51 height 51
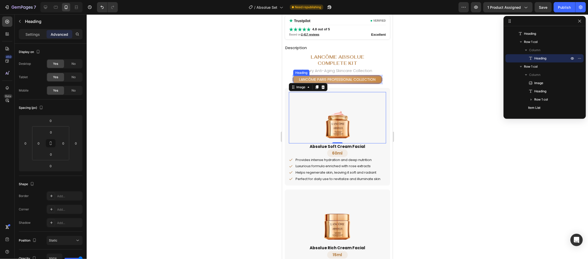
click at [355, 78] on p "Lancôme Paris Professional Collection" at bounding box center [336, 79] width 87 height 6
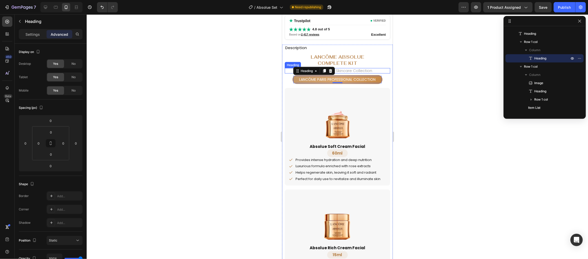
click at [369, 69] on p "Luxury Anti-Aging Skincare Collection" at bounding box center [337, 70] width 104 height 4
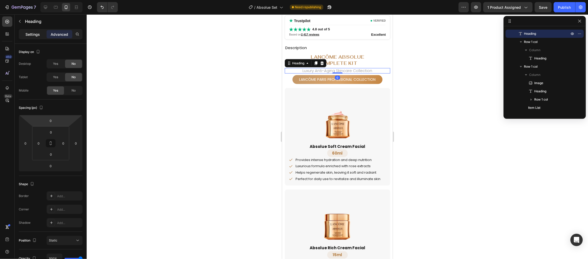
click at [31, 36] on p "Settings" at bounding box center [32, 34] width 14 height 5
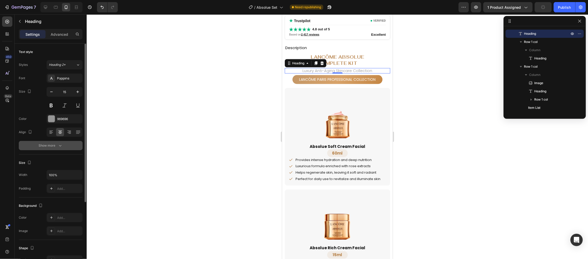
click at [58, 143] on button "Show more" at bounding box center [51, 145] width 64 height 9
click at [66, 147] on div "Light" at bounding box center [62, 145] width 26 height 5
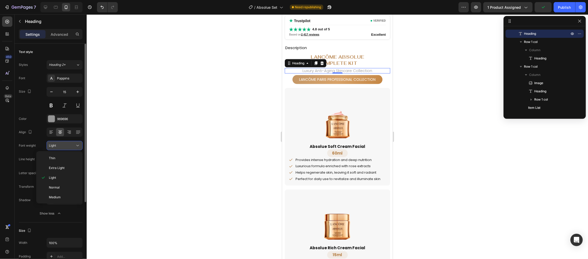
click at [66, 147] on div "Light" at bounding box center [62, 145] width 26 height 5
click at [64, 106] on button at bounding box center [64, 105] width 9 height 9
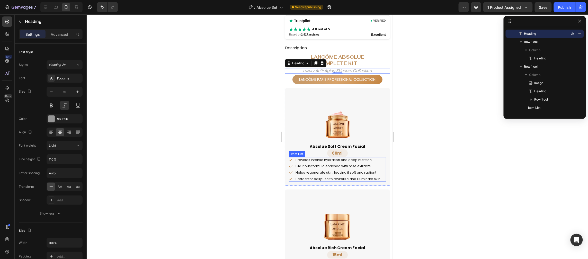
click at [370, 158] on p "Provides intense hydration and deep nutrition" at bounding box center [337, 160] width 85 height 4
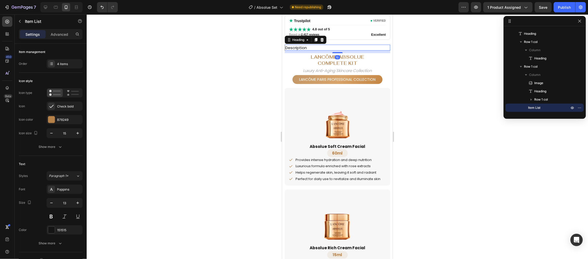
scroll to position [138, 0]
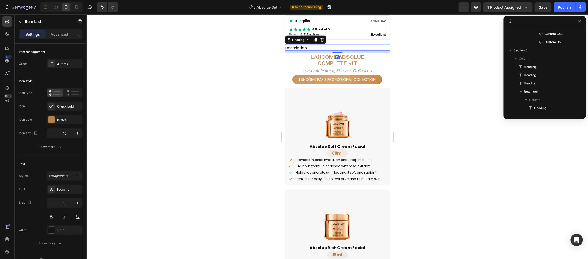
drag, startPoint x: 304, startPoint y: 46, endPoint x: 561, endPoint y: 73, distance: 257.7
click at [304, 46] on h2 "Description" at bounding box center [336, 47] width 105 height 6
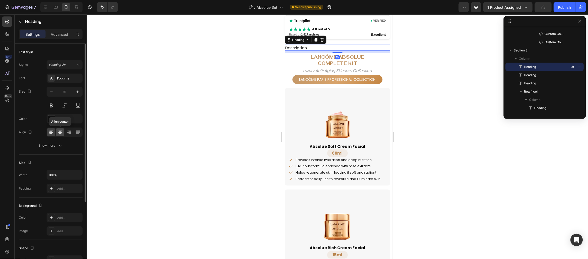
click at [62, 134] on icon at bounding box center [60, 132] width 5 height 5
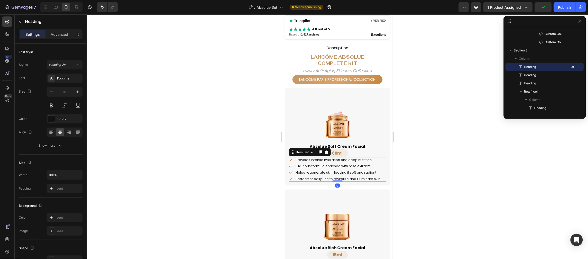
click at [320, 177] on p "Perfect for daily use to revitalize and illuminate skin" at bounding box center [337, 179] width 85 height 4
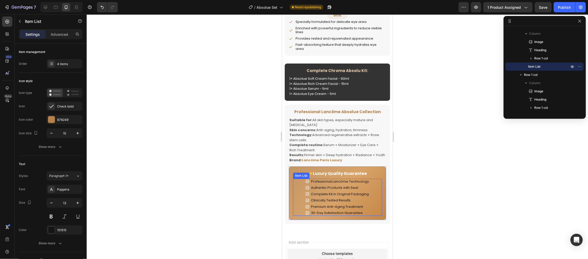
scroll to position [742, 0]
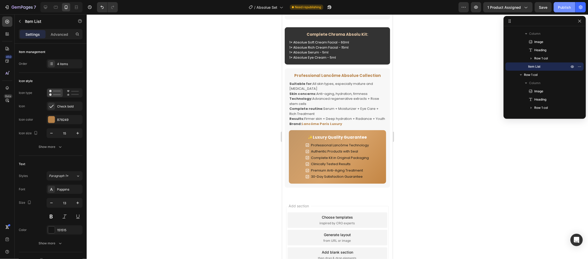
click at [561, 5] on div "Publish" at bounding box center [564, 7] width 13 height 5
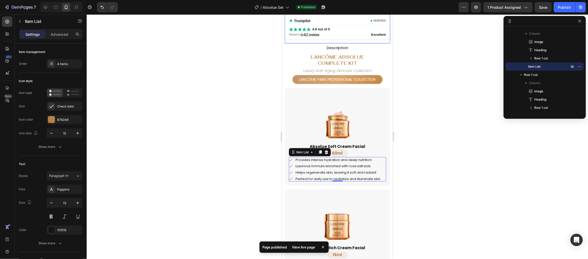
scroll to position [114, 0]
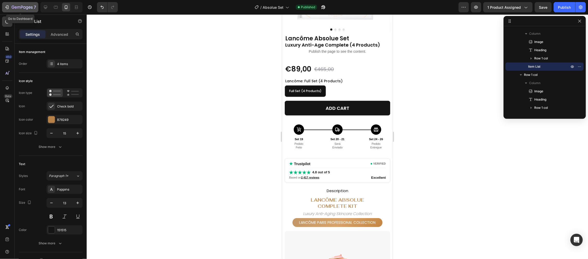
click at [16, 9] on icon "button" at bounding box center [22, 7] width 21 height 4
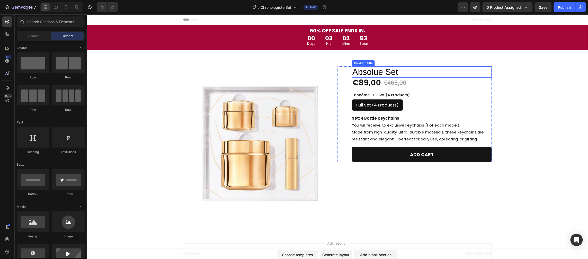
click at [387, 70] on h1 "Absolue Set" at bounding box center [421, 71] width 140 height 11
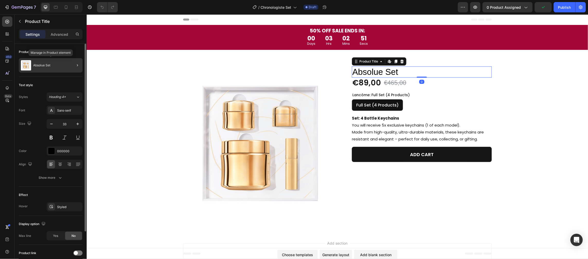
click at [35, 68] on div "Absolue Set" at bounding box center [51, 65] width 64 height 14
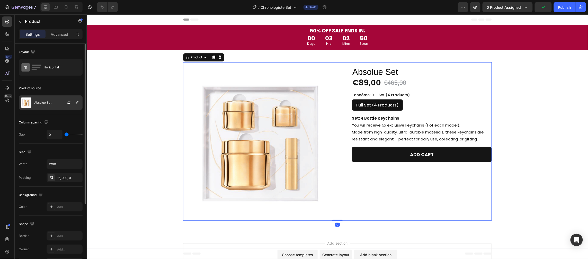
click at [43, 99] on div "Absolue Set" at bounding box center [51, 102] width 64 height 14
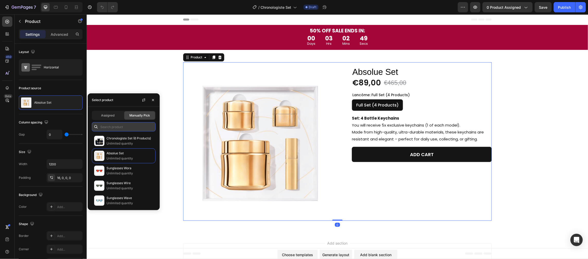
click at [112, 124] on input "text" at bounding box center [124, 126] width 64 height 9
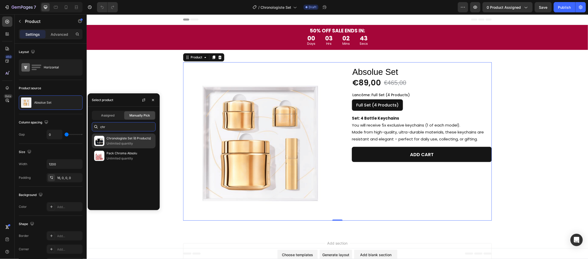
type input "chr"
click at [125, 141] on p "Unlimited quantity" at bounding box center [129, 143] width 47 height 5
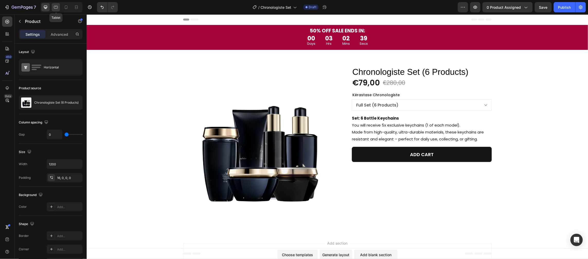
click at [59, 8] on div at bounding box center [56, 7] width 8 height 8
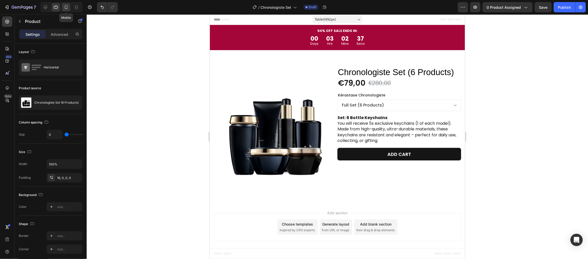
click at [63, 6] on div at bounding box center [66, 7] width 8 height 8
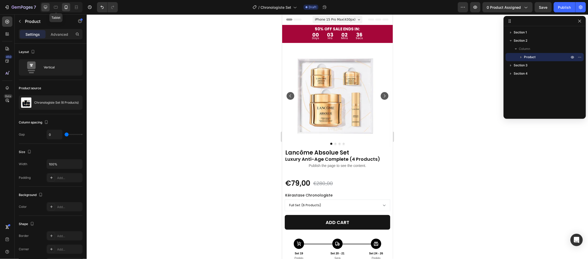
scroll to position [13, 0]
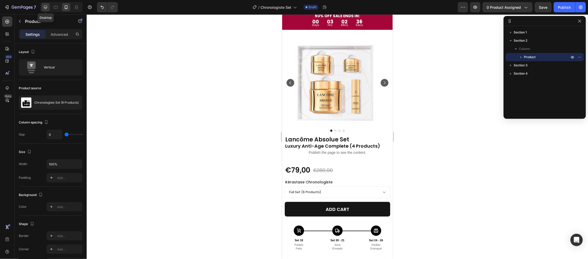
click at [44, 6] on icon at bounding box center [45, 7] width 3 height 3
type input "1200"
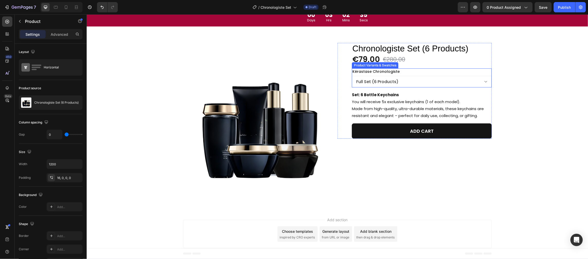
scroll to position [25, 0]
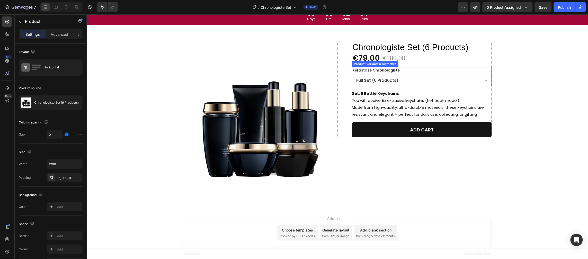
click at [428, 76] on select "Full Set (6 Products)" at bounding box center [421, 80] width 140 height 12
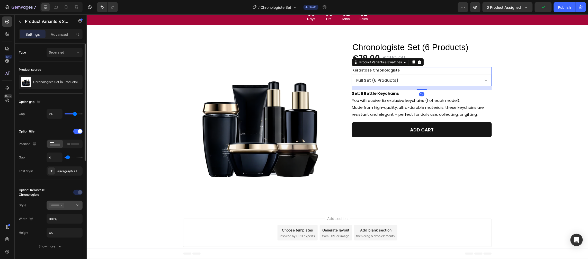
click at [71, 206] on div at bounding box center [64, 205] width 31 height 5
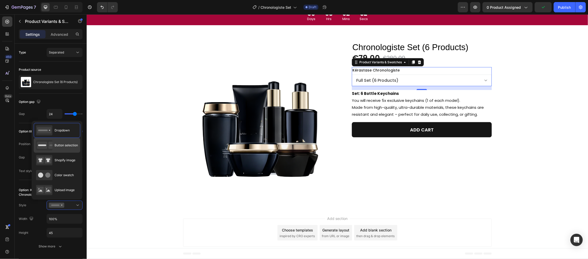
click at [64, 147] on span "Button selection" at bounding box center [66, 145] width 23 height 5
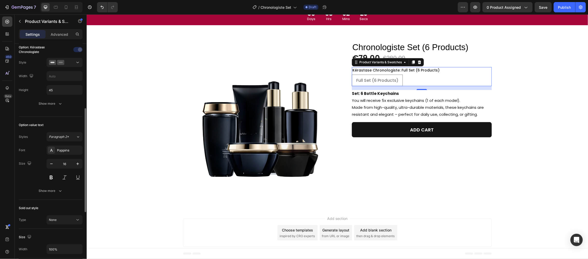
scroll to position [171, 0]
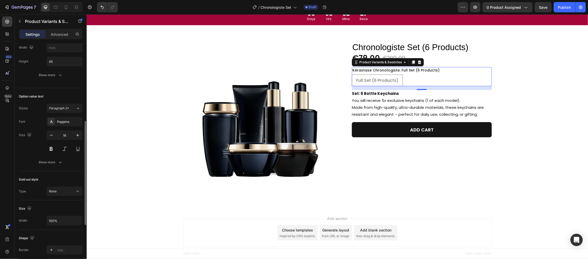
click at [52, 168] on div "Option value text Styles Paragraph 2* Font Poppins Size 16 Show more" at bounding box center [51, 129] width 64 height 83
click at [56, 76] on div "Show more" at bounding box center [51, 75] width 24 height 5
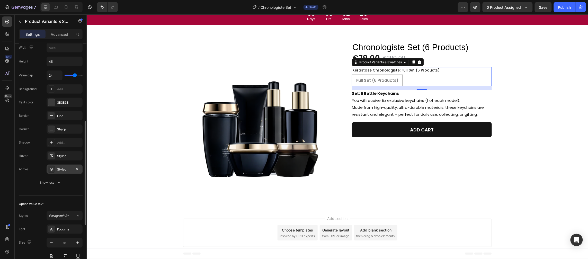
click at [61, 170] on div "Styled" at bounding box center [64, 169] width 15 height 5
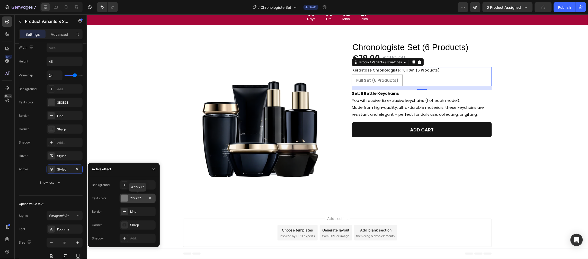
click at [130, 199] on div "777777" at bounding box center [137, 198] width 15 height 5
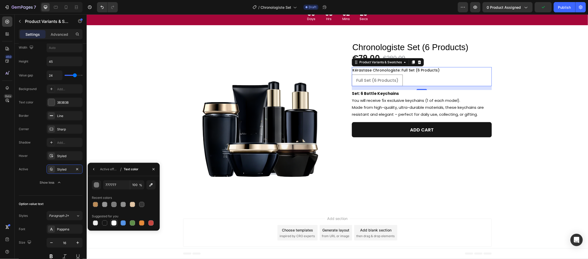
drag, startPoint x: 116, startPoint y: 220, endPoint x: 110, endPoint y: 178, distance: 42.6
click at [116, 220] on div at bounding box center [114, 223] width 6 height 6
type input "FFFFFF"
click at [93, 168] on icon "button" at bounding box center [94, 169] width 4 height 4
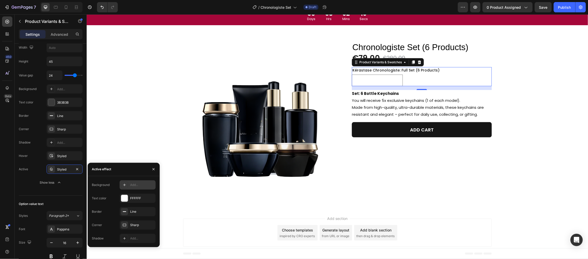
click at [126, 182] on div at bounding box center [124, 184] width 7 height 7
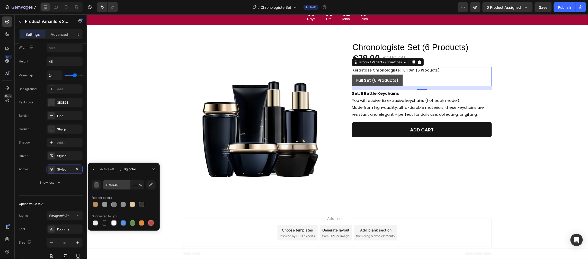
drag, startPoint x: 104, startPoint y: 224, endPoint x: 104, endPoint y: 184, distance: 39.6
click at [105, 222] on div at bounding box center [104, 222] width 5 height 5
type input "151515"
click at [96, 171] on button "button" at bounding box center [94, 169] width 8 height 8
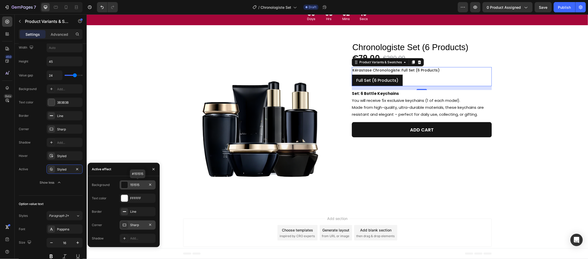
drag, startPoint x: 135, startPoint y: 224, endPoint x: 138, endPoint y: 224, distance: 2.6
click at [135, 224] on div "Sharp" at bounding box center [137, 225] width 15 height 5
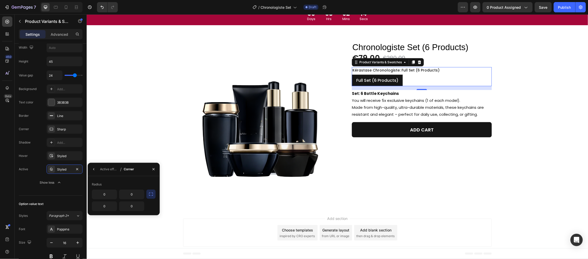
click at [148, 195] on button "button" at bounding box center [150, 193] width 9 height 9
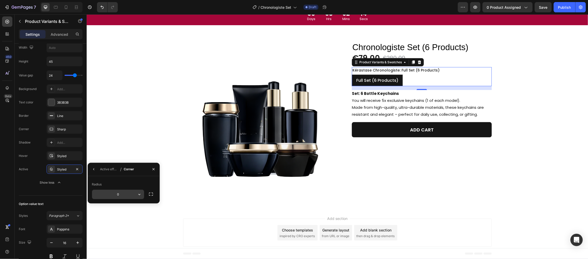
click at [123, 194] on input "0" at bounding box center [118, 194] width 52 height 9
type input "8"
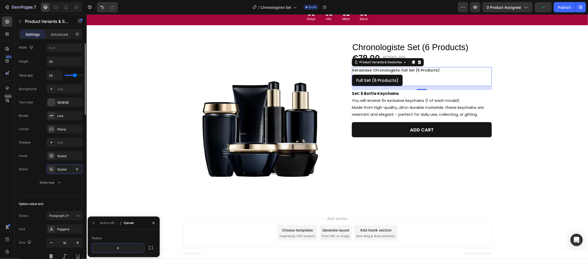
scroll to position [114, 0]
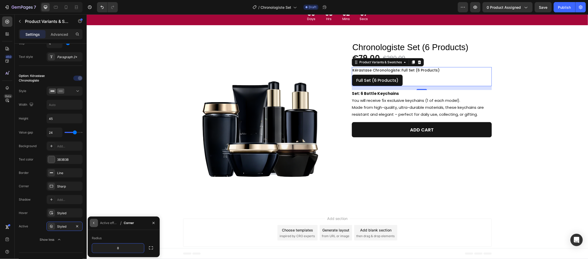
click at [97, 221] on button "button" at bounding box center [94, 223] width 8 height 8
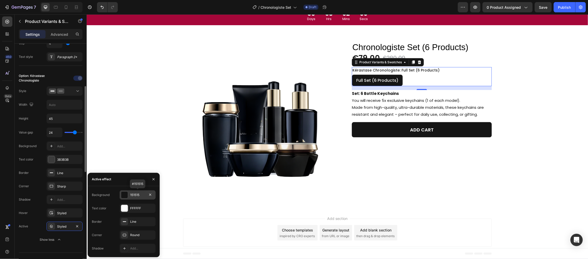
scroll to position [57, 0]
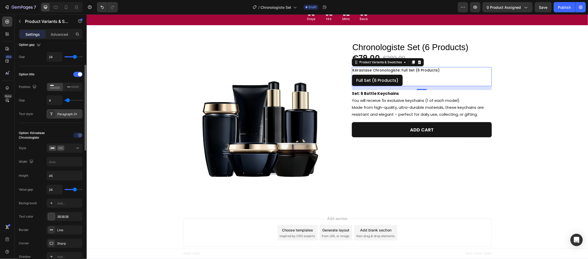
click at [70, 114] on div "Paragraph 2*" at bounding box center [69, 114] width 24 height 5
click at [65, 7] on icon at bounding box center [66, 7] width 3 height 4
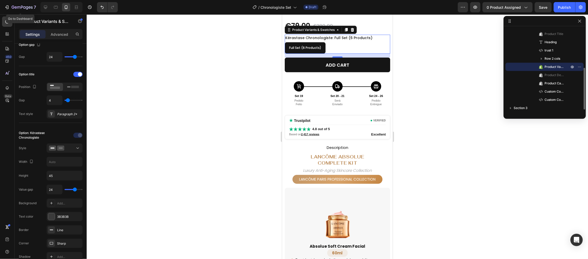
scroll to position [160, 0]
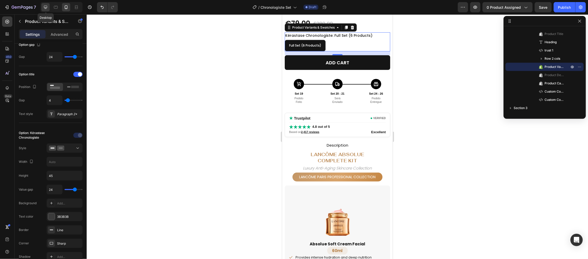
click at [46, 10] on icon at bounding box center [45, 7] width 5 height 5
type input "16"
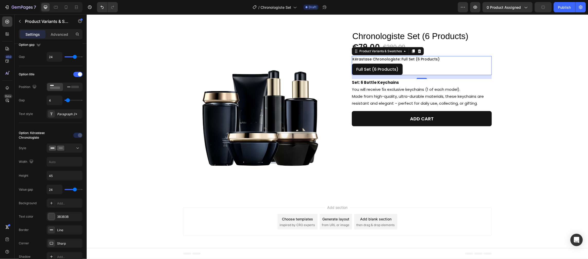
scroll to position [17, 0]
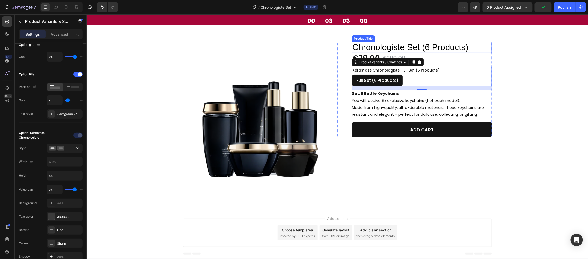
click at [402, 47] on h1 "Chronologiste Set (6 Products)" at bounding box center [421, 46] width 140 height 11
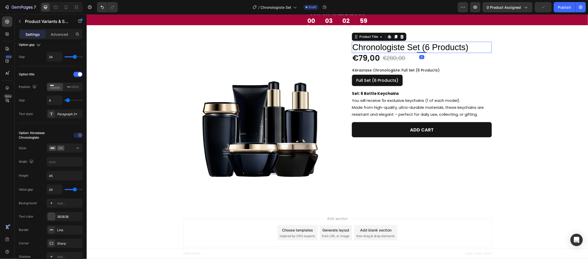
scroll to position [0, 0]
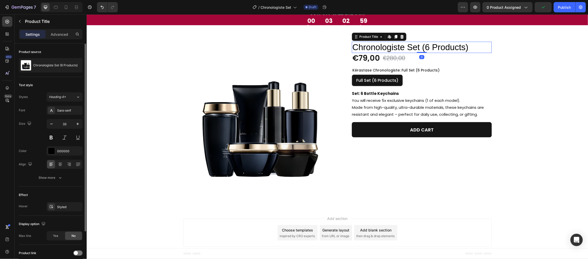
click at [402, 47] on h1 "Chronologiste Set (6 Products)" at bounding box center [421, 46] width 140 height 11
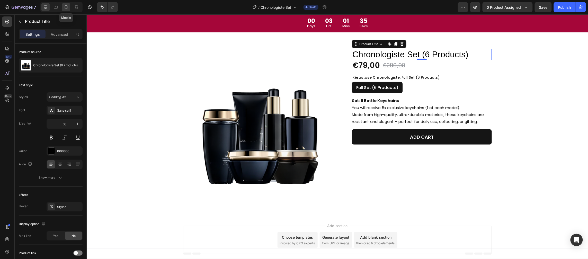
click at [68, 7] on icon at bounding box center [66, 7] width 5 height 5
type input "28"
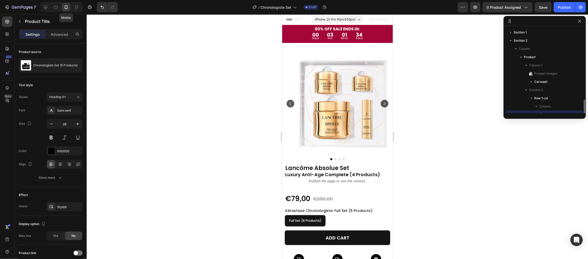
scroll to position [48, 0]
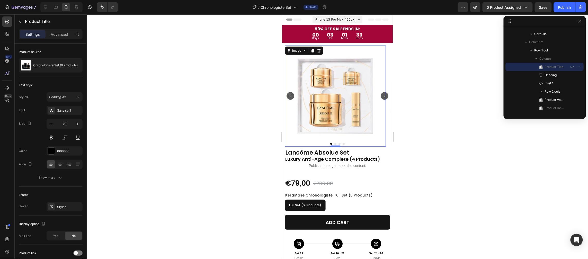
click at [357, 99] on img at bounding box center [334, 95] width 101 height 101
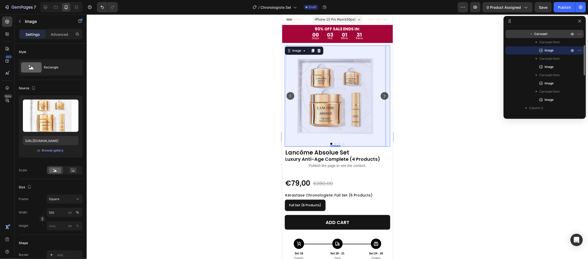
click at [545, 33] on span "Carousel" at bounding box center [540, 33] width 13 height 5
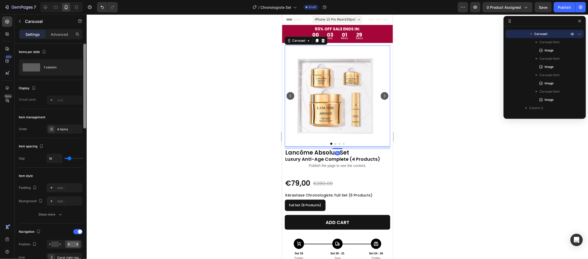
drag, startPoint x: 60, startPoint y: 132, endPoint x: 85, endPoint y: 140, distance: 26.5
click at [60, 132] on div "4 items" at bounding box center [65, 128] width 36 height 9
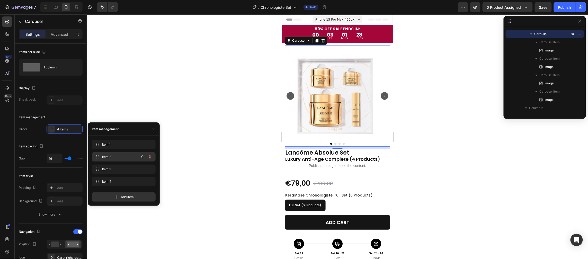
click at [148, 156] on icon "button" at bounding box center [150, 157] width 4 height 4
click at [148, 156] on div "Delete" at bounding box center [147, 157] width 10 height 5
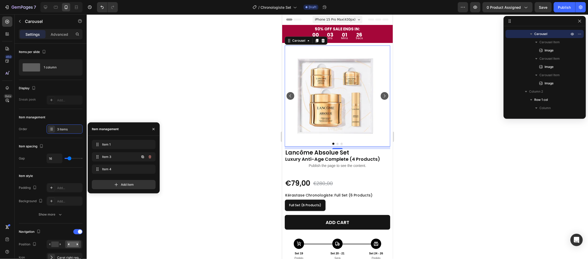
click at [148, 156] on icon "button" at bounding box center [150, 157] width 4 height 4
click at [148, 156] on div "Delete" at bounding box center [147, 157] width 10 height 5
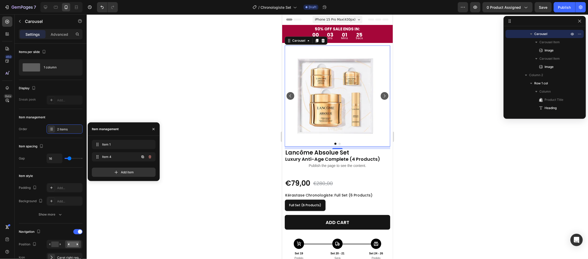
click at [148, 156] on icon "button" at bounding box center [150, 157] width 4 height 4
click at [148, 156] on div "Delete" at bounding box center [147, 157] width 10 height 5
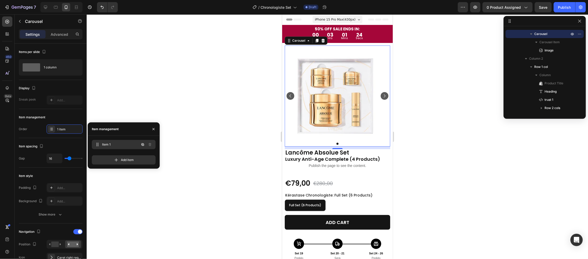
click at [108, 141] on div "Item 1 Item 1" at bounding box center [116, 144] width 45 height 7
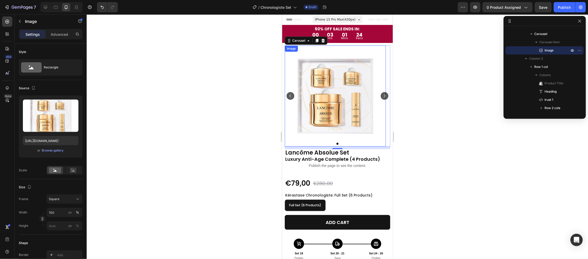
click at [322, 77] on img at bounding box center [334, 95] width 101 height 101
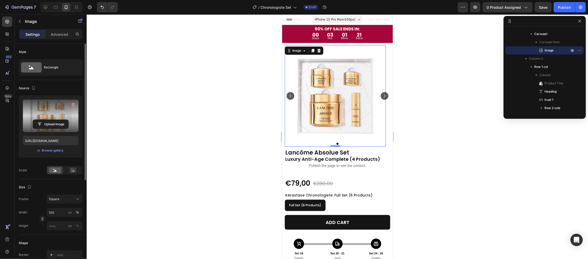
click at [40, 109] on label at bounding box center [51, 115] width 56 height 32
click at [40, 120] on input "file" at bounding box center [50, 124] width 35 height 9
click at [50, 109] on label at bounding box center [51, 115] width 56 height 32
click at [50, 120] on input "file" at bounding box center [50, 124] width 35 height 9
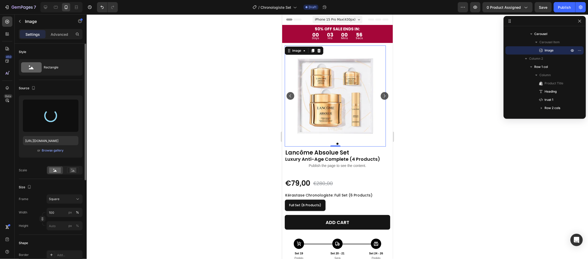
type input "[URL][DOMAIN_NAME]"
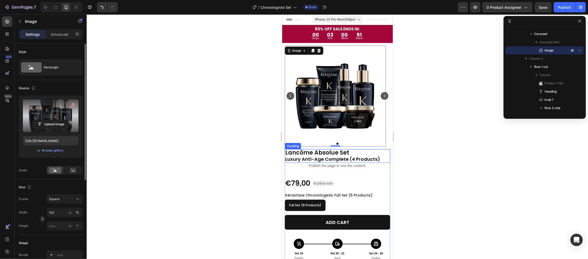
click at [341, 153] on h2 "Lancôme Absolue Set Luxury Anti-Age Complete (4 Products)" at bounding box center [336, 156] width 105 height 14
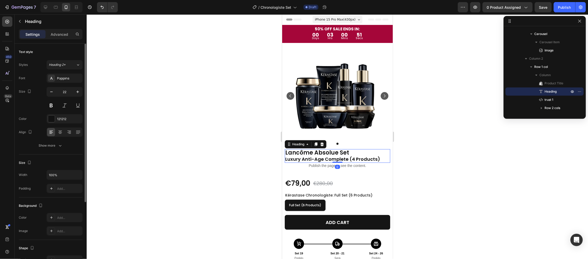
click at [341, 153] on h2 "Lancôme Absolue Set Luxury Anti-Age Complete (4 Products)" at bounding box center [336, 156] width 105 height 14
click at [341, 153] on p "Lancôme Absolue Set Luxury Anti-Age Complete (4 Products)" at bounding box center [337, 155] width 104 height 13
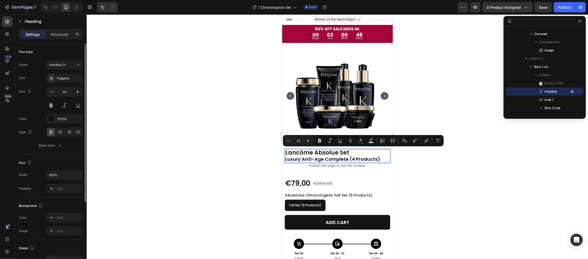
click at [341, 153] on p "Lancôme Absolue Set Luxury Anti-Age Complete (4 Products)" at bounding box center [337, 155] width 104 height 13
drag, startPoint x: 343, startPoint y: 150, endPoint x: 277, endPoint y: 152, distance: 66.1
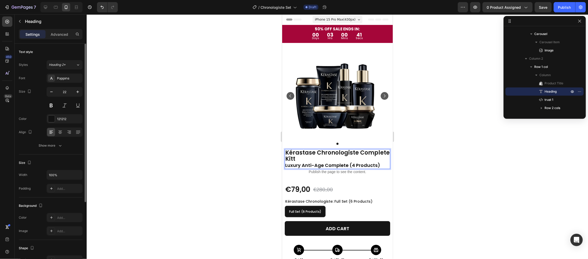
click at [334, 158] on p "Kérastase Chronologiste Complete Kitt Luxury Anti-Age Complete (4 Products)" at bounding box center [337, 158] width 104 height 19
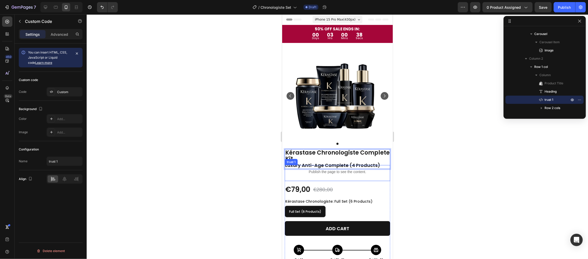
click at [353, 165] on div "Publish the page to see the content." at bounding box center [336, 172] width 105 height 14
click at [356, 163] on span "Luxury Anti-Age Complete (4 Products)" at bounding box center [332, 165] width 95 height 6
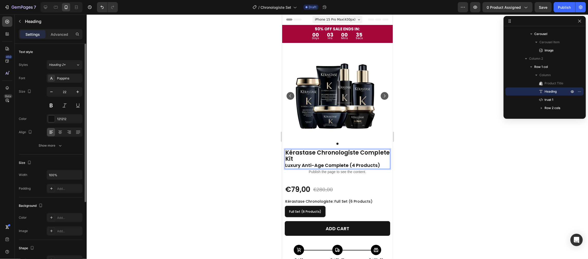
click at [340, 161] on p "Kérastase Chronologiste Complete Kit Luxury Anti-Age Complete (4 Products)" at bounding box center [337, 158] width 104 height 19
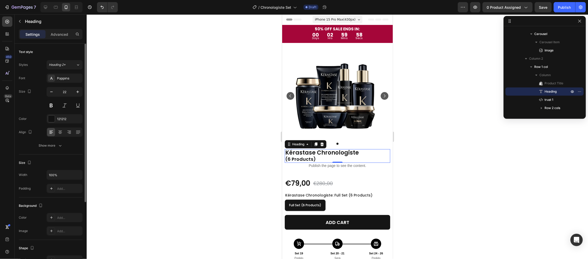
click at [319, 155] on p "Kérastase Chronologiste ⁠⁠⁠⁠⁠⁠⁠ (6 Products)" at bounding box center [337, 155] width 104 height 13
click at [312, 156] on span "(6 Products)" at bounding box center [300, 159] width 31 height 6
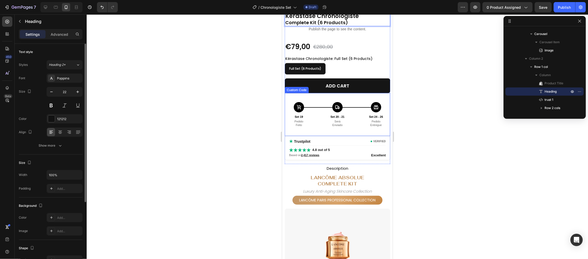
scroll to position [143, 0]
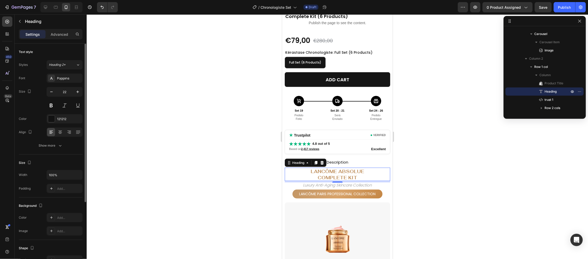
click at [347, 173] on span "Lancôme Absolue" at bounding box center [336, 171] width 53 height 6
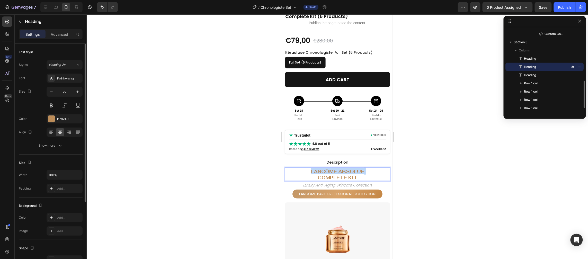
click at [347, 173] on span "Lancôme Absolue" at bounding box center [336, 171] width 53 height 6
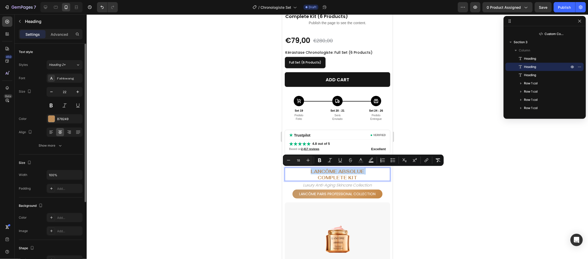
click at [347, 173] on span "Lancôme Absolue" at bounding box center [336, 171] width 53 height 6
drag, startPoint x: 356, startPoint y: 175, endPoint x: 295, endPoint y: 169, distance: 60.7
click at [295, 169] on p "Lancôme Absolue Complete Kit" at bounding box center [337, 174] width 104 height 12
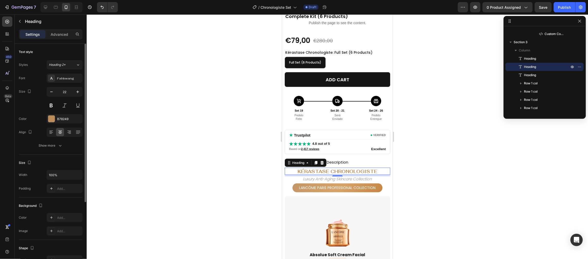
click at [346, 170] on span "Kérastase Chronologiste" at bounding box center [337, 171] width 80 height 6
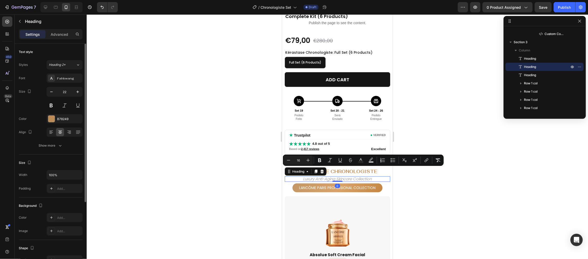
click at [343, 178] on h2 "Luxury Anti-Aging Skincare Collection" at bounding box center [336, 178] width 105 height 5
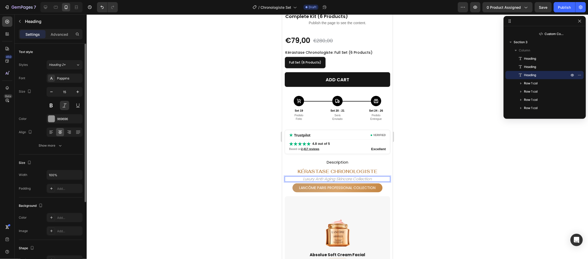
click at [343, 178] on p "Luxury Anti-Aging Skincare Collection" at bounding box center [337, 179] width 104 height 4
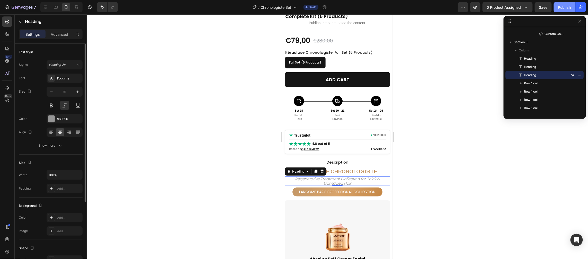
click at [560, 7] on div "Publish" at bounding box center [564, 7] width 13 height 5
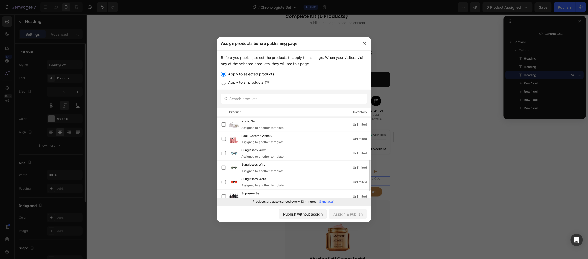
scroll to position [134, 0]
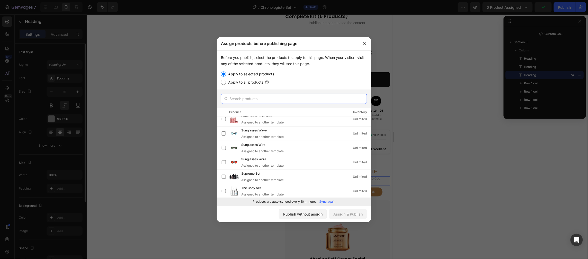
click at [257, 98] on input "text" at bounding box center [294, 99] width 146 height 10
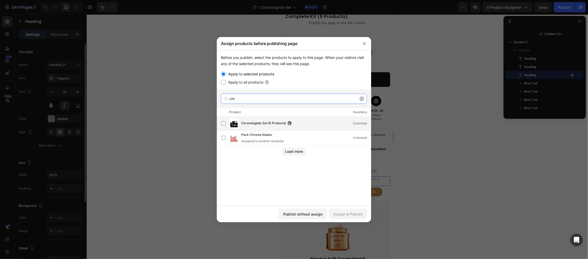
type input "chr"
click at [258, 121] on span "Chronologiste Set (6 Products)" at bounding box center [263, 124] width 45 height 6
click at [349, 215] on div "Assign & Publish" at bounding box center [347, 213] width 29 height 5
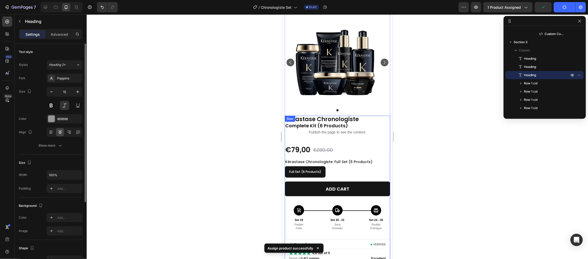
scroll to position [0, 0]
